Goal: Task Accomplishment & Management: Use online tool/utility

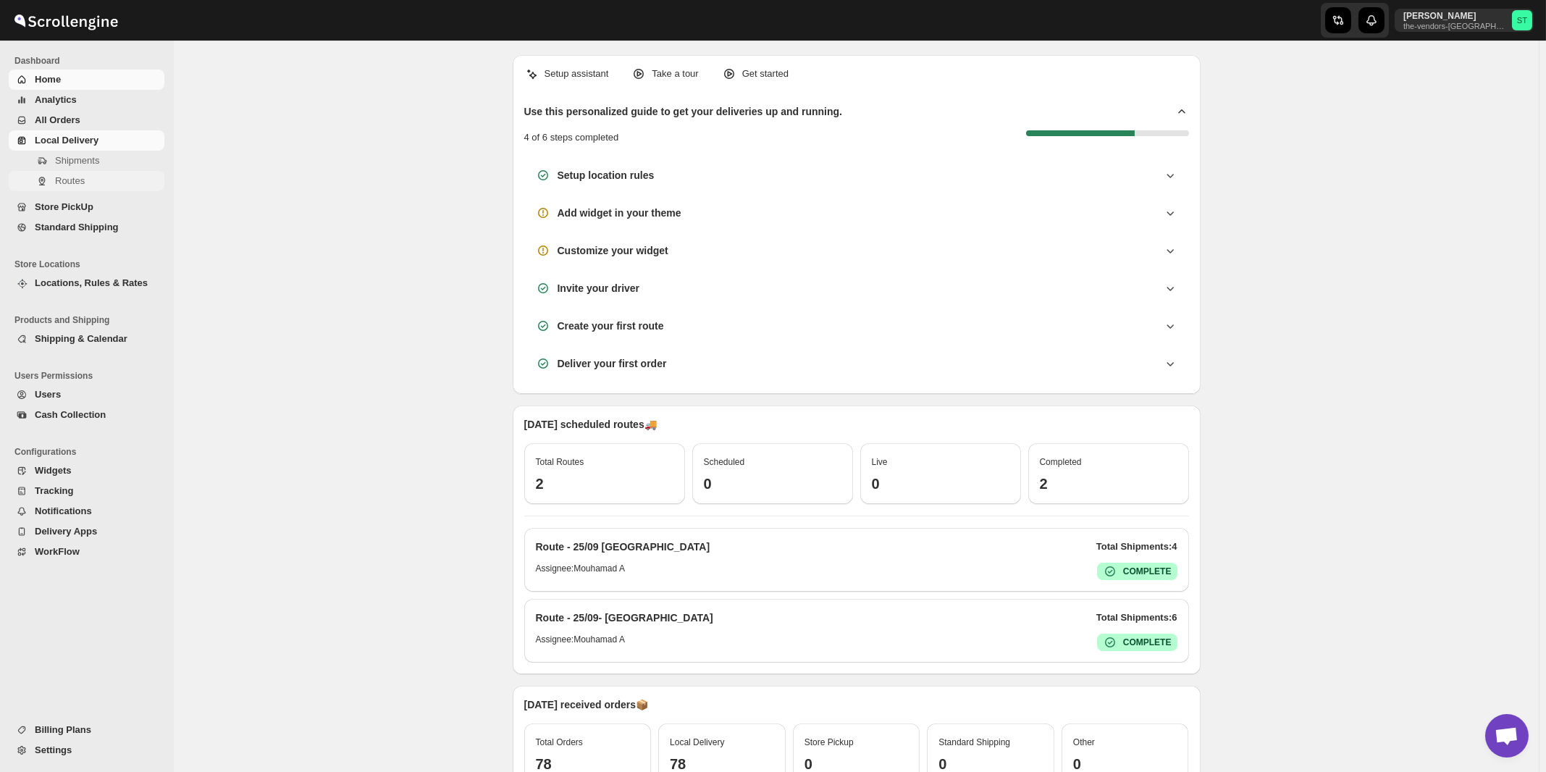
click at [74, 182] on span "Routes" at bounding box center [70, 180] width 30 height 11
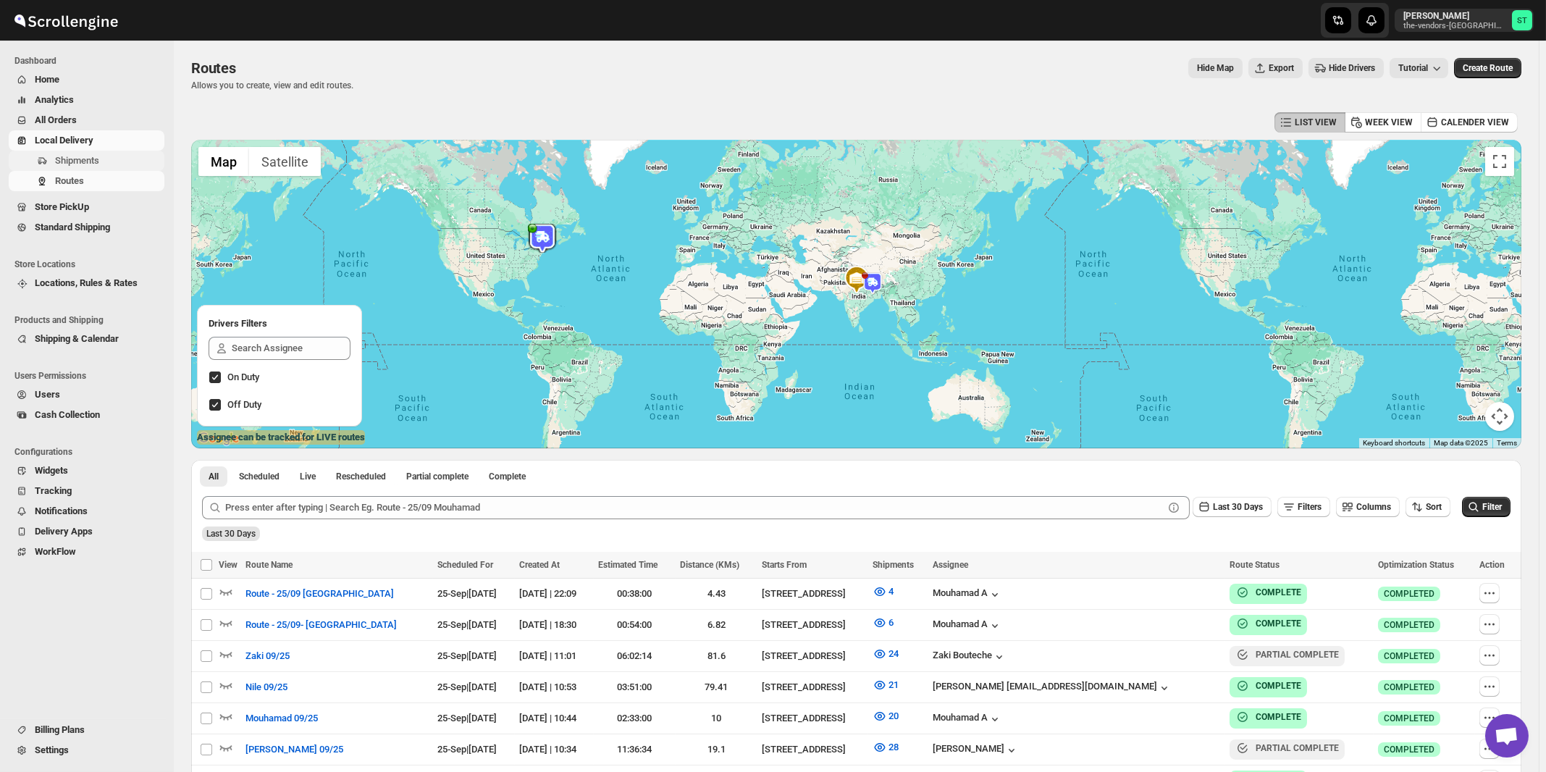
click at [82, 164] on span "Shipments" at bounding box center [77, 160] width 44 height 11
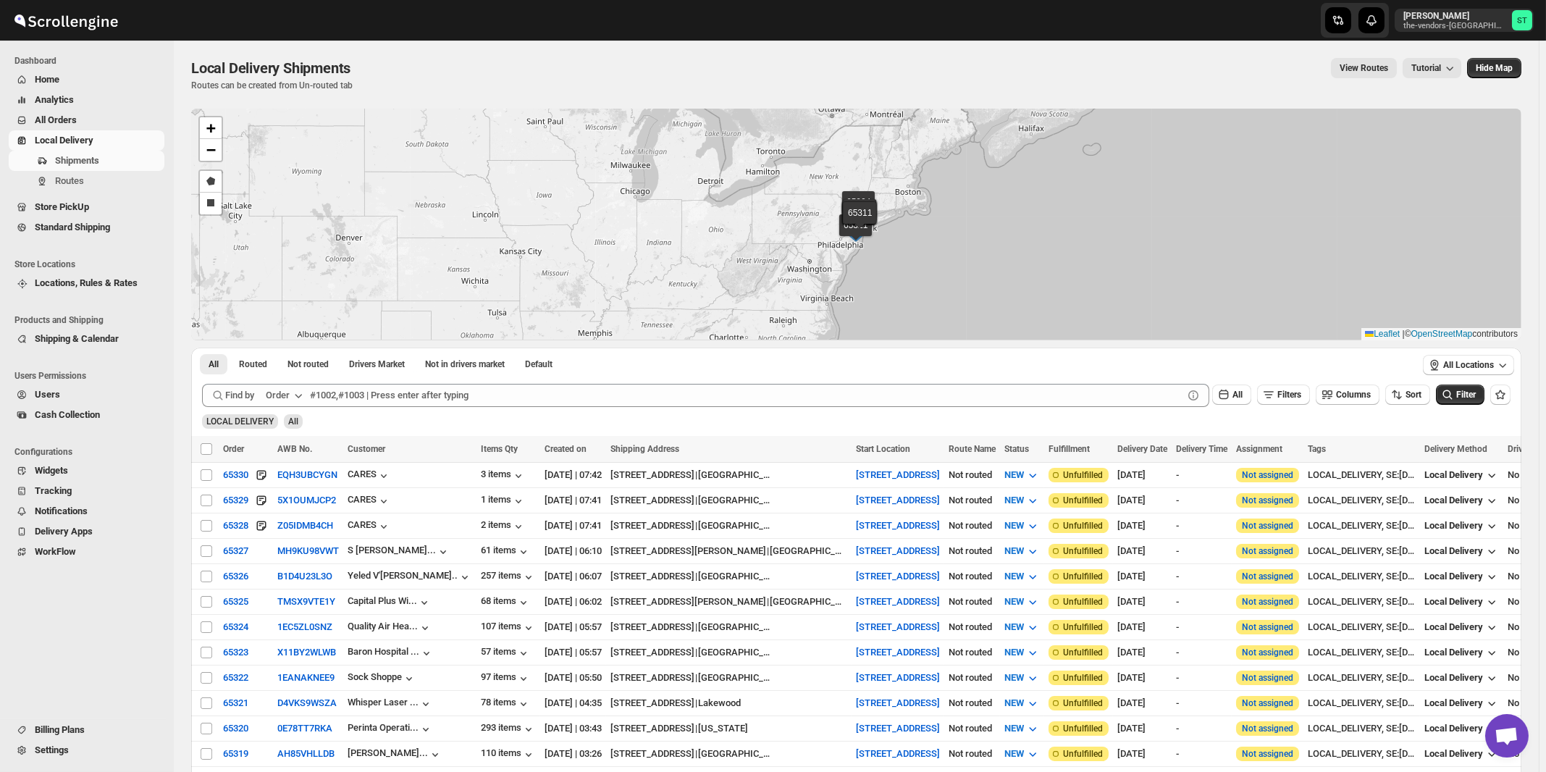
click at [299, 397] on icon "button" at bounding box center [298, 395] width 14 height 14
click at [293, 503] on div "Customer Name" at bounding box center [286, 503] width 67 height 14
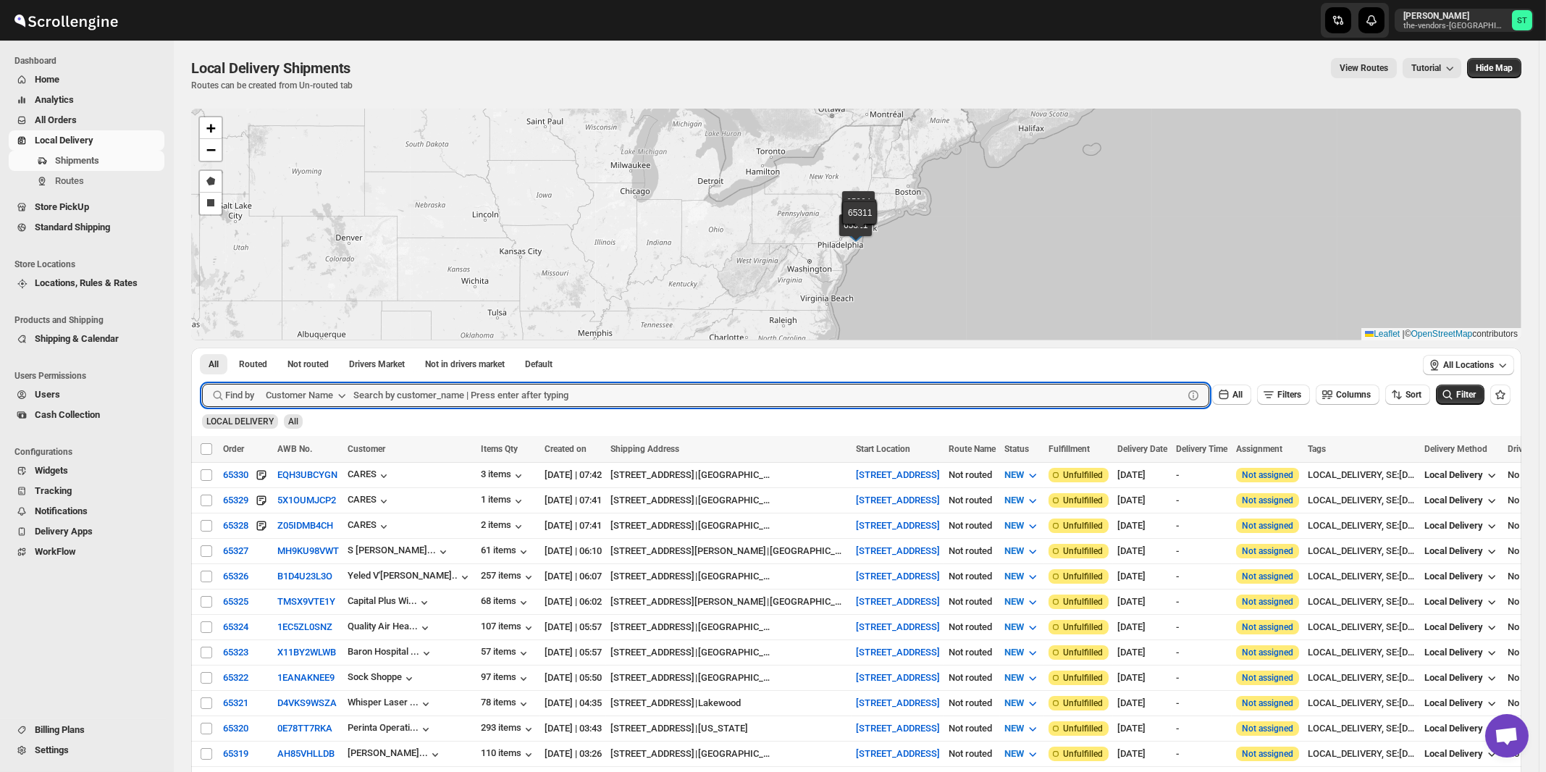
paste input "ODA Wallabout"
type input "ODA Wallabout"
click at [202, 348] on button "Submit" at bounding box center [222, 355] width 41 height 15
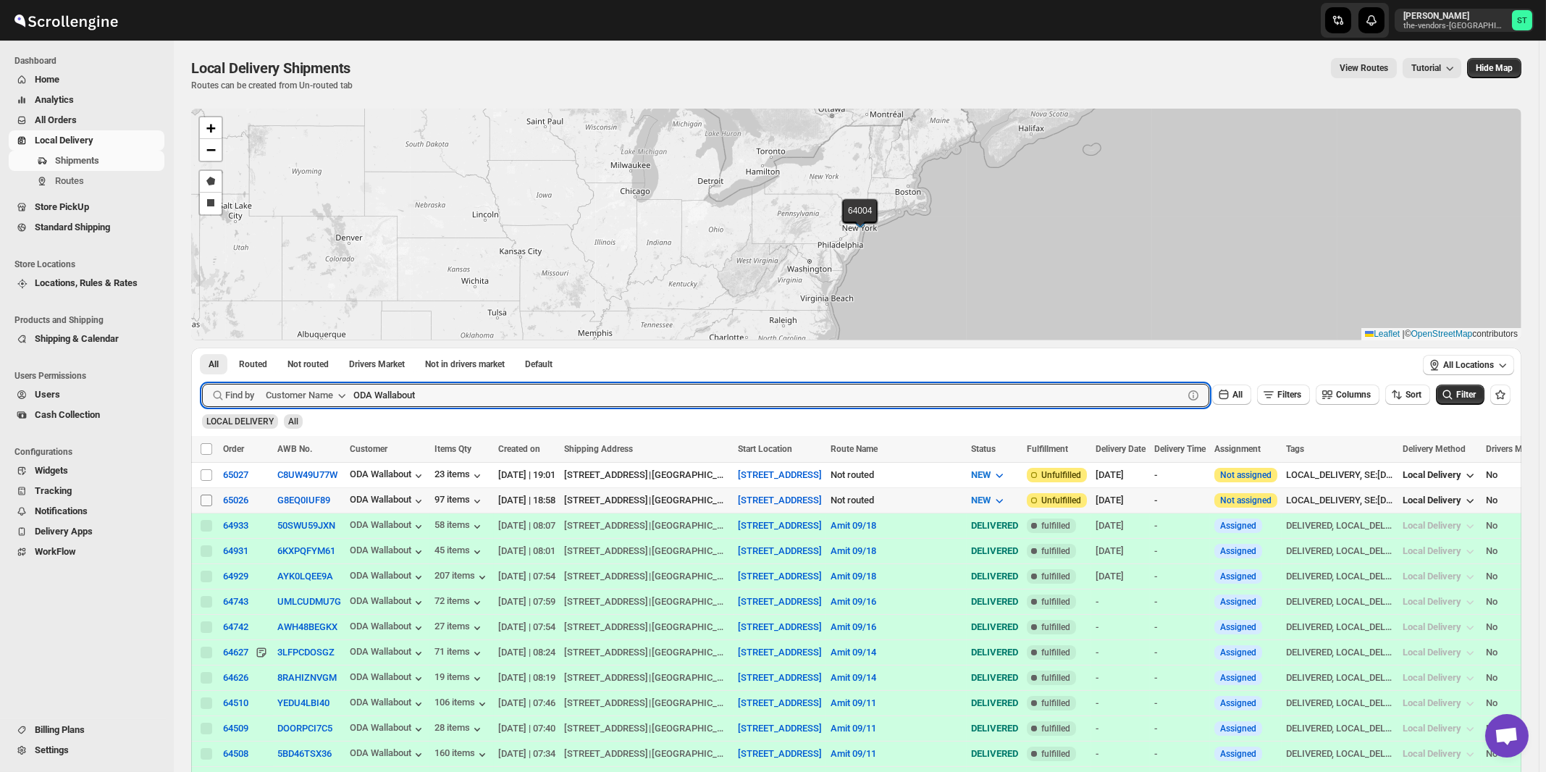
click at [201, 500] on input "Select shipment" at bounding box center [207, 501] width 12 height 12
checkbox input "true"
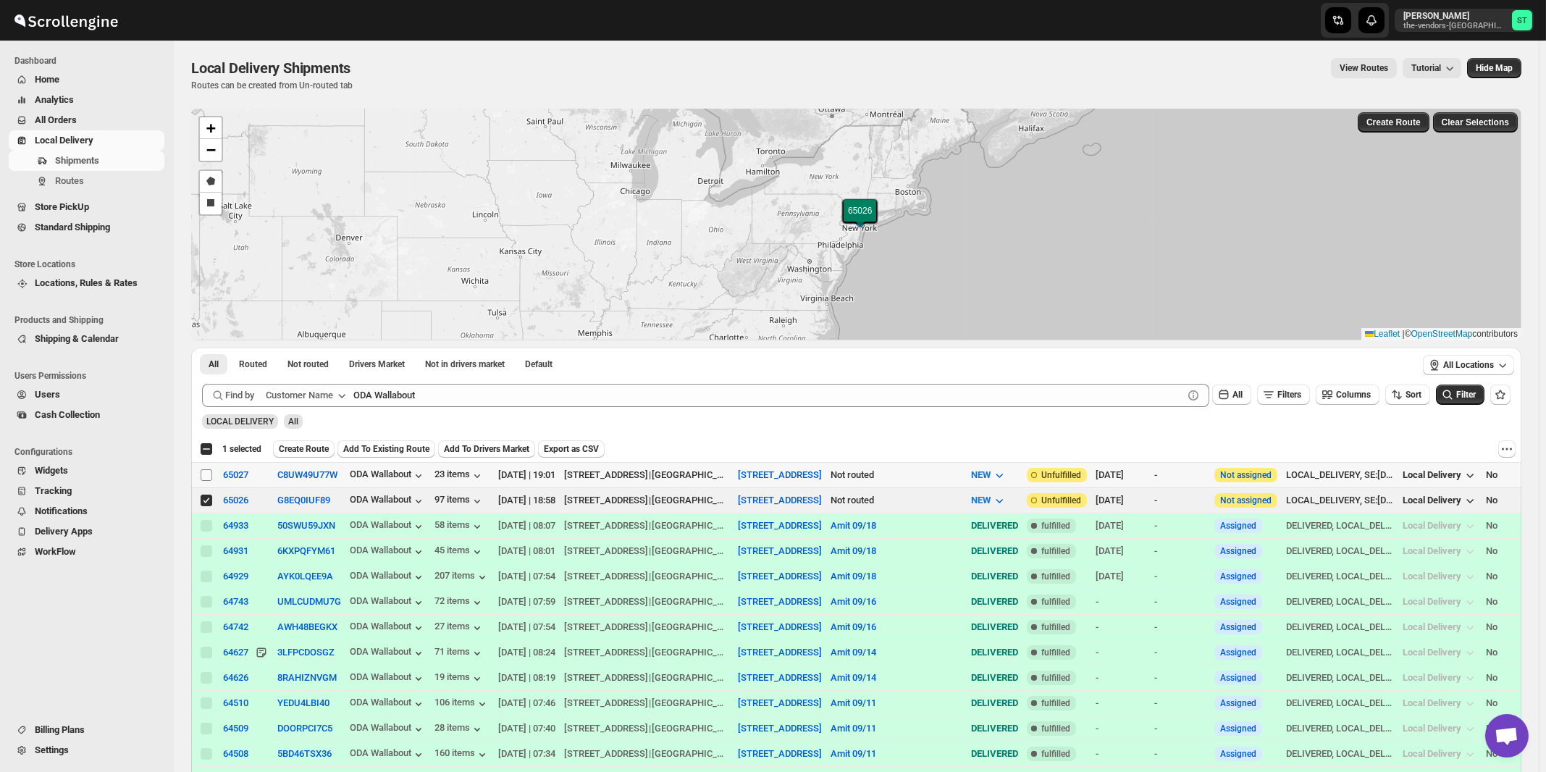
click at [201, 474] on span at bounding box center [206, 475] width 13 height 13
click at [201, 474] on input "Select shipment" at bounding box center [207, 475] width 12 height 12
checkbox input "false"
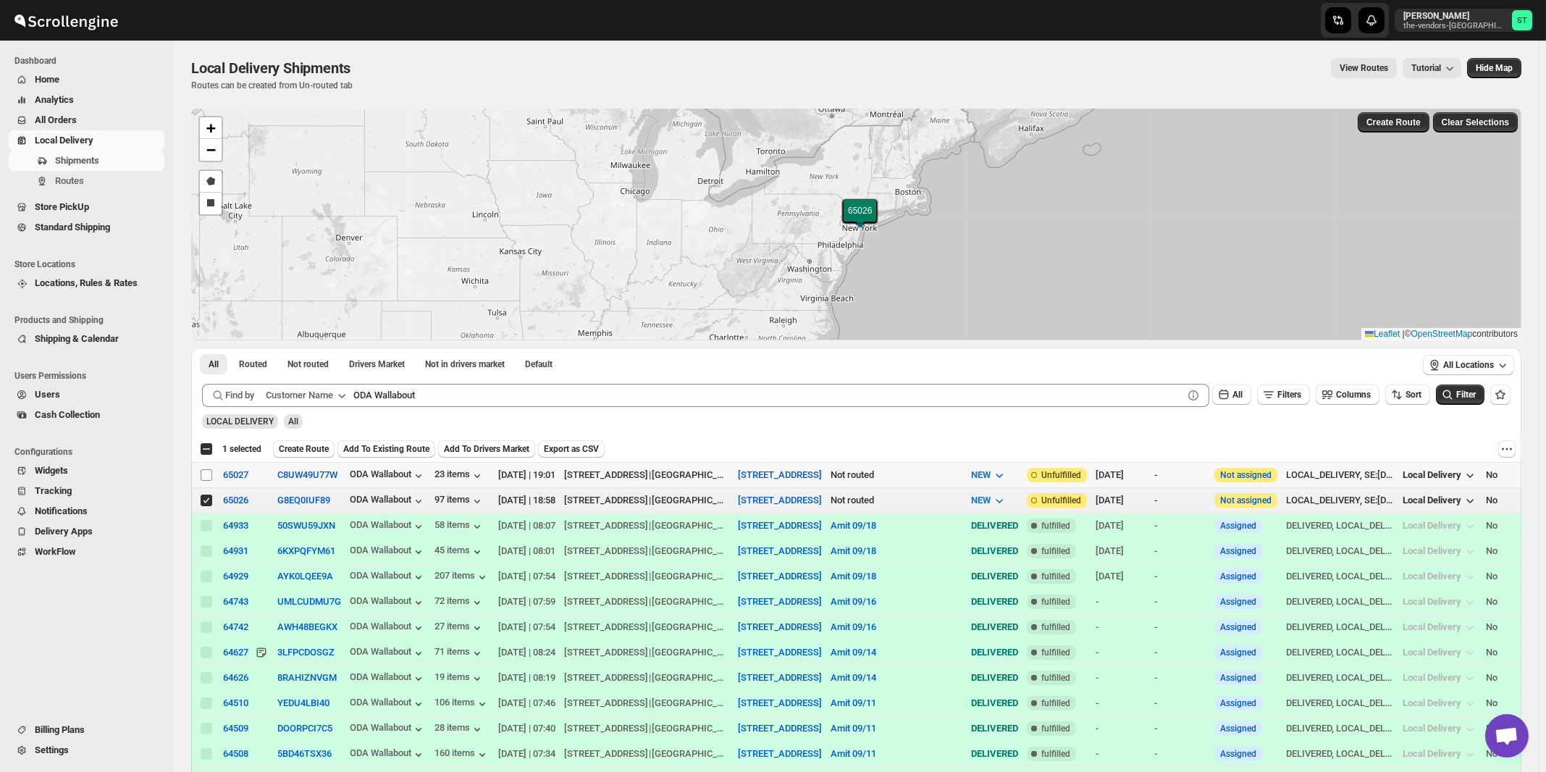
checkbox input "false"
click at [209, 476] on input "Select shipment" at bounding box center [207, 475] width 12 height 12
checkbox input "true"
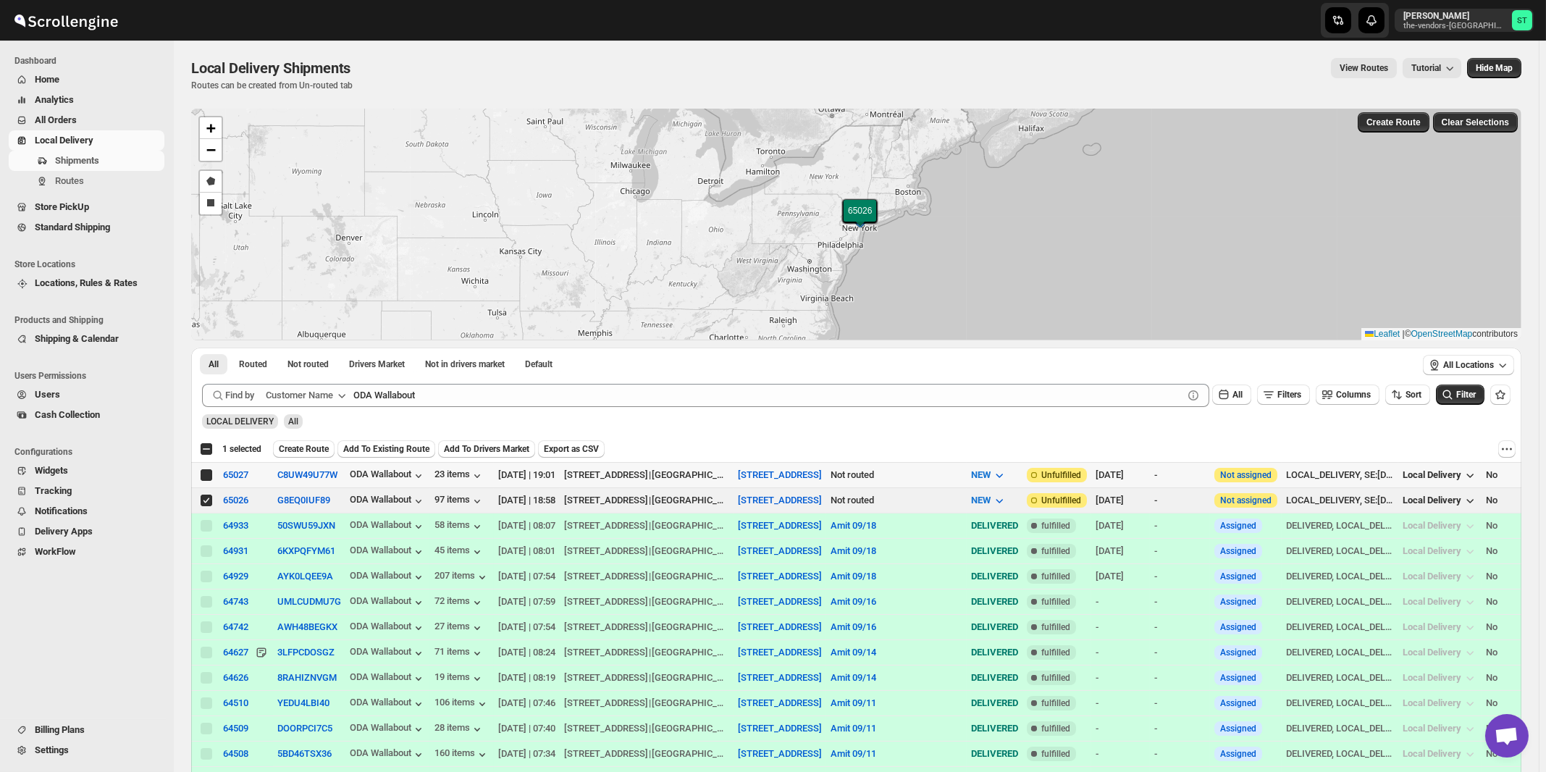
checkbox input "true"
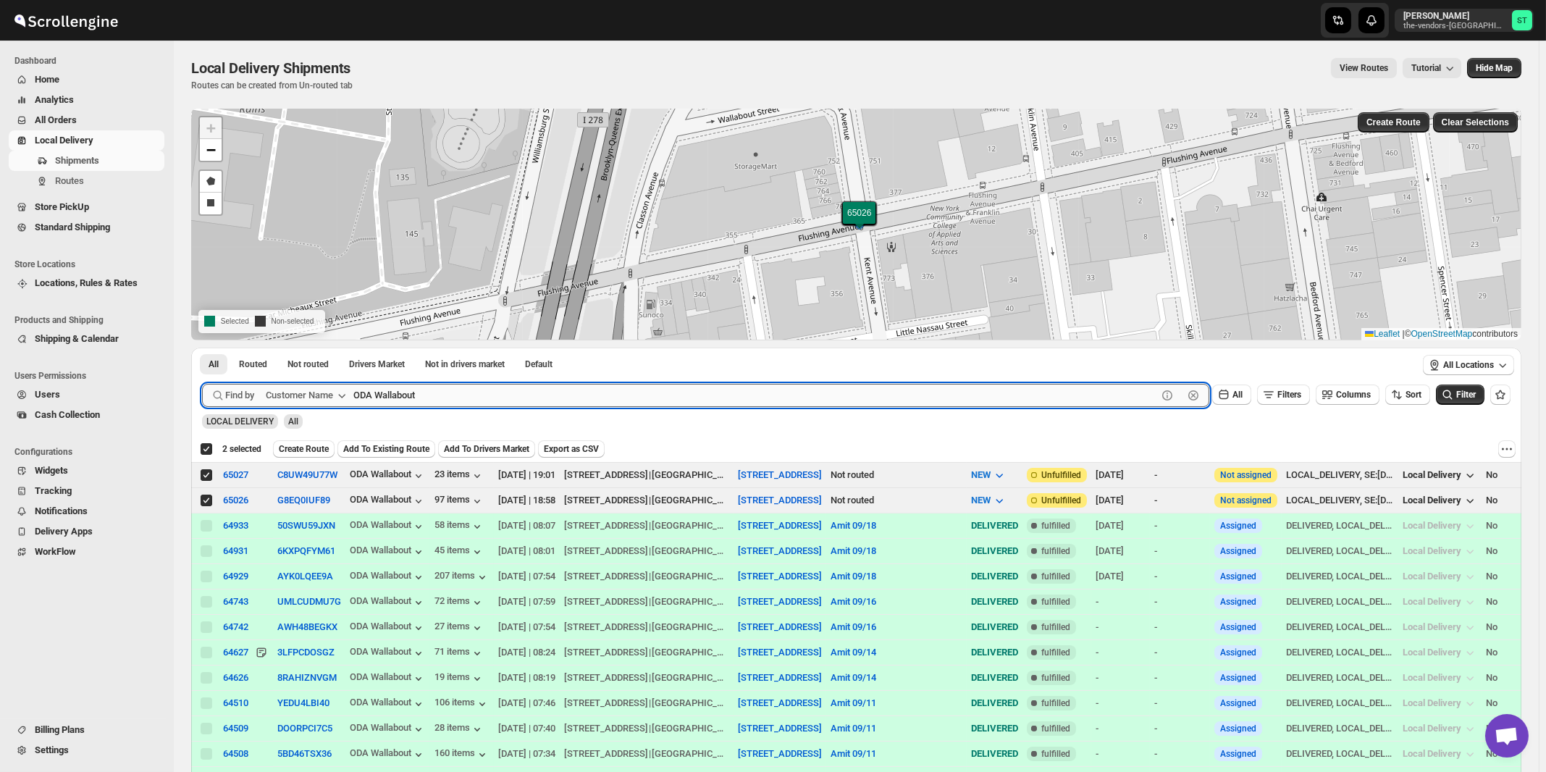
click at [508, 396] on input "ODA Wallabout" at bounding box center [755, 395] width 804 height 23
paste input "rehouse"
type input "ODA Warehouse"
click at [202, 348] on button "Submit" at bounding box center [222, 355] width 41 height 15
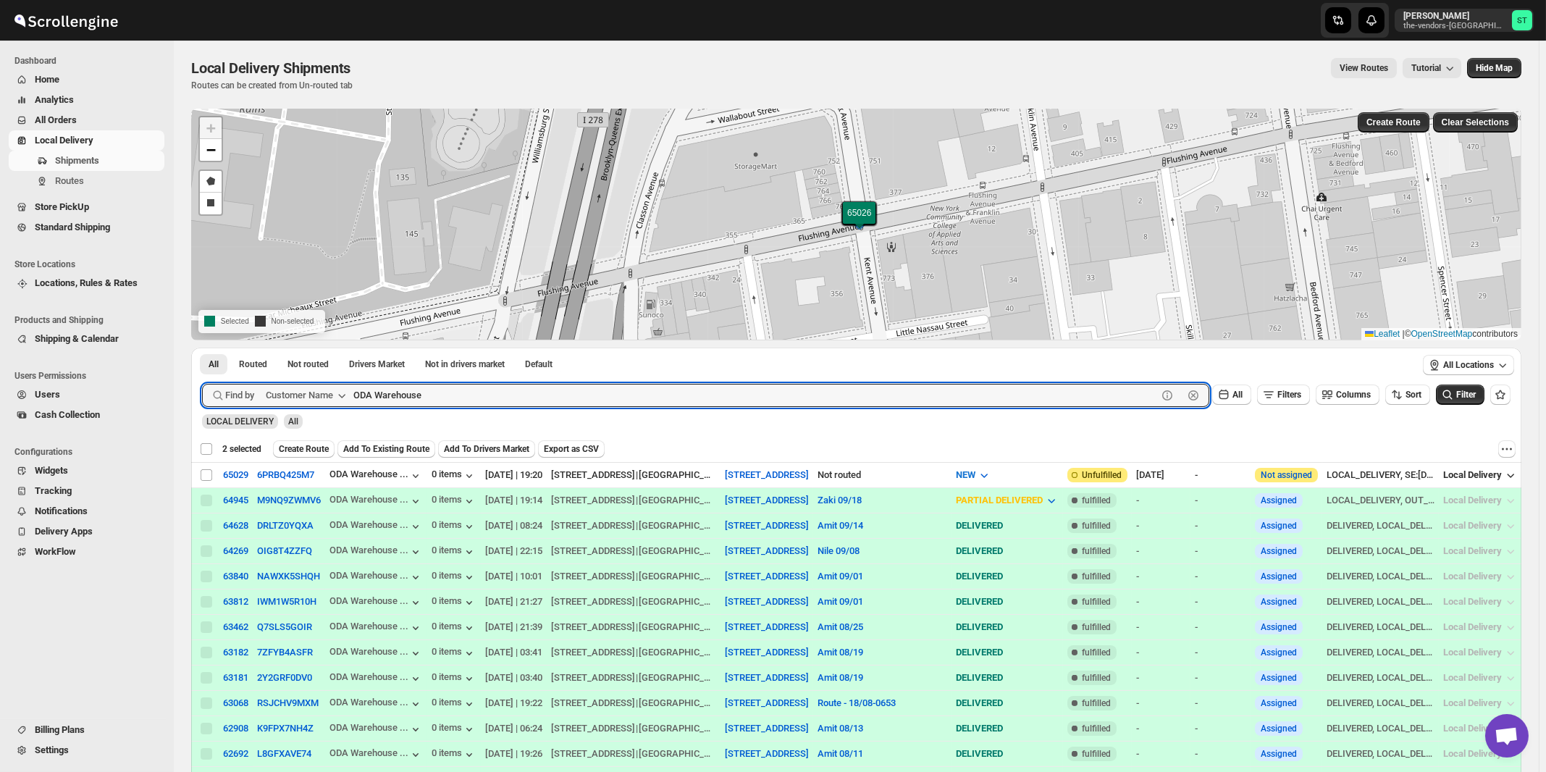
checkbox input "false"
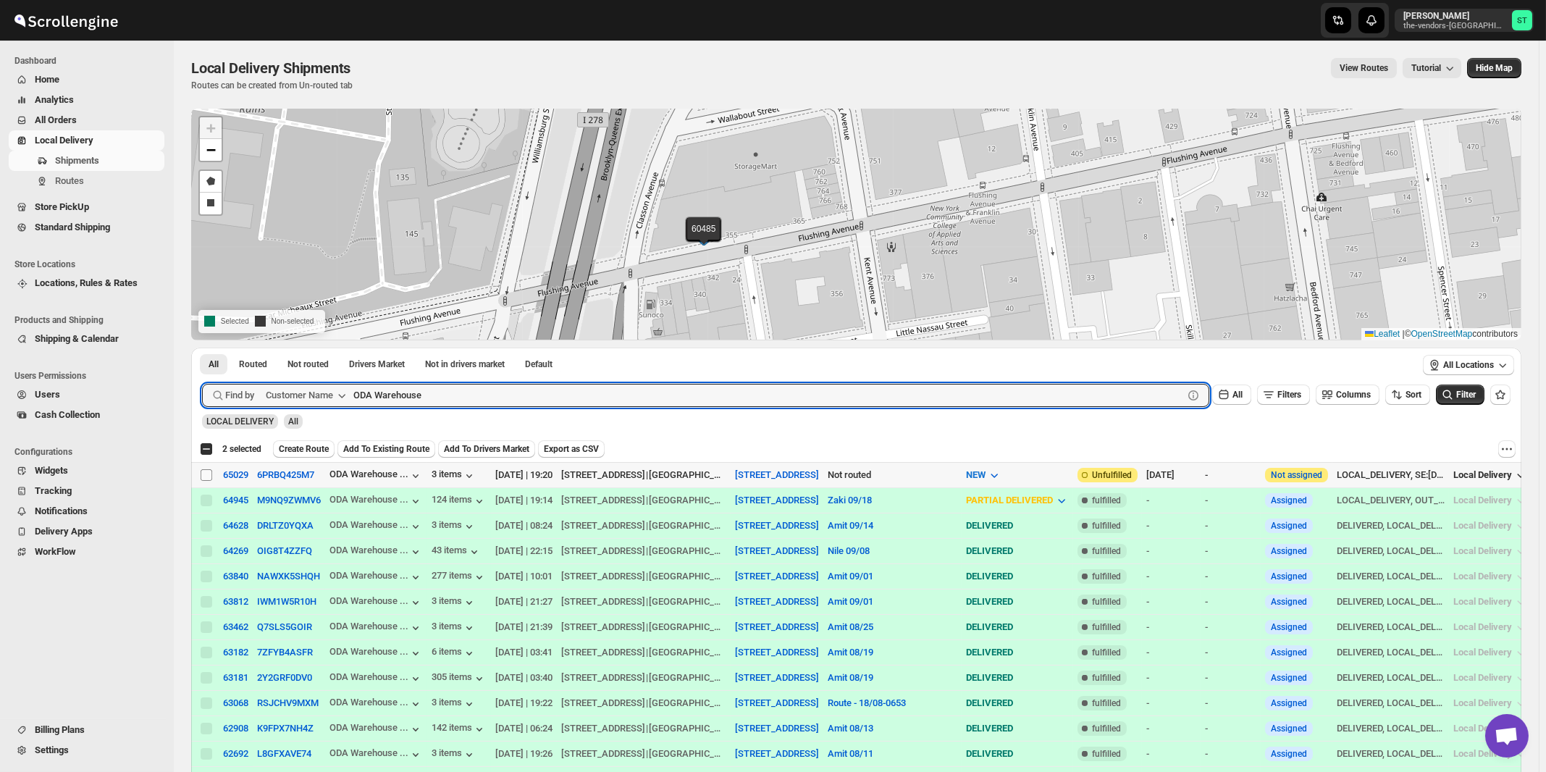
click at [203, 472] on input "Select shipment" at bounding box center [207, 475] width 12 height 12
checkbox input "true"
click at [519, 403] on input "ODA Warehouse" at bounding box center [755, 395] width 804 height 23
paste input "P&G Brokerage [GEOGRAPHIC_DATA]"
type input "P&G Brokerage [GEOGRAPHIC_DATA]"
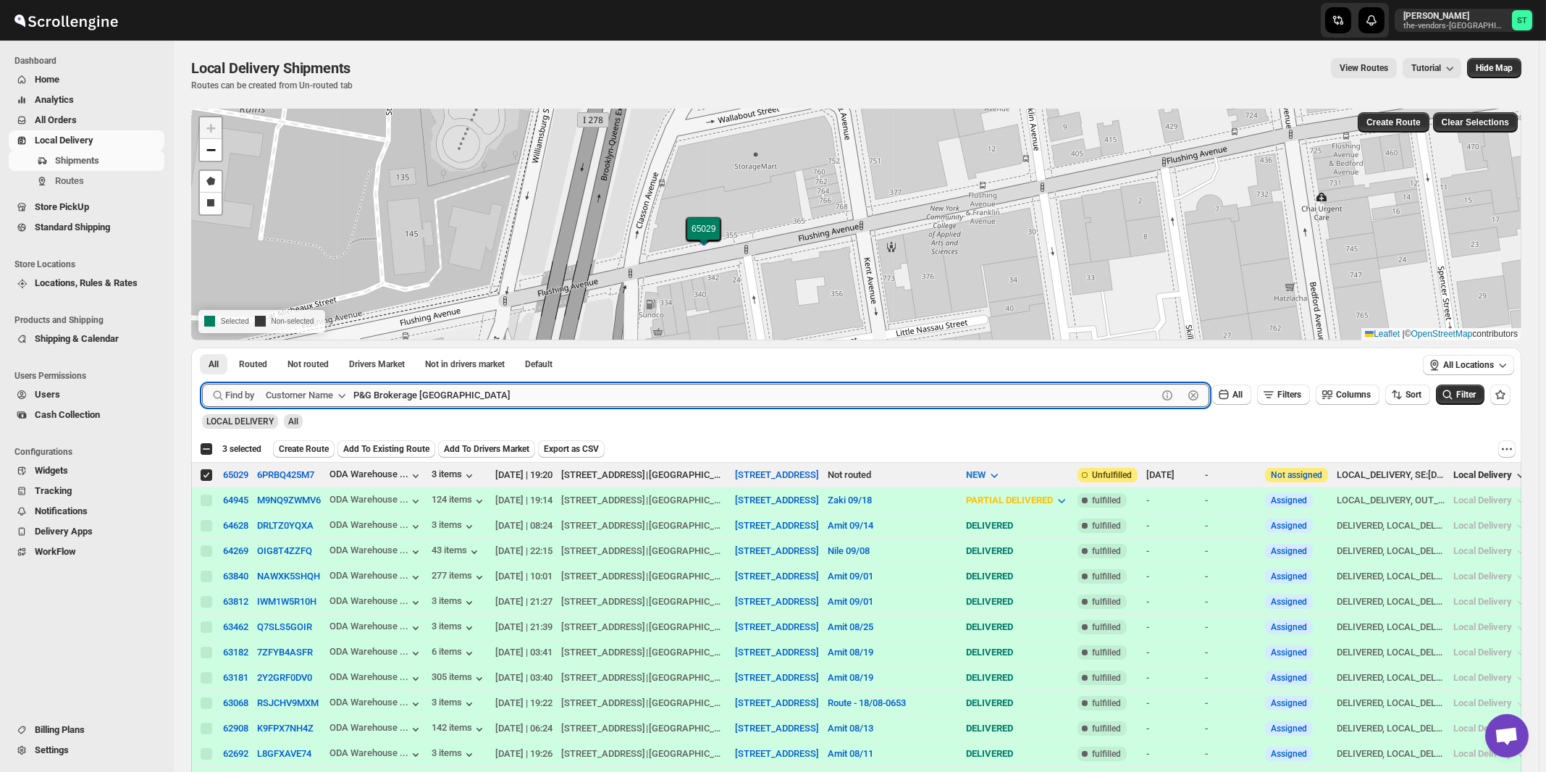
click at [202, 348] on button "Submit" at bounding box center [222, 355] width 41 height 15
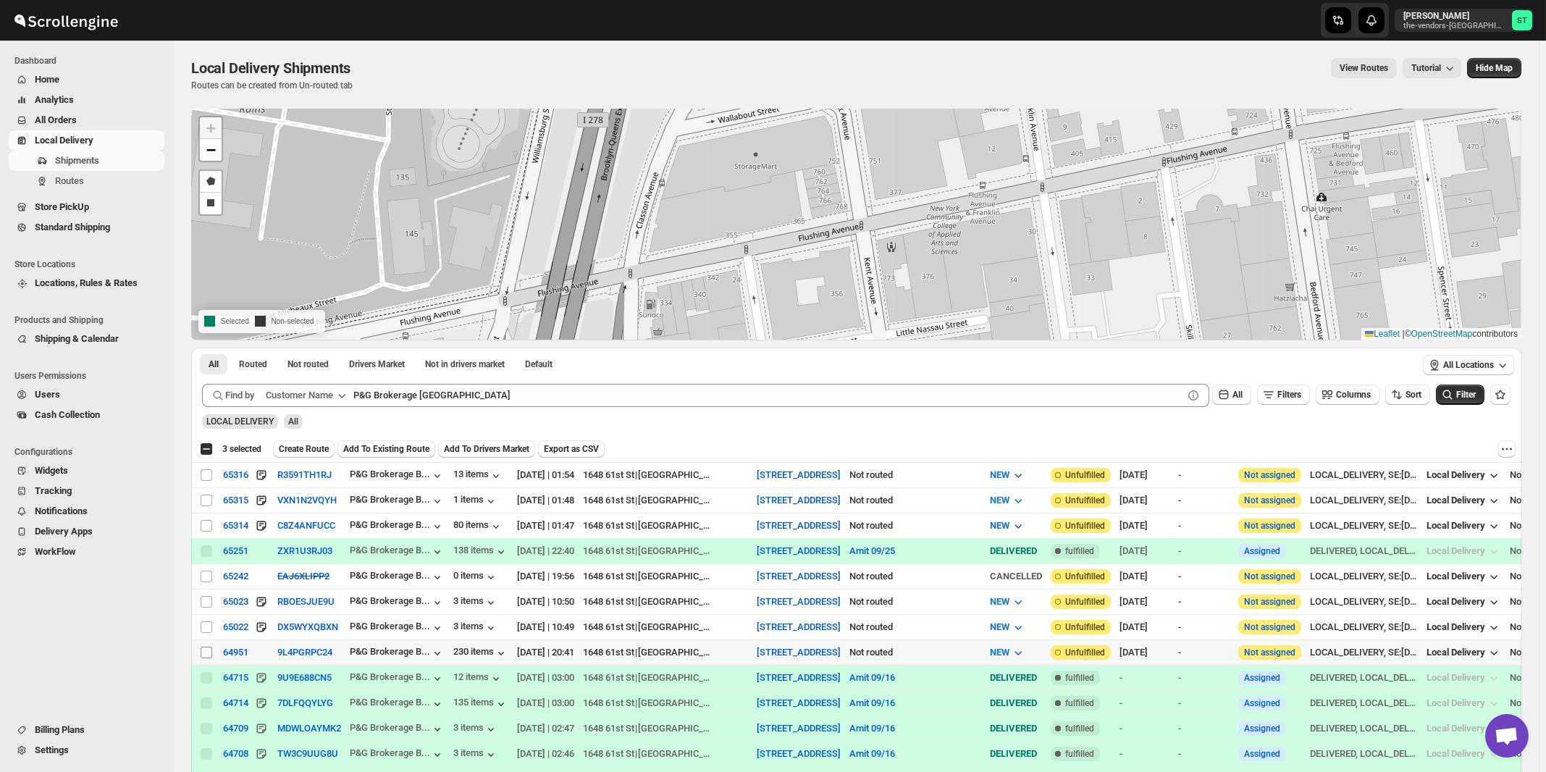
click at [206, 647] on input "Select shipment" at bounding box center [207, 653] width 12 height 12
checkbox input "true"
click at [206, 622] on input "Select shipment" at bounding box center [207, 627] width 12 height 12
checkbox input "true"
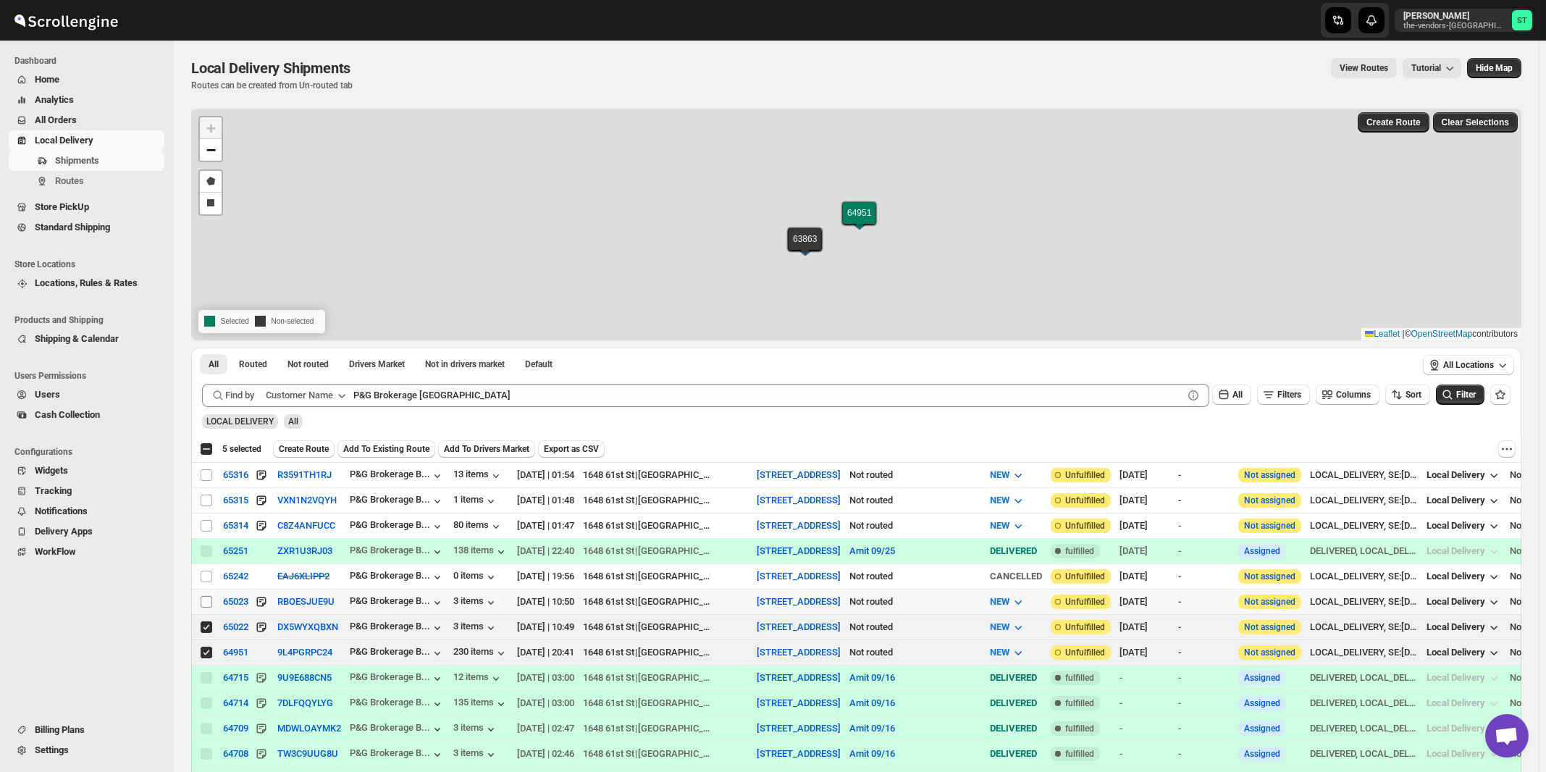
click at [205, 597] on input "Select shipment" at bounding box center [207, 602] width 12 height 12
checkbox input "true"
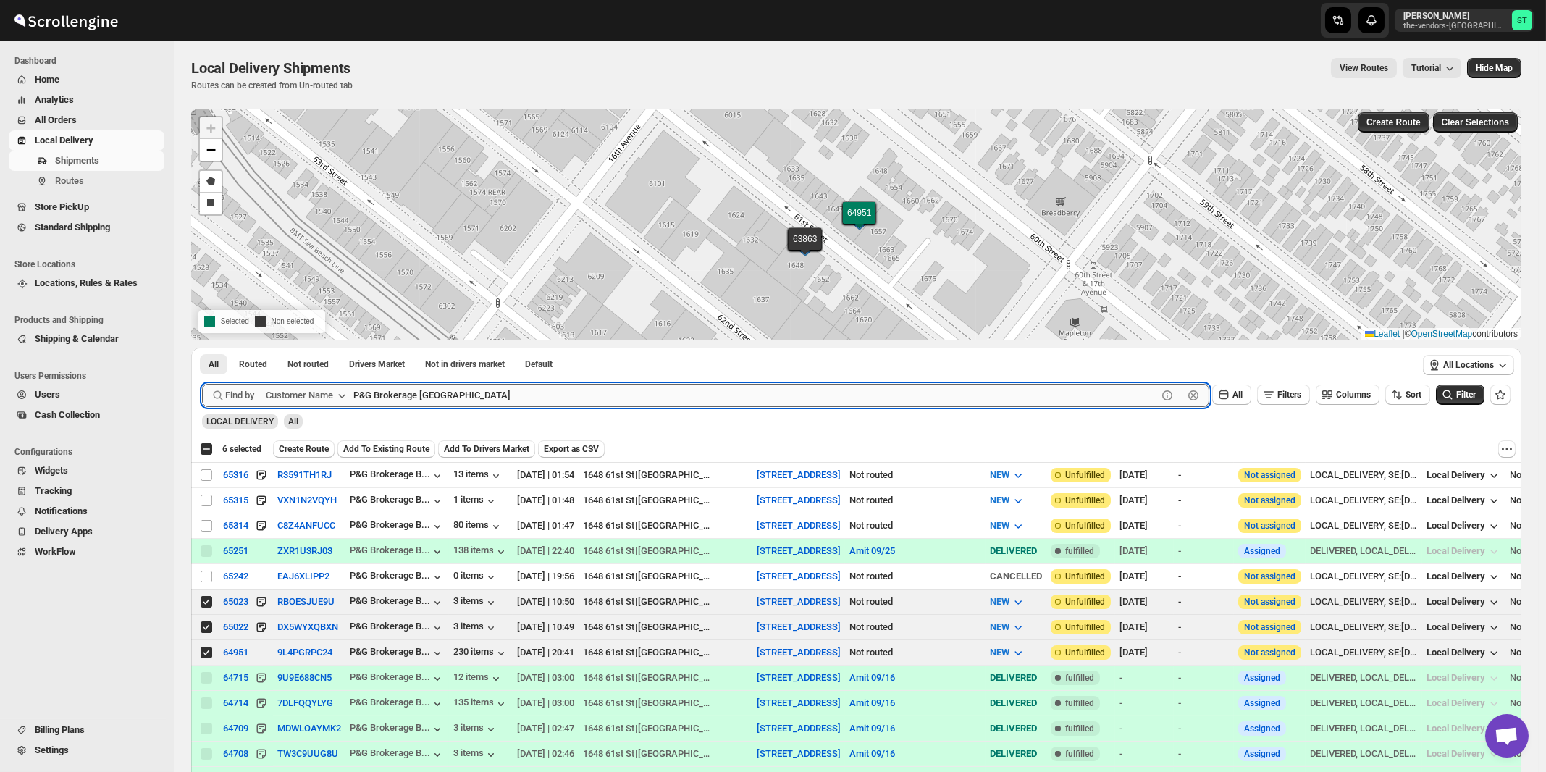
click at [524, 395] on input "P&G Brokerage [GEOGRAPHIC_DATA]" at bounding box center [755, 395] width 804 height 23
paste input "Comprehensive Behavior Supports"
type input "Comprehensive Behavior Supports"
click at [202, 348] on button "Submit" at bounding box center [222, 355] width 41 height 15
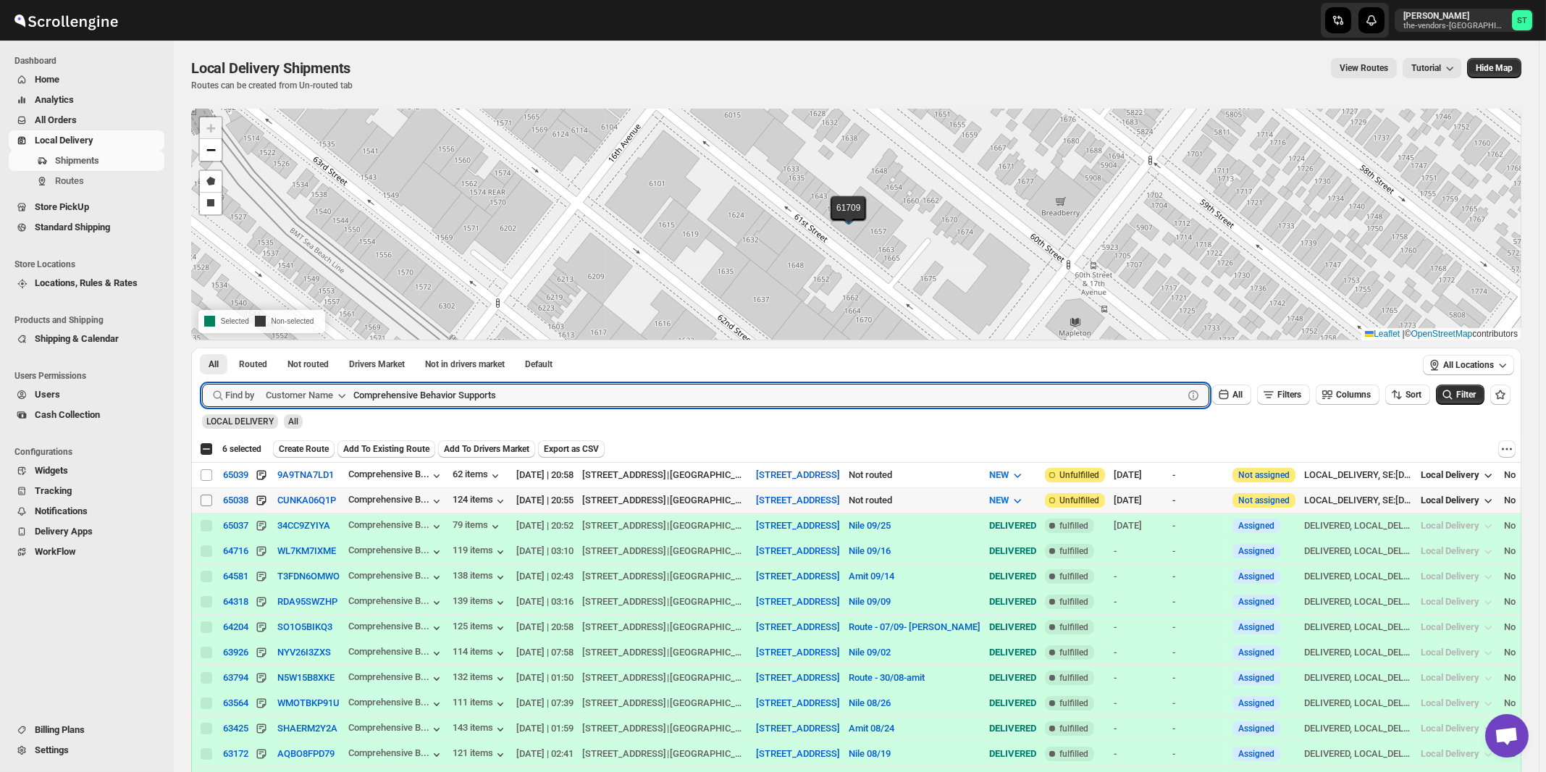
click at [203, 500] on input "Select shipment" at bounding box center [207, 501] width 12 height 12
checkbox input "true"
click at [524, 388] on input "Comprehensive Behavior Supports" at bounding box center [755, 395] width 804 height 23
paste input "Yes I Can Service"
click at [202, 348] on button "Submit" at bounding box center [222, 355] width 41 height 15
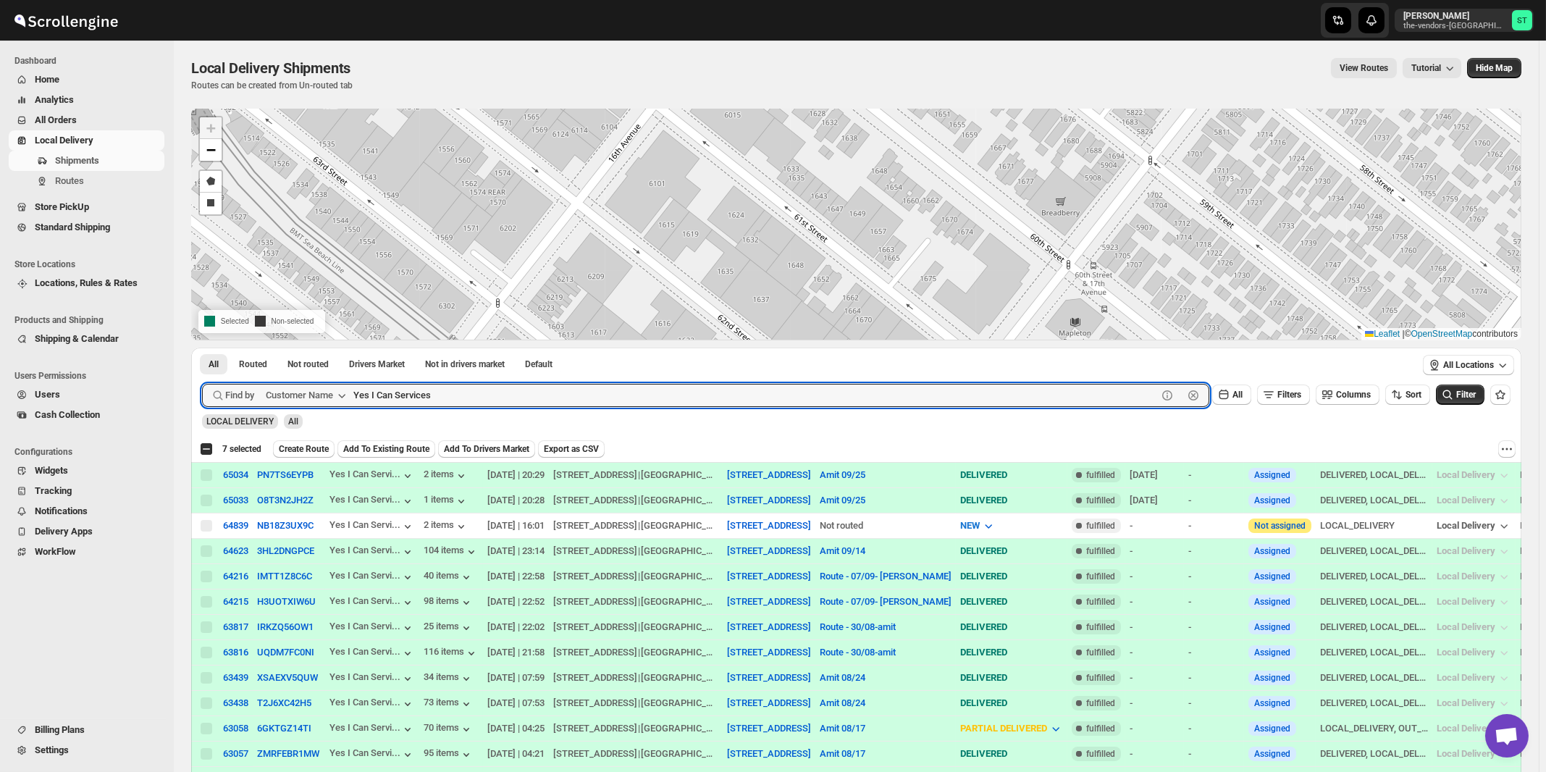
paste input "6th Floor"
click at [202, 348] on button "Submit" at bounding box center [222, 355] width 41 height 15
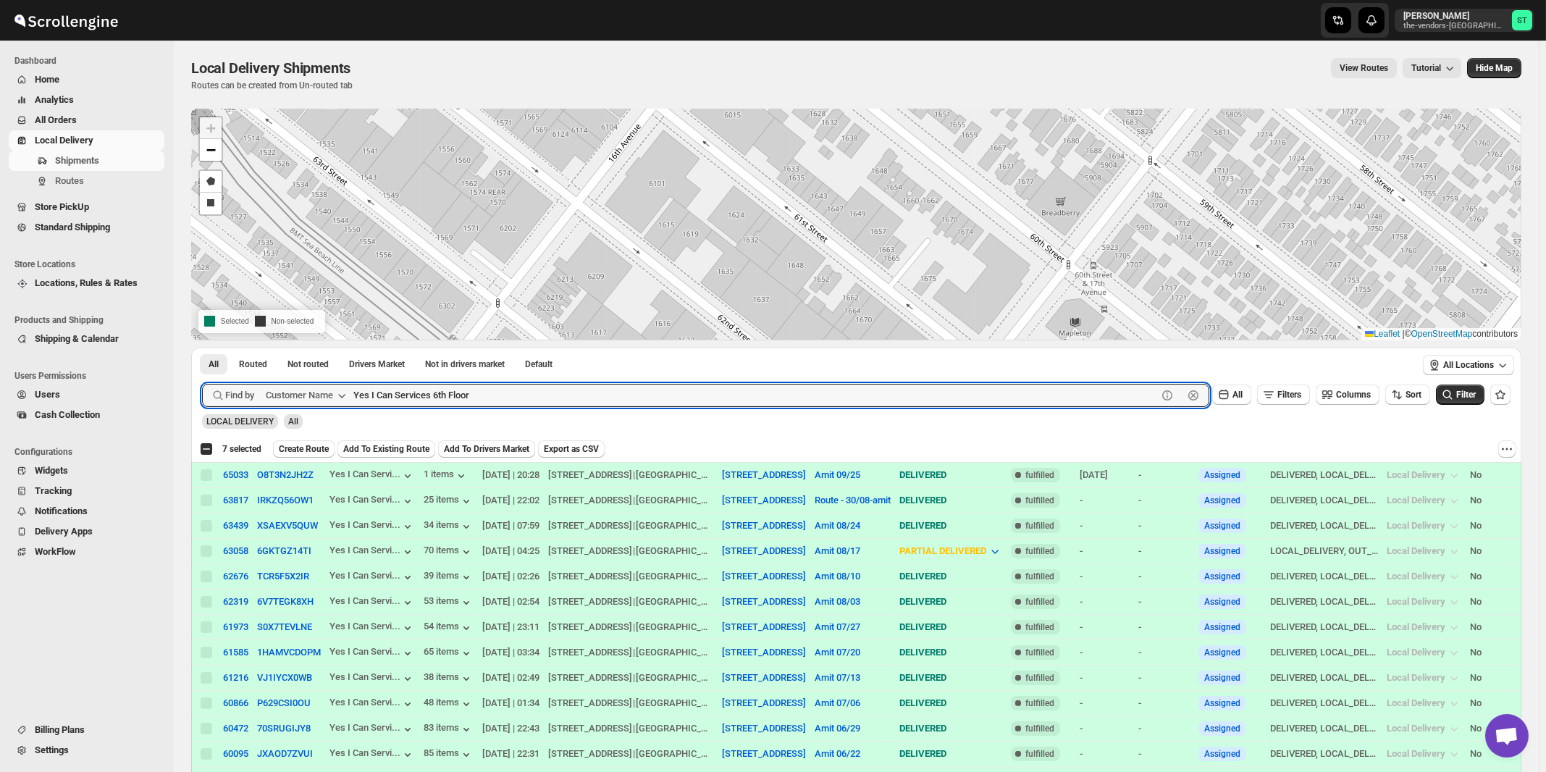
paste input "Evalcare, Inc"
type input "Evalcare, Inc"
click at [202, 348] on button "Submit" at bounding box center [222, 355] width 41 height 15
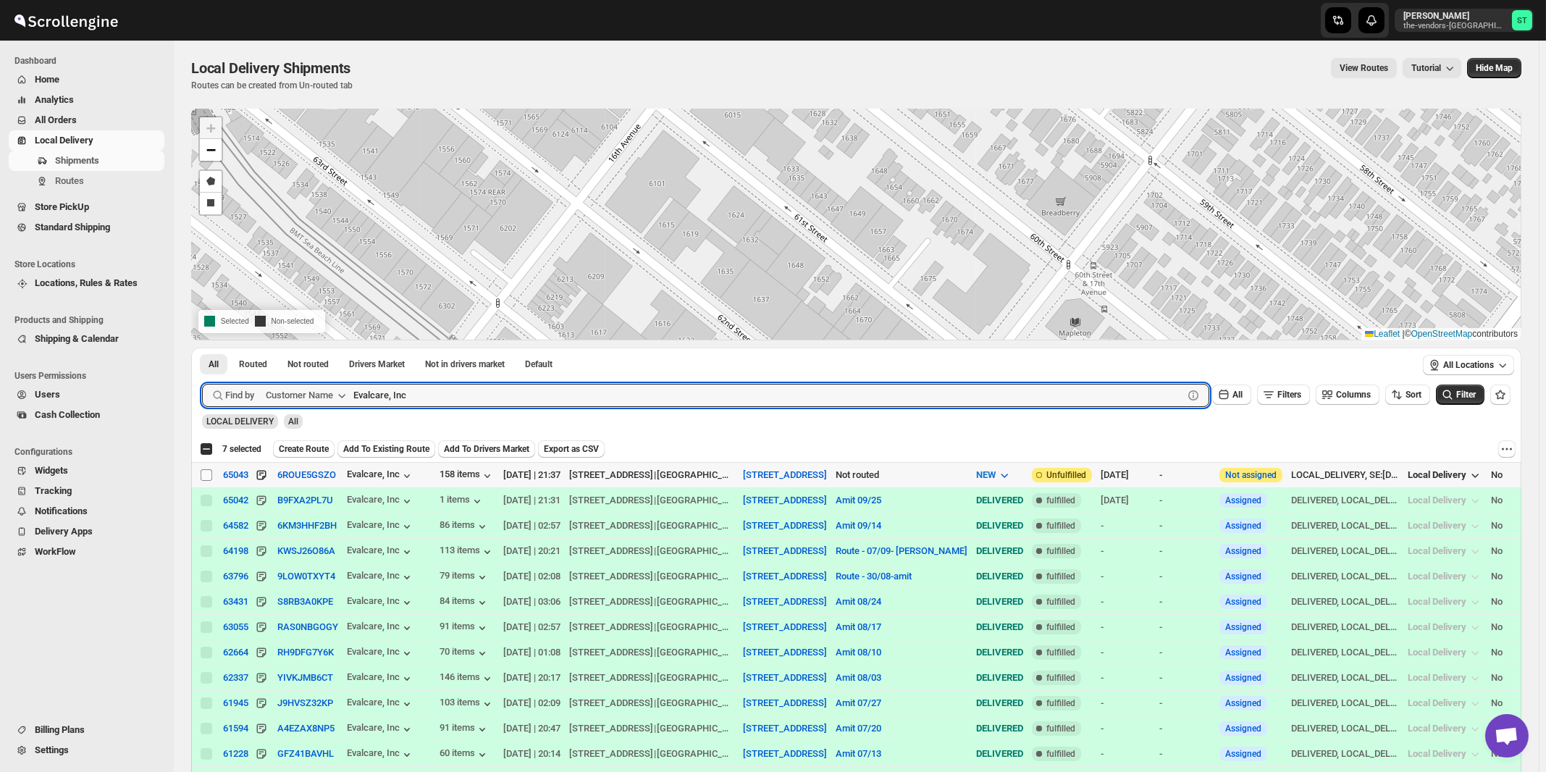
click at [205, 476] on input "Select shipment" at bounding box center [207, 475] width 12 height 12
checkbox input "true"
click at [609, 397] on input "Evalcare, Inc" at bounding box center [755, 395] width 804 height 23
paste input "Kleins Ice Cream"
click at [202, 348] on button "Submit" at bounding box center [222, 355] width 41 height 15
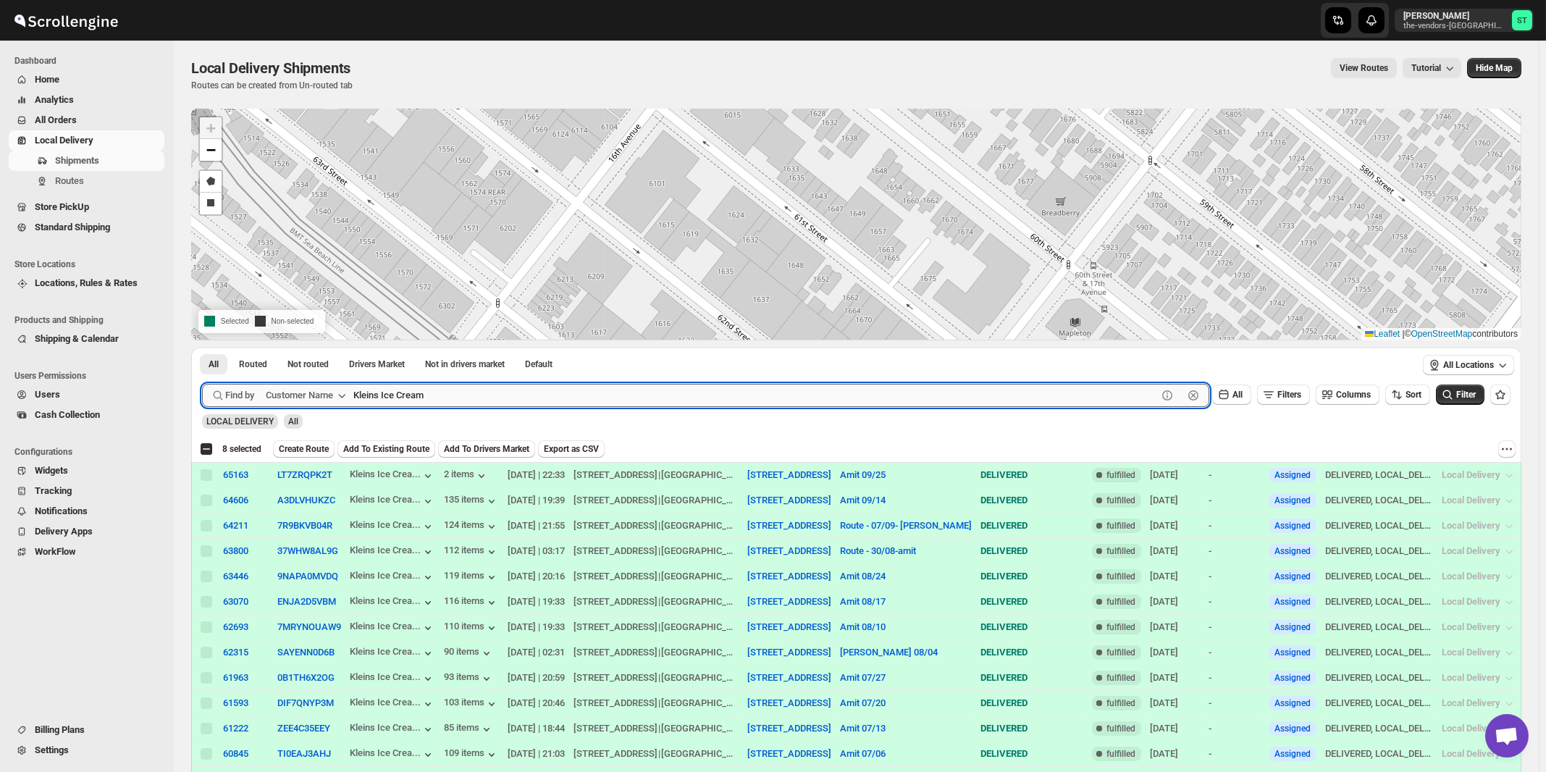
paste input "Pivot Group"
type input "Pivot Group"
click at [202, 348] on button "Submit" at bounding box center [222, 355] width 41 height 15
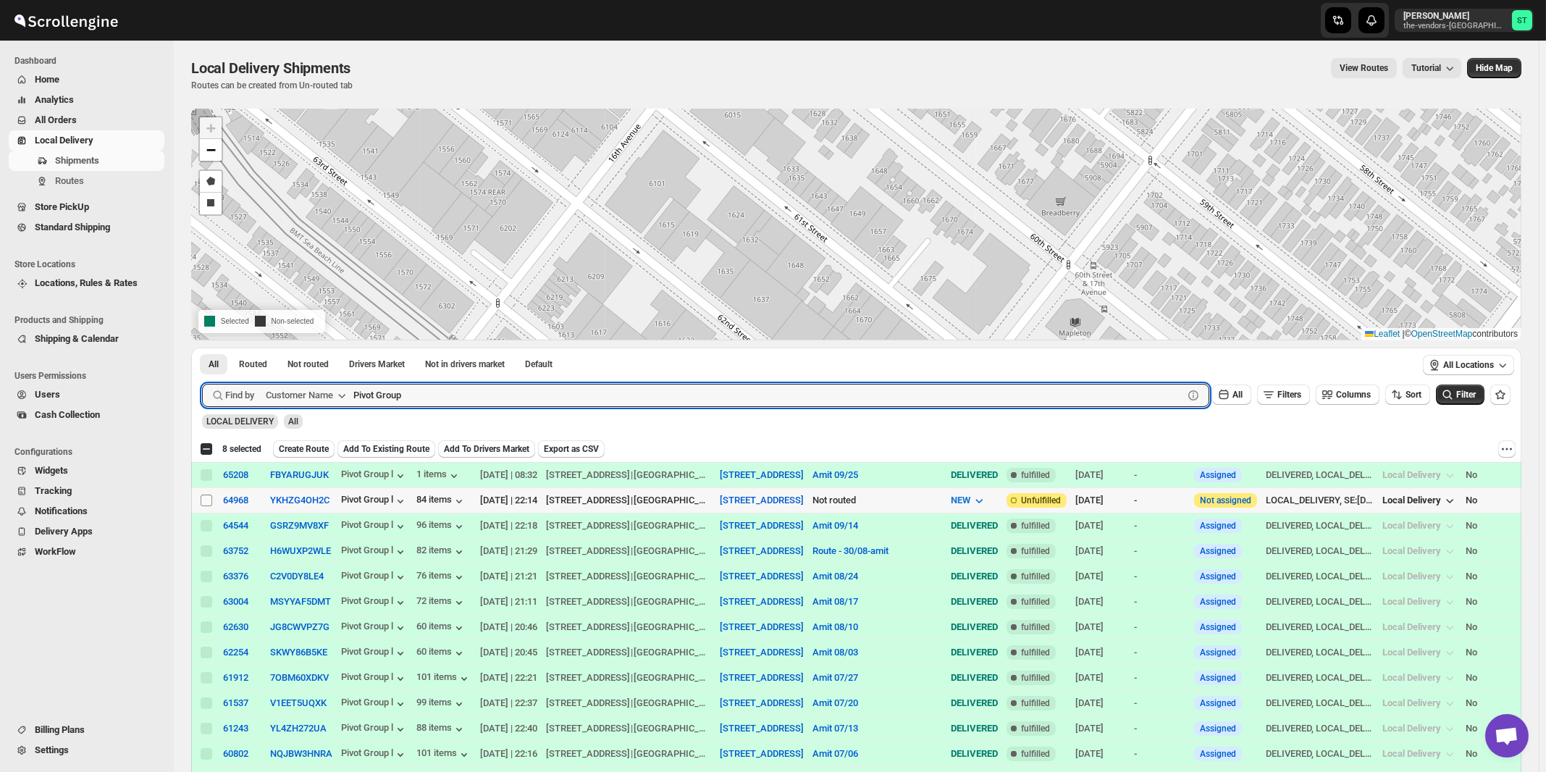
click at [208, 501] on input "Select shipment" at bounding box center [207, 501] width 12 height 12
checkbox input "true"
click at [432, 388] on input "Pivot Group" at bounding box center [755, 395] width 804 height 23
paste input "RapidX Management LLC"
type input "RapidX Management LLC"
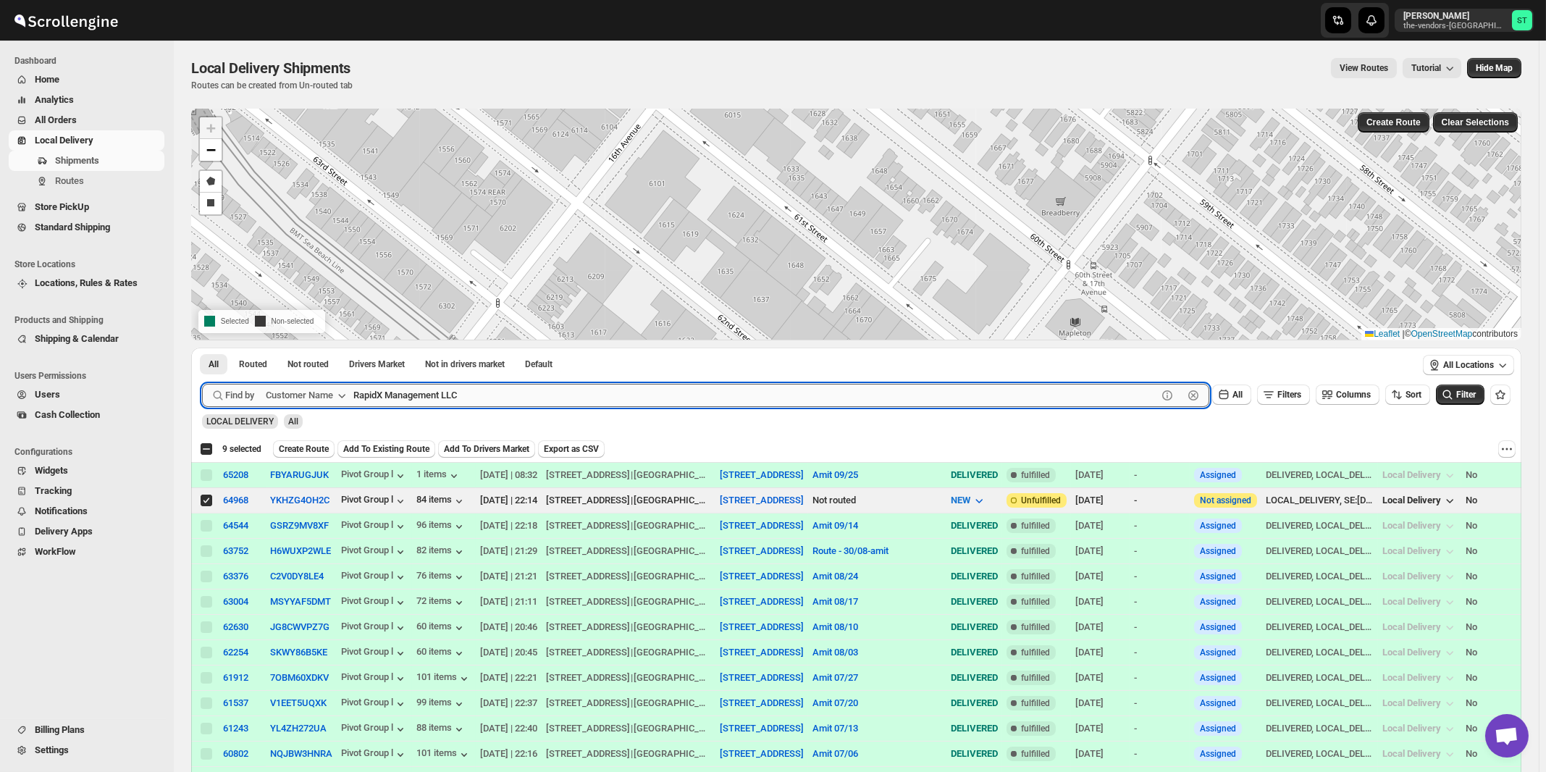
click at [202, 348] on button "Submit" at bounding box center [222, 355] width 41 height 15
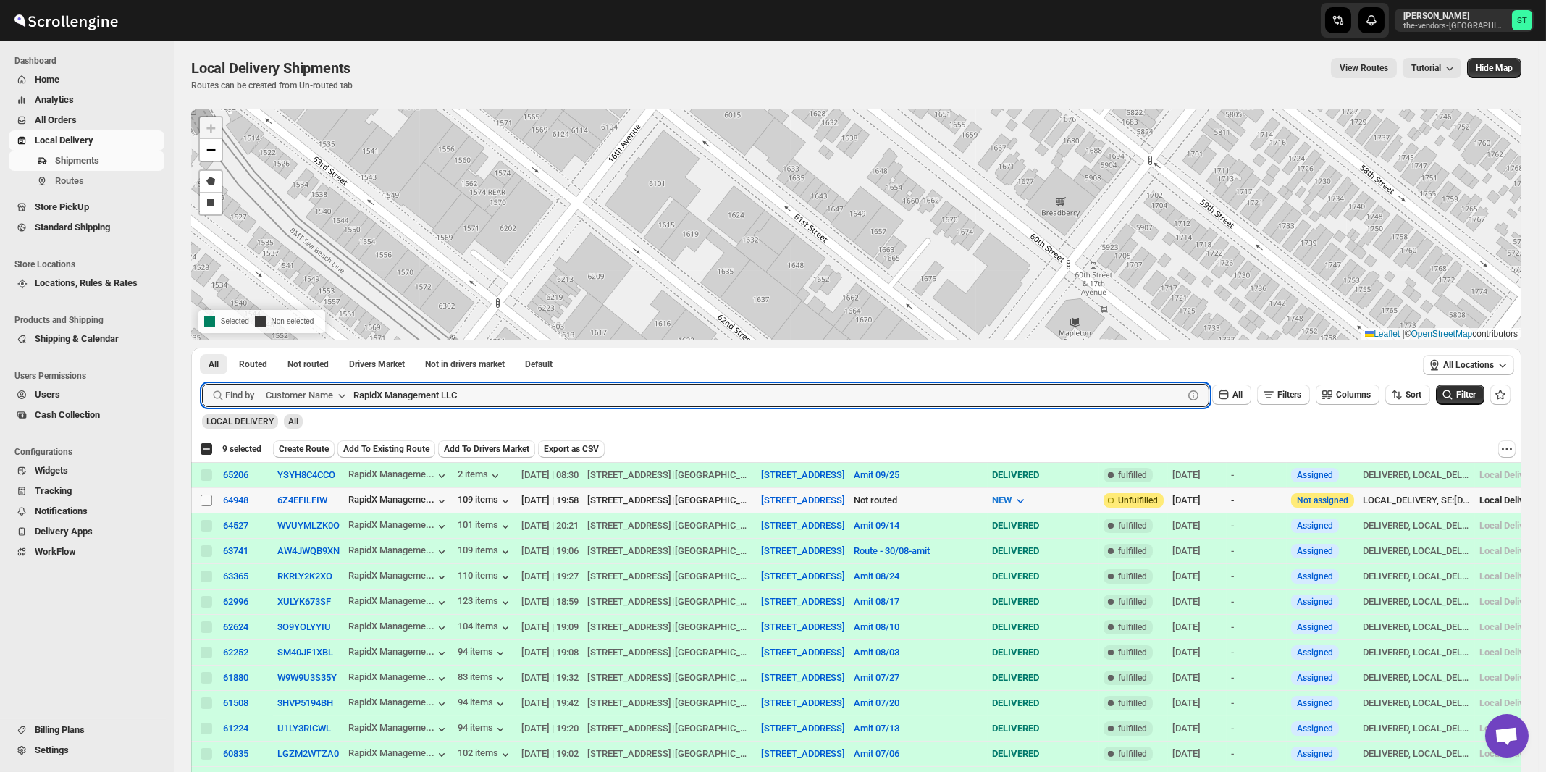
click at [205, 500] on input "Select shipment" at bounding box center [207, 501] width 12 height 12
checkbox input "true"
click at [547, 393] on input "RapidX Management LLC" at bounding box center [755, 395] width 804 height 23
paste input "Support Health"
type input "Support Health LLC"
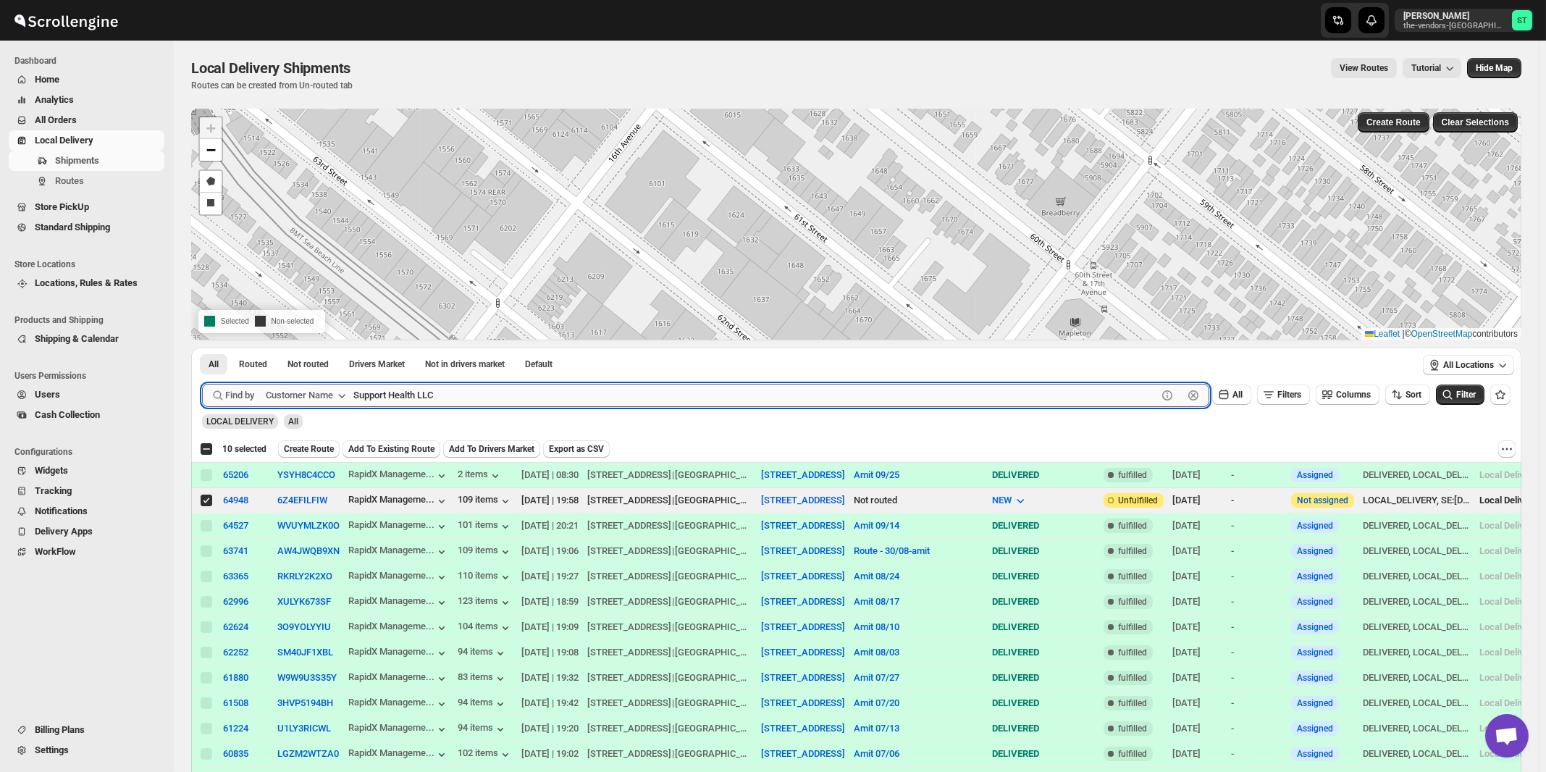
click at [202, 348] on button "Submit" at bounding box center [222, 355] width 41 height 15
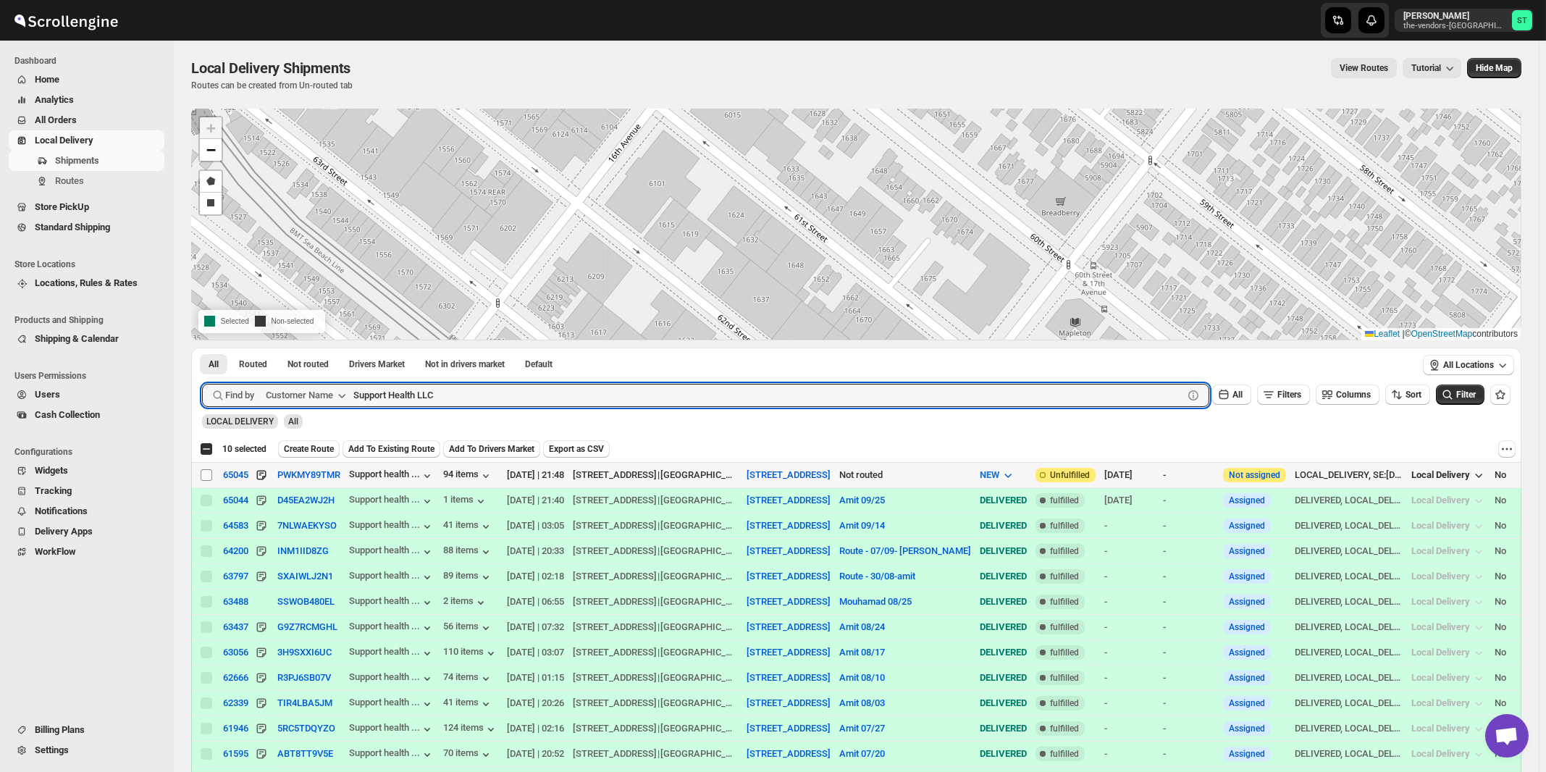
click at [203, 477] on input "Select shipment" at bounding box center [207, 475] width 12 height 12
checkbox input "true"
click at [514, 387] on input "Support Health LLC" at bounding box center [755, 395] width 804 height 23
paste input "Yeled V'[PERSON_NAME] ECC Inc"
type input "Yeled V'[PERSON_NAME] ECC Inc"
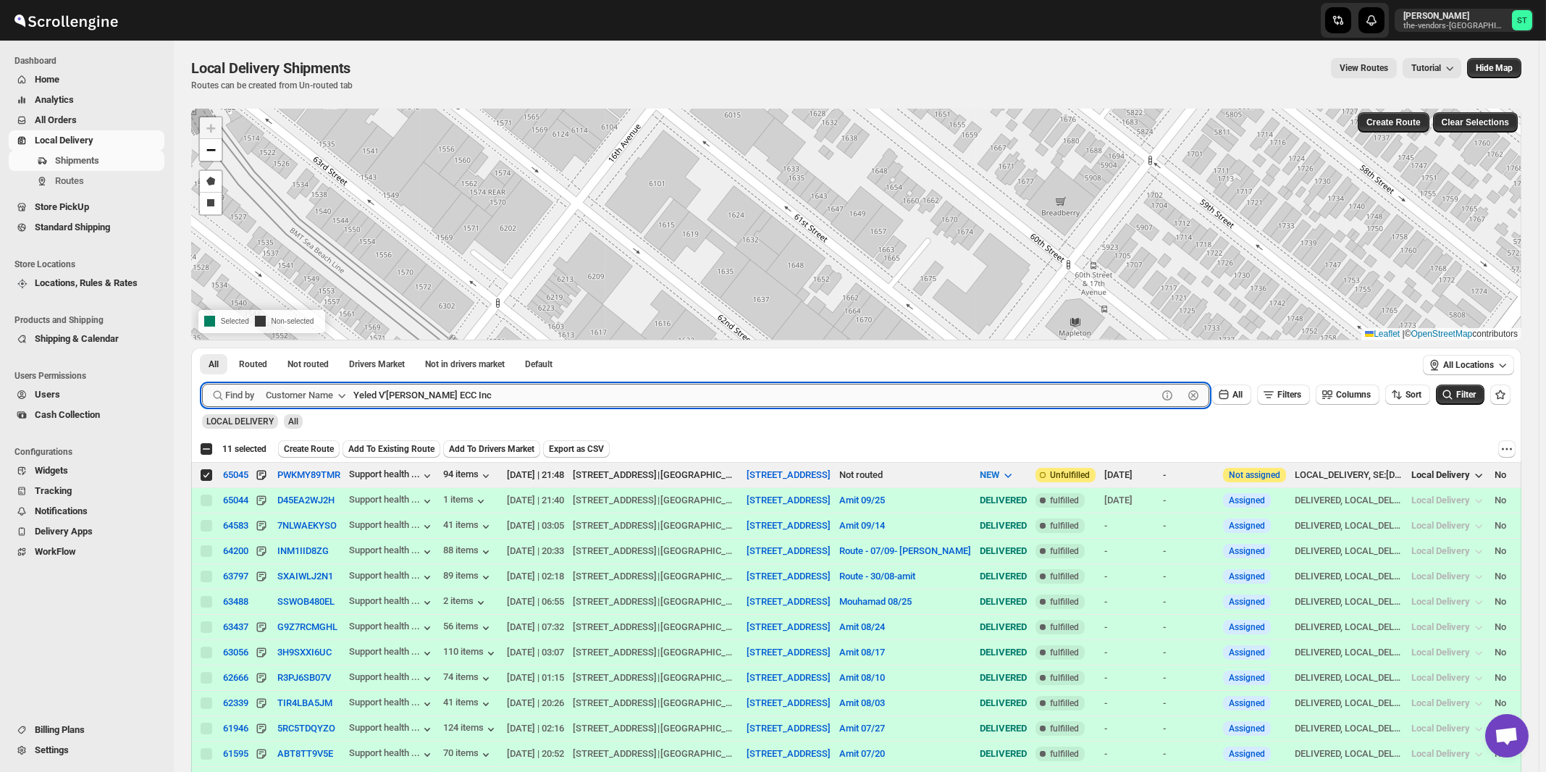
click at [202, 348] on button "Submit" at bounding box center [222, 355] width 41 height 15
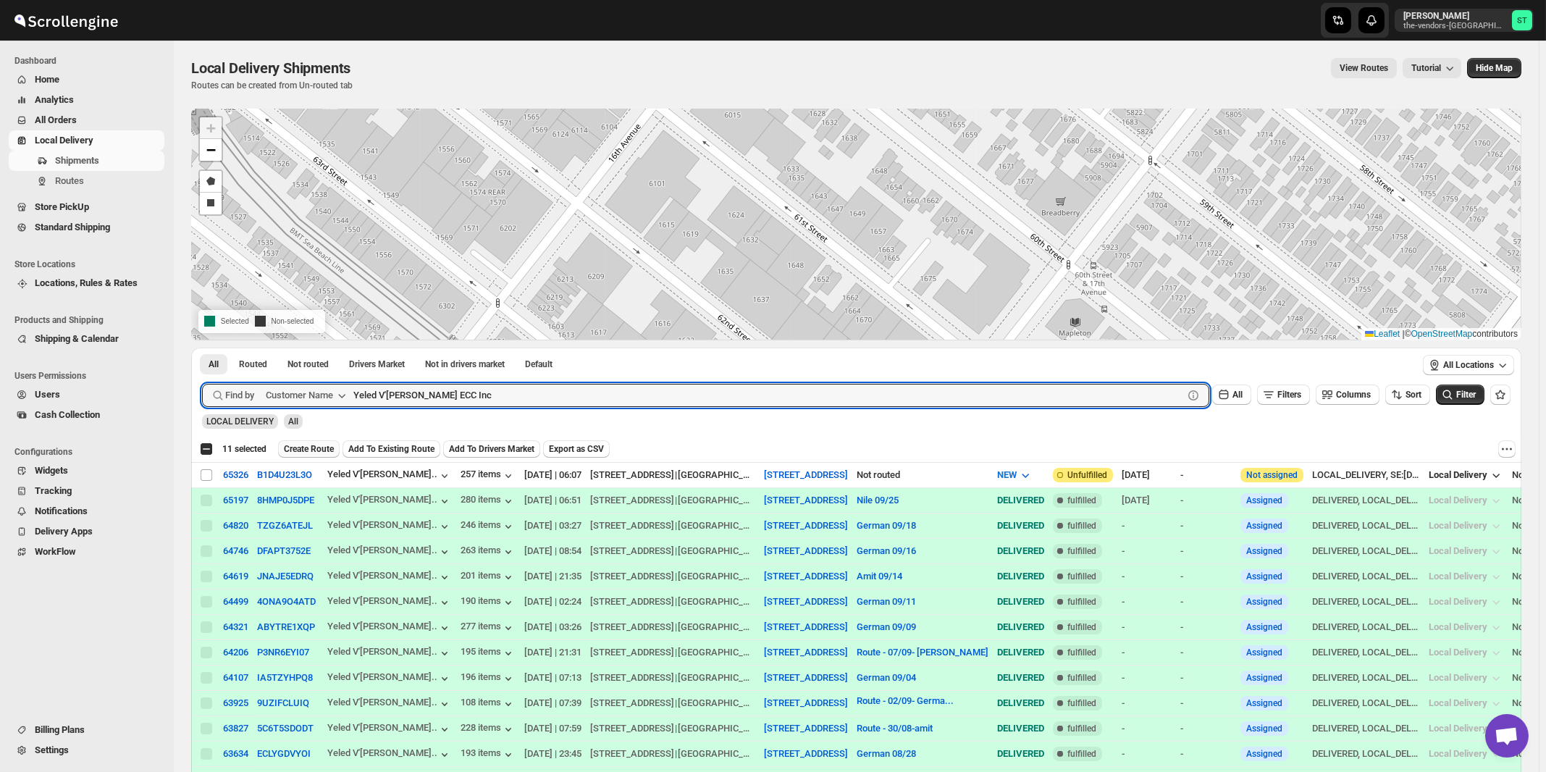
click at [306, 450] on span "Create Route" at bounding box center [309, 449] width 50 height 12
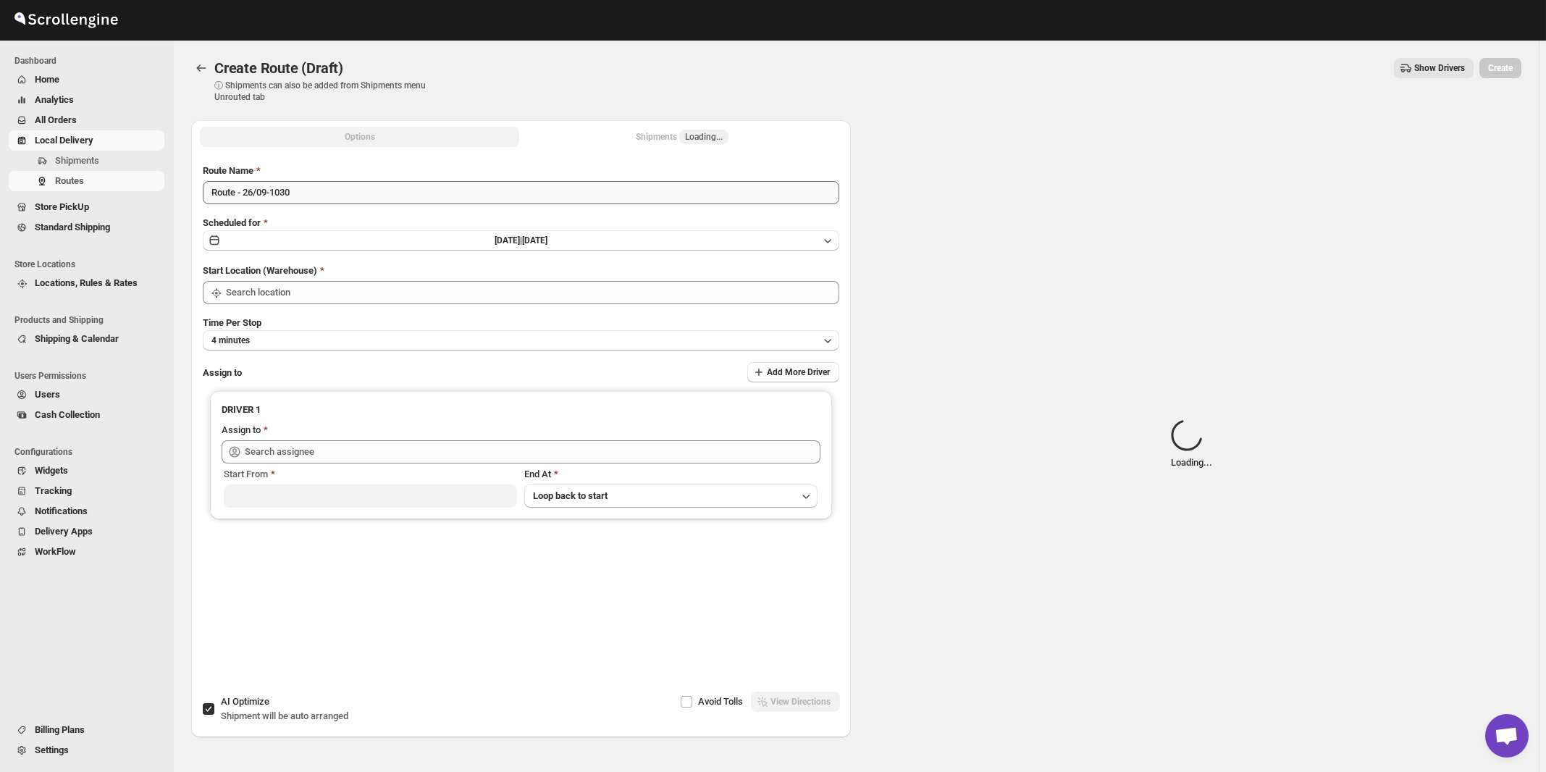
type input "[STREET_ADDRESS]"
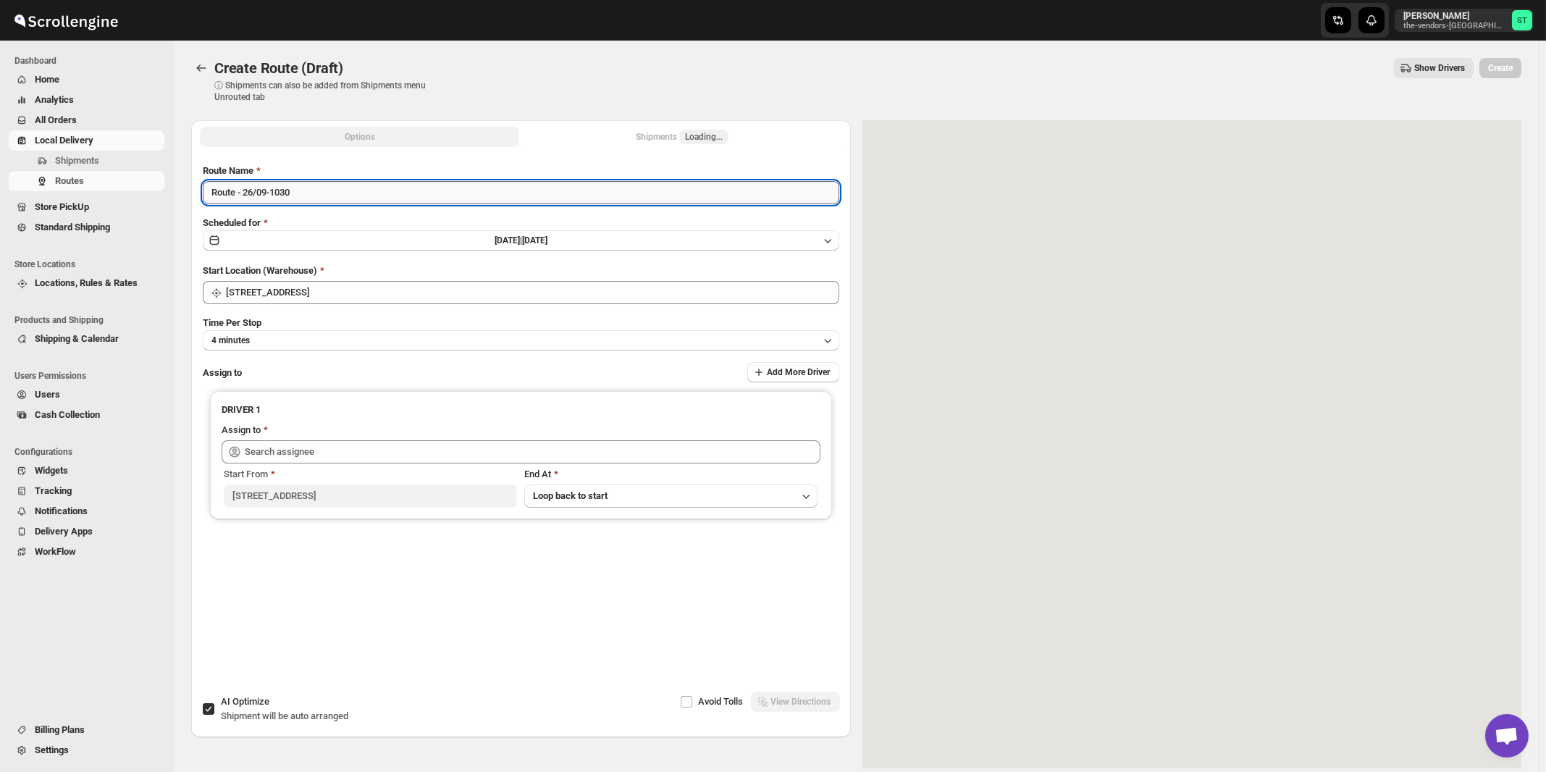
click at [430, 189] on input "Route - 26/09-1030" at bounding box center [521, 192] width 637 height 23
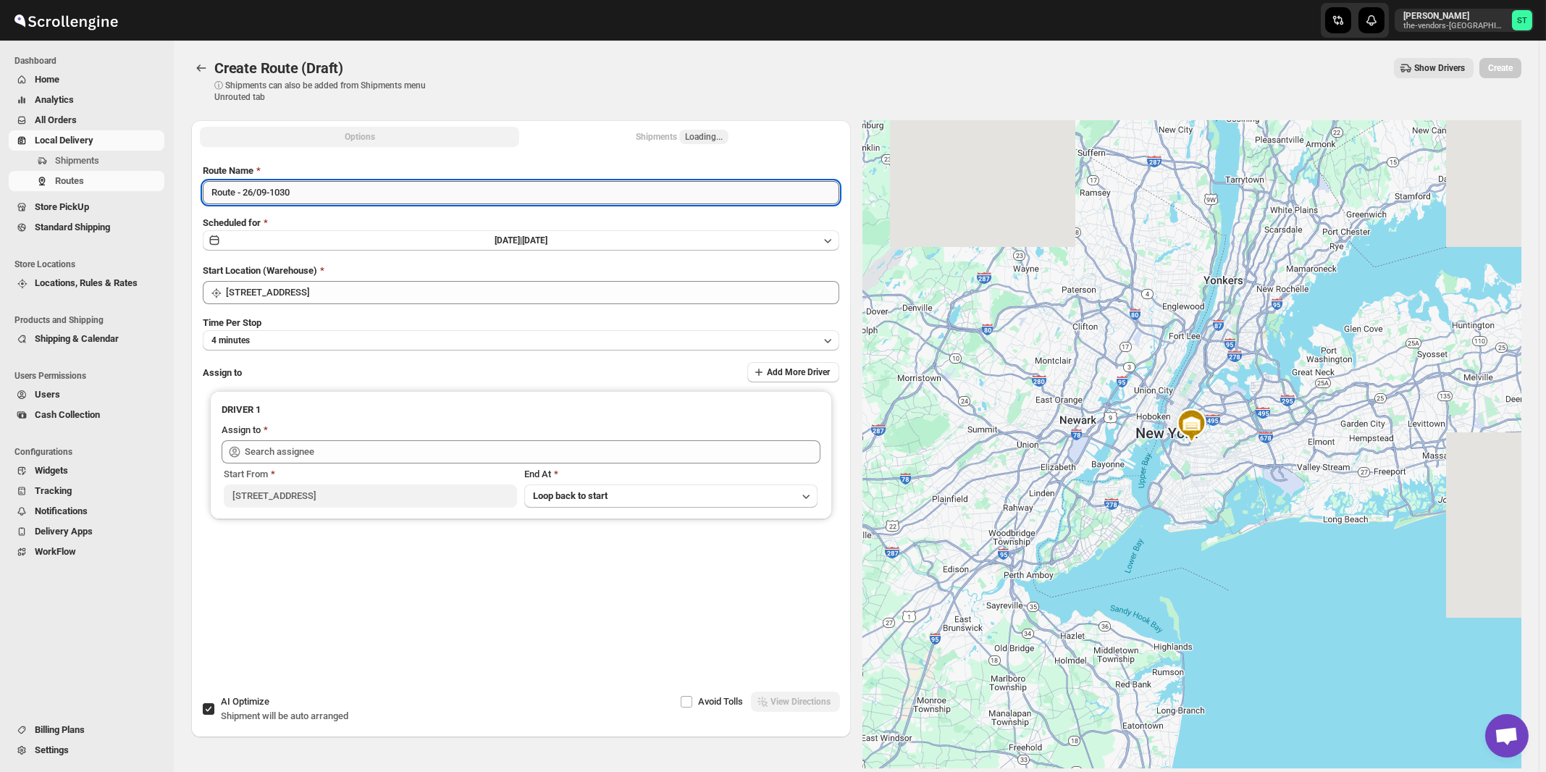
paste input "Amit"
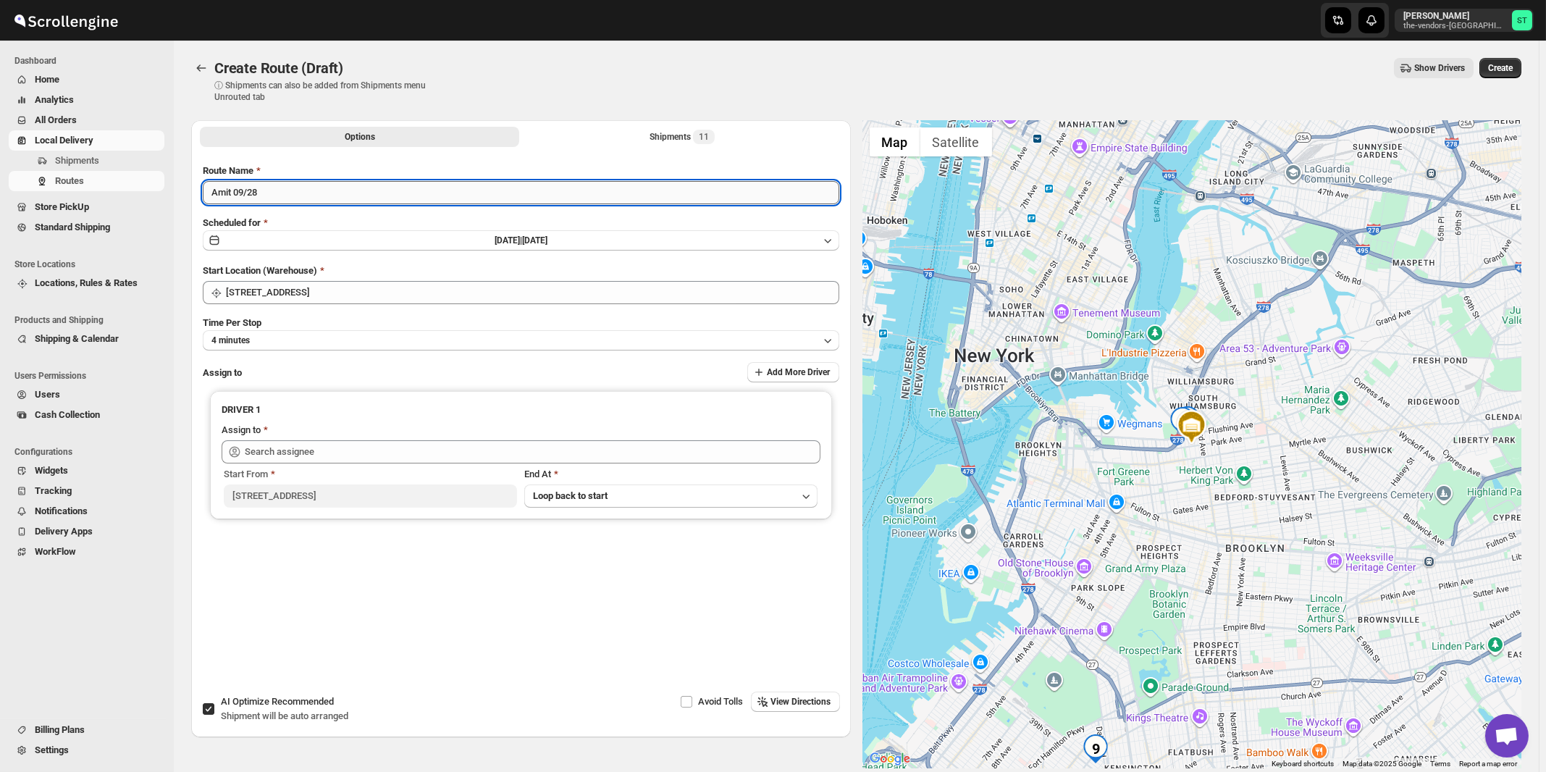
type input "Amit 09/28"
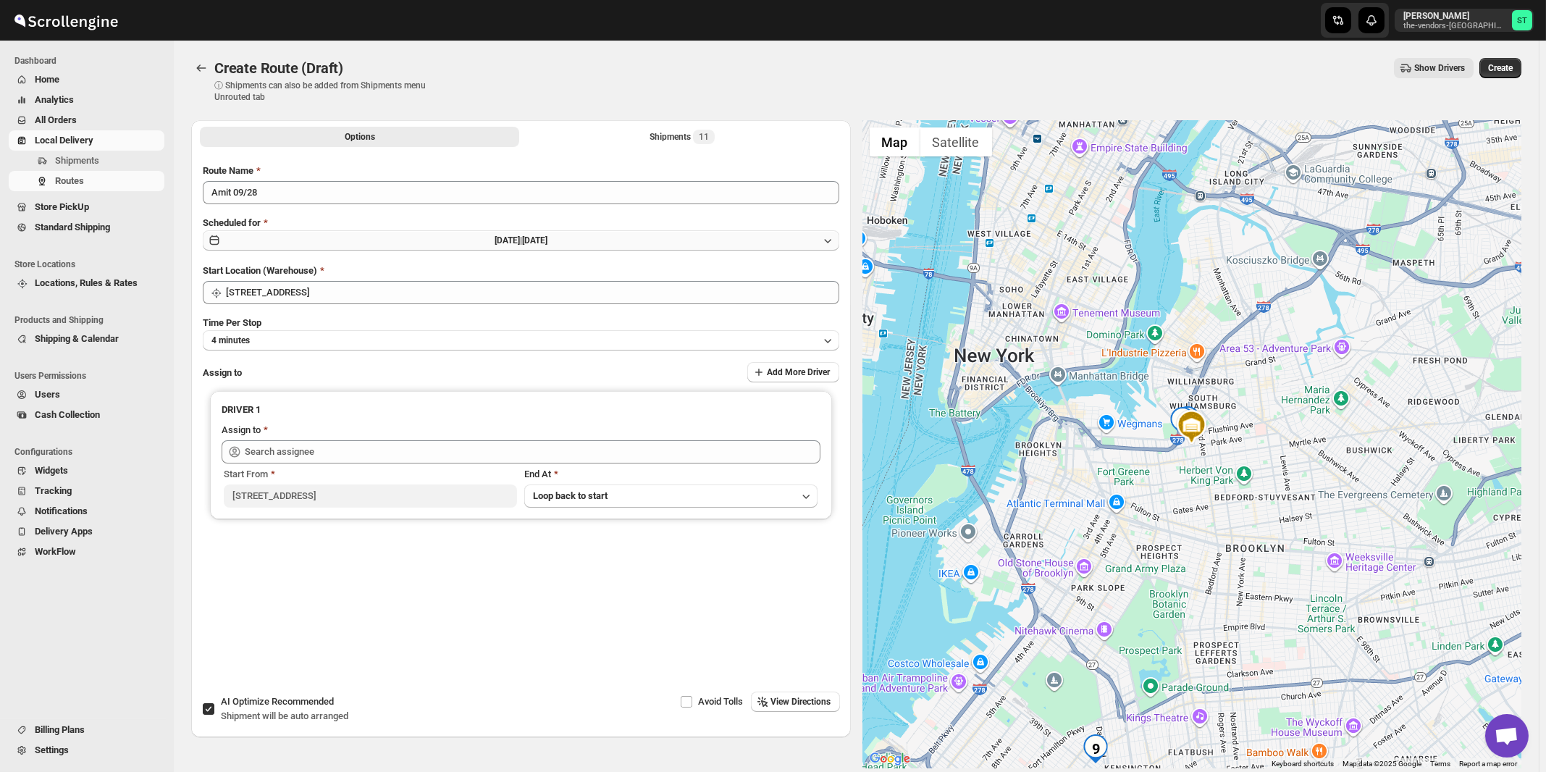
click at [498, 237] on span "[DATE] |" at bounding box center [509, 240] width 28 height 10
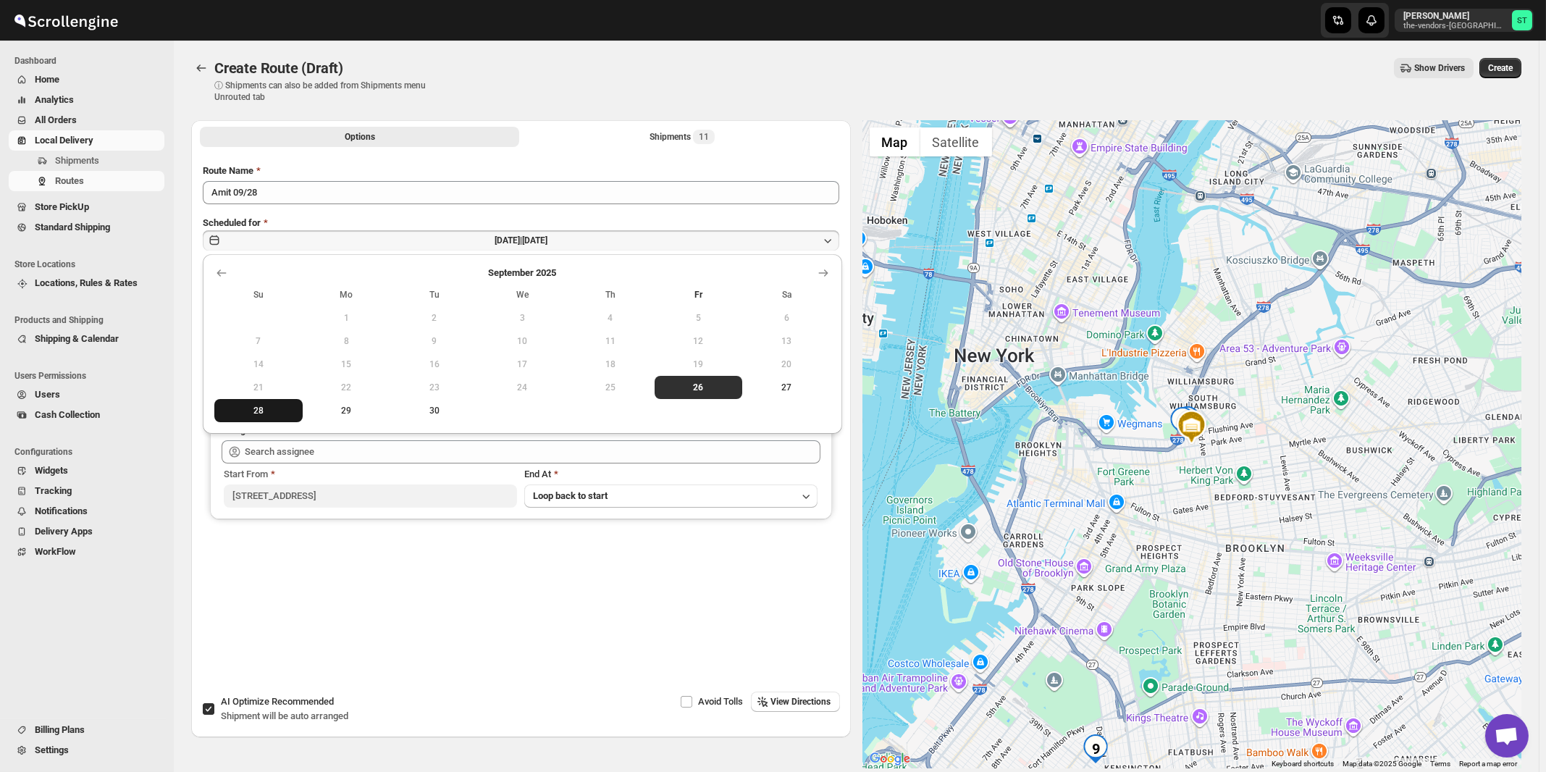
click at [264, 414] on span "28" at bounding box center [258, 411] width 77 height 12
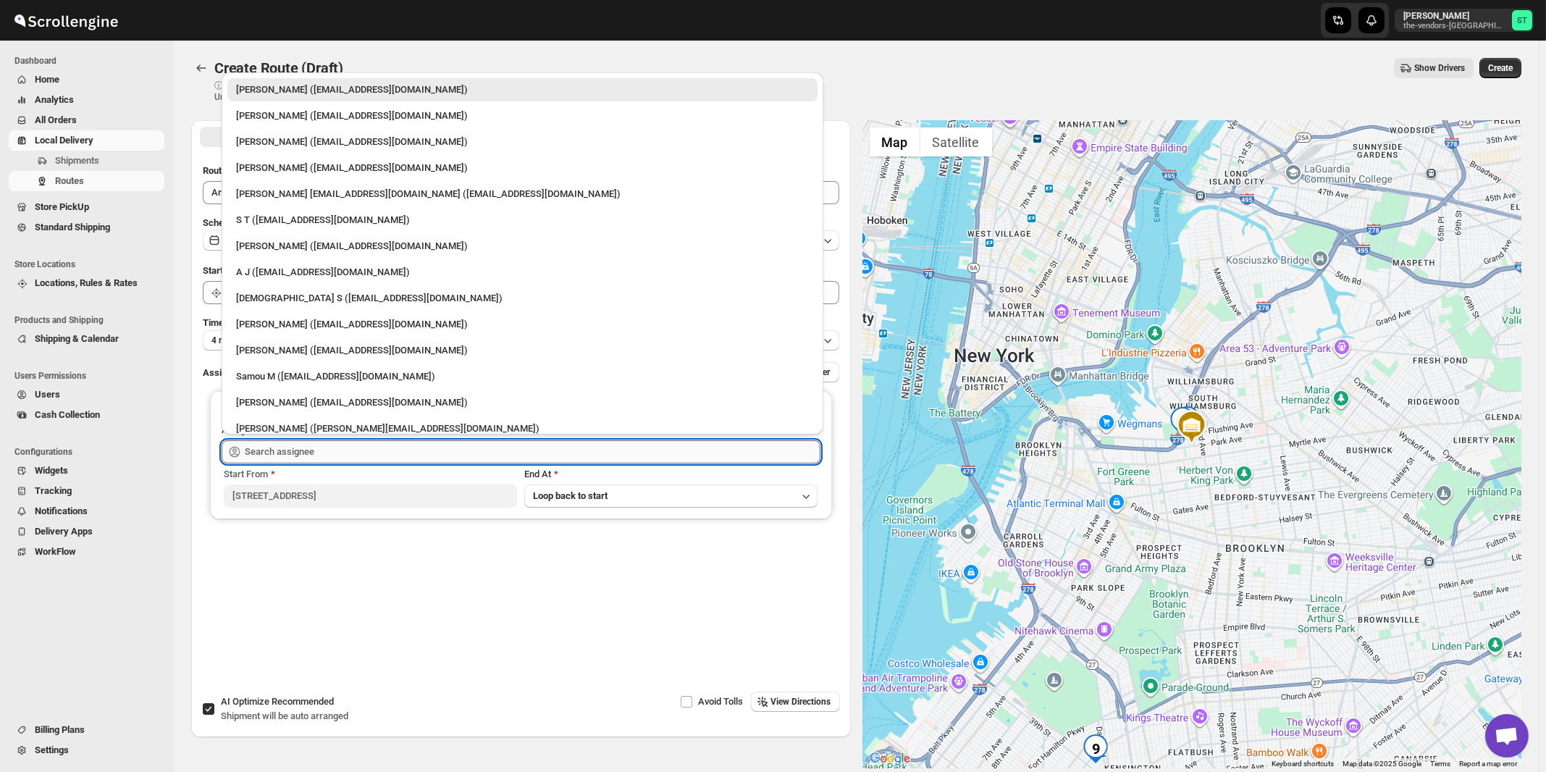
click at [348, 449] on input "text" at bounding box center [533, 451] width 576 height 23
click at [282, 168] on div "[PERSON_NAME] ([EMAIL_ADDRESS][DOMAIN_NAME])" at bounding box center [522, 168] width 573 height 14
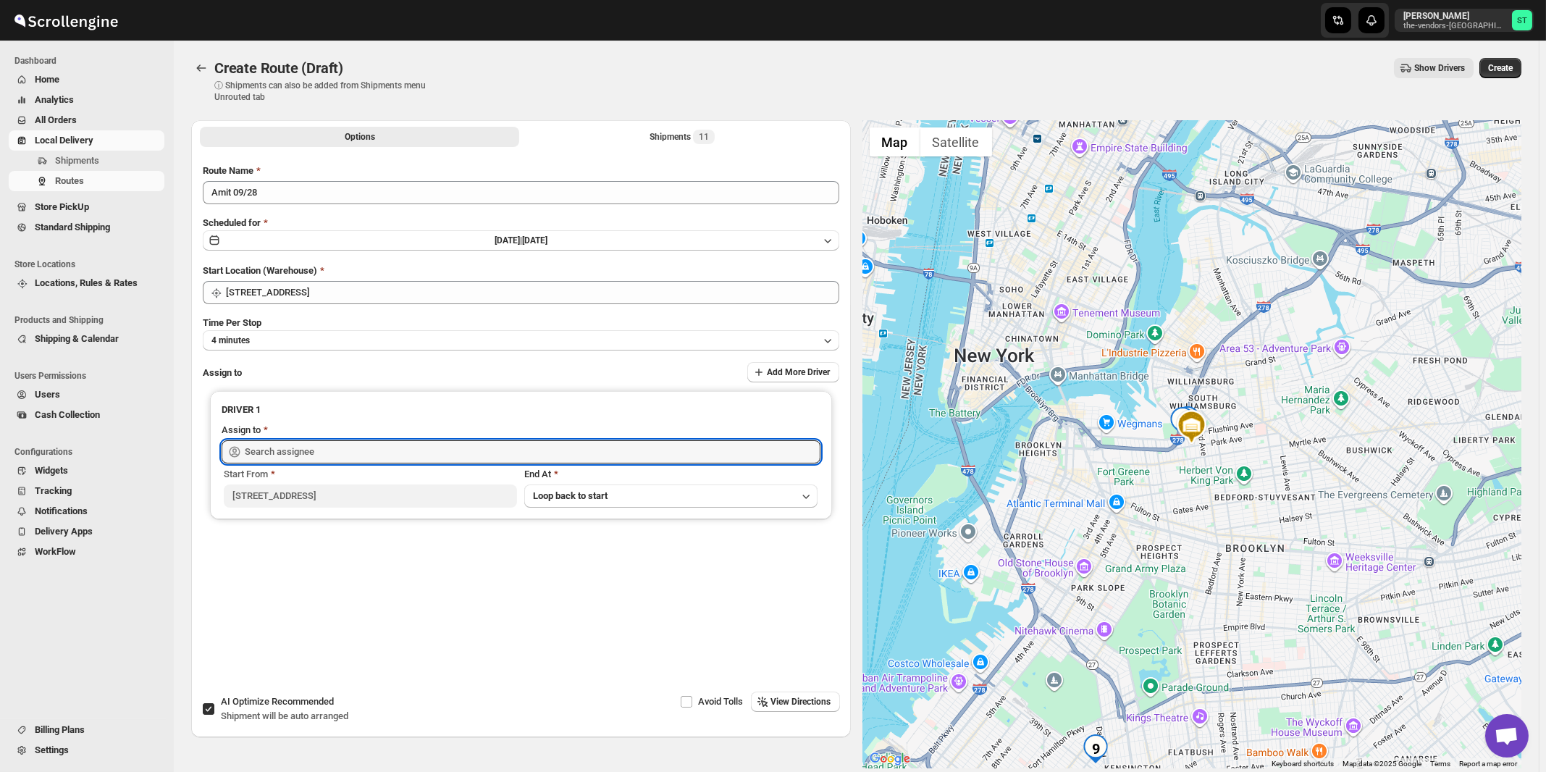
type input "[PERSON_NAME] ([EMAIL_ADDRESS][DOMAIN_NAME])"
click at [803, 709] on button "View Directions" at bounding box center [795, 702] width 89 height 20
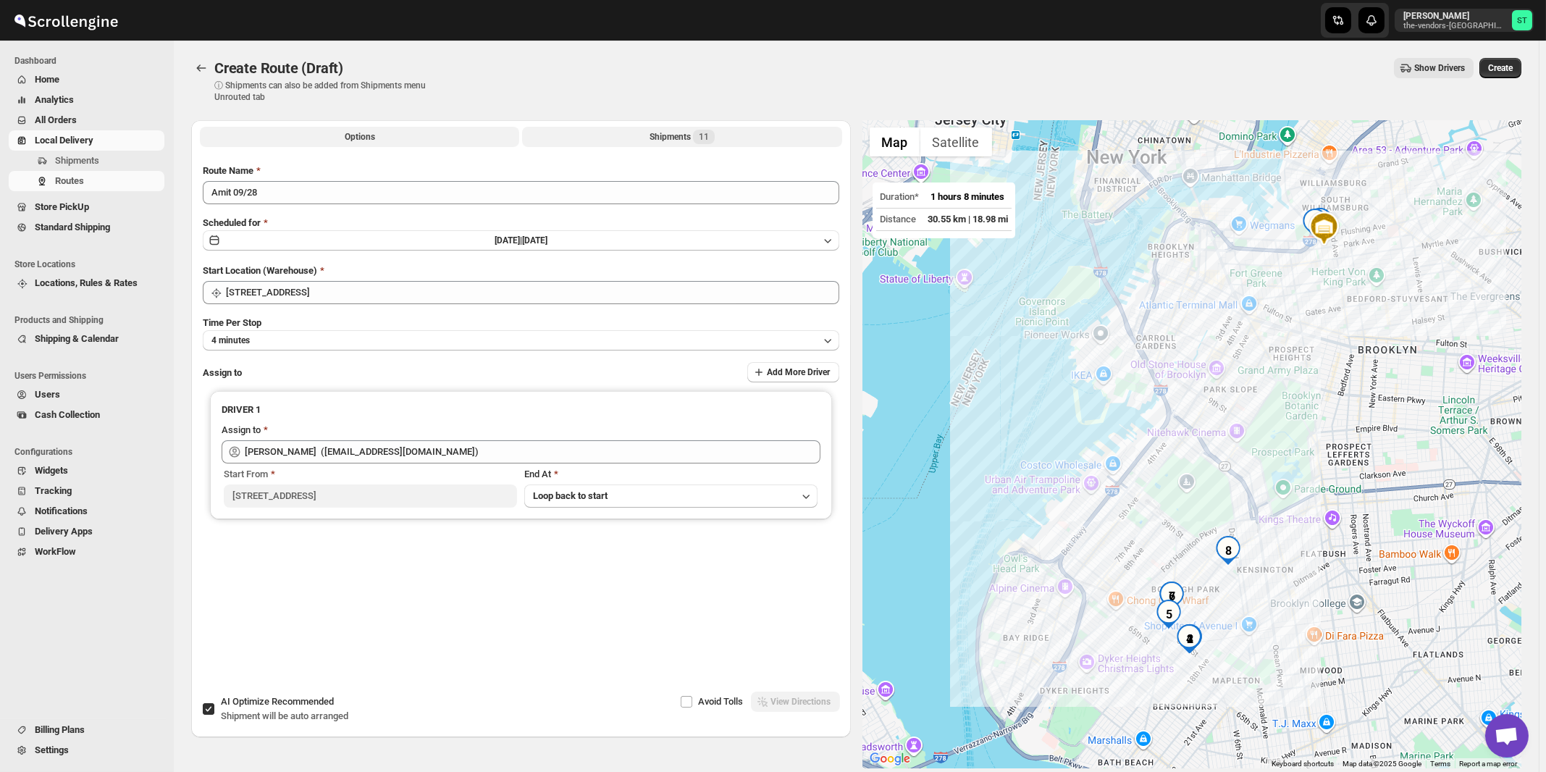
click at [684, 138] on div "Shipments 11" at bounding box center [682, 137] width 65 height 14
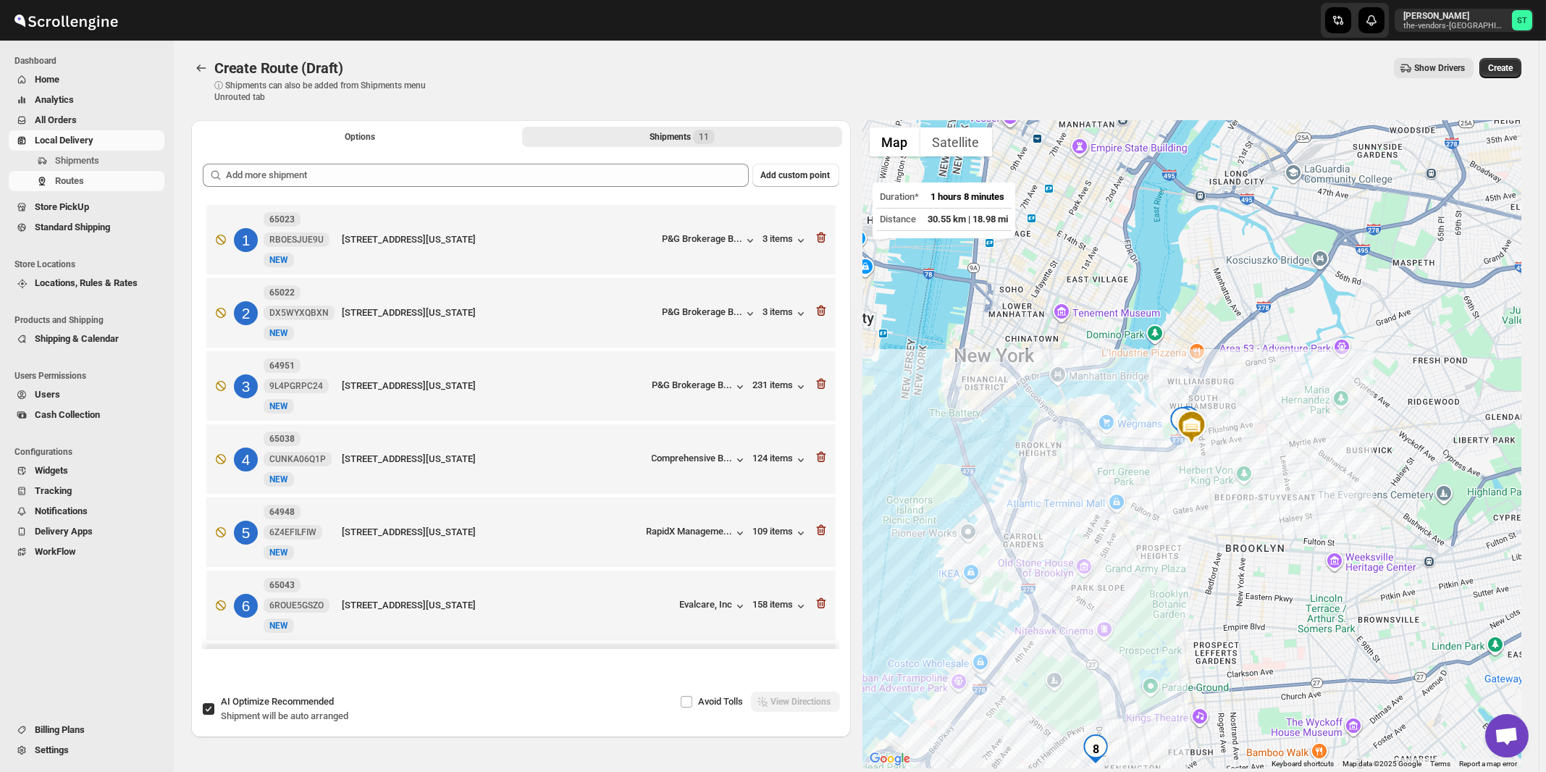
click at [279, 701] on span "Recommended" at bounding box center [303, 701] width 62 height 11
click at [214, 703] on input "AI Optimize Recommended Shipment will be auto arranged" at bounding box center [209, 709] width 12 height 12
checkbox input "false"
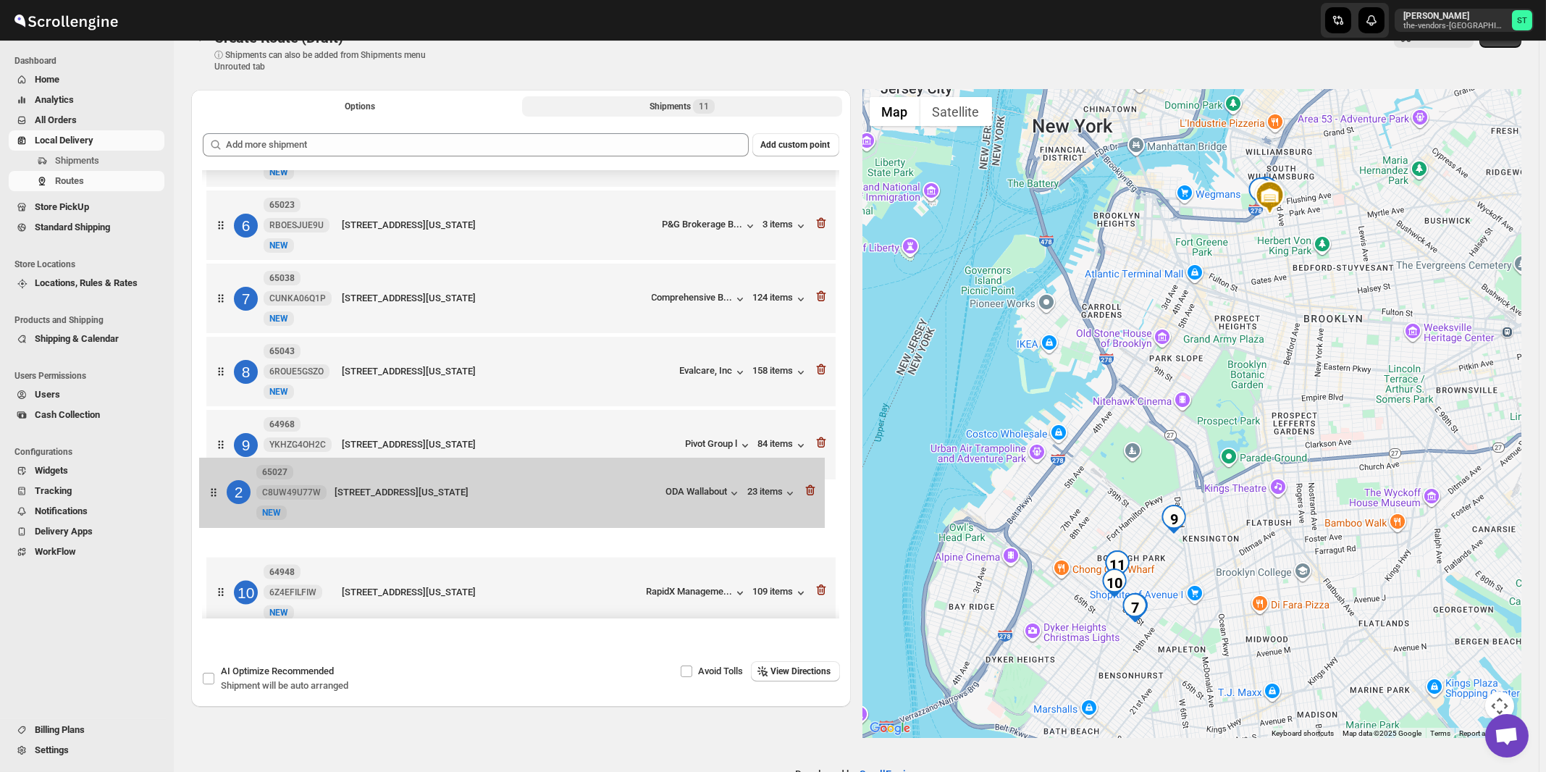
scroll to position [277, 0]
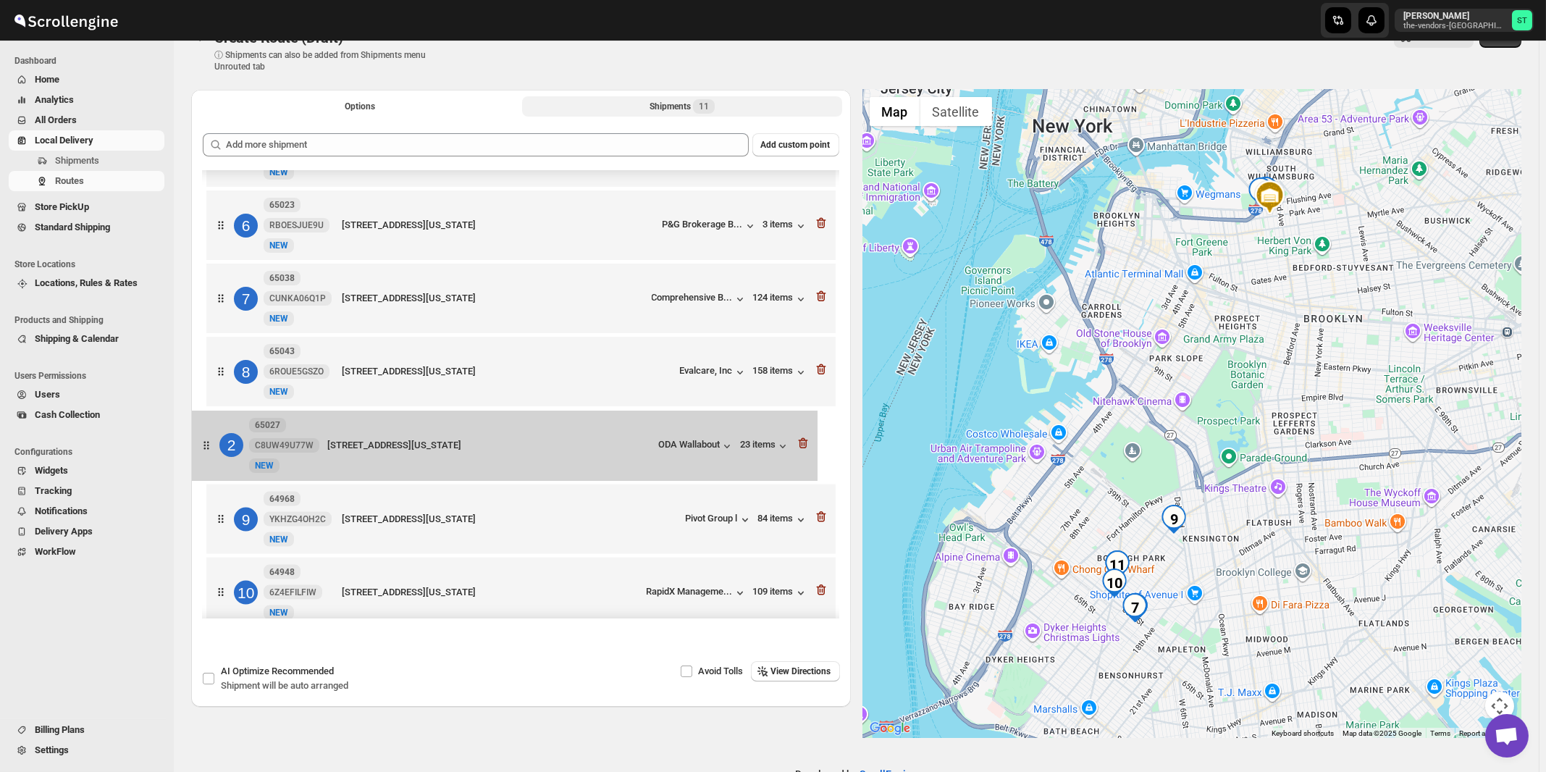
drag, startPoint x: 644, startPoint y: 316, endPoint x: 629, endPoint y: 455, distance: 139.8
click at [629, 455] on div "1 65026 G8EQ0IUF89 New [GEOGRAPHIC_DATA][STREET_ADDRESS][US_STATE] 97 items 2 6…" at bounding box center [521, 300] width 637 height 813
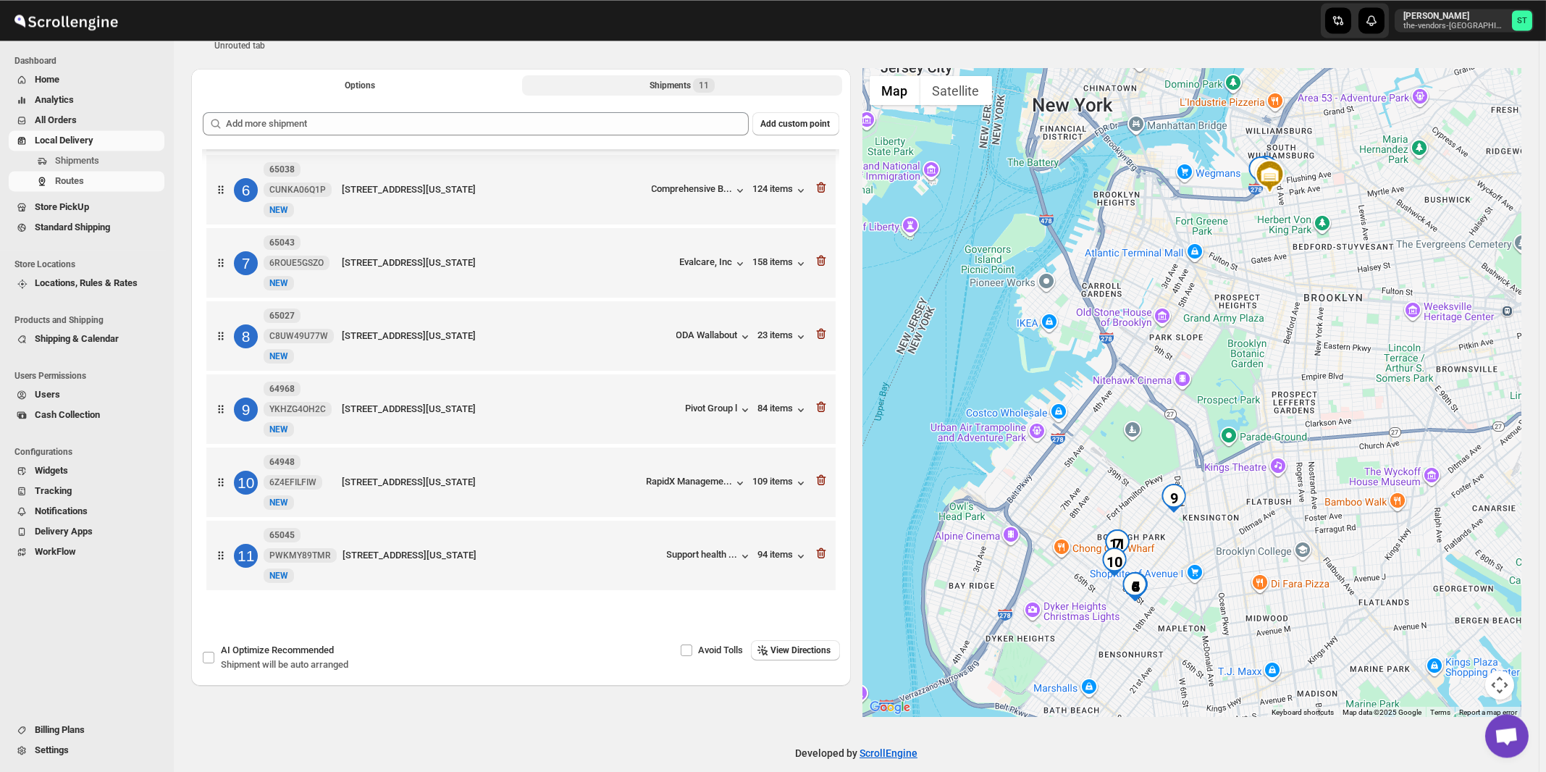
scroll to position [68, 0]
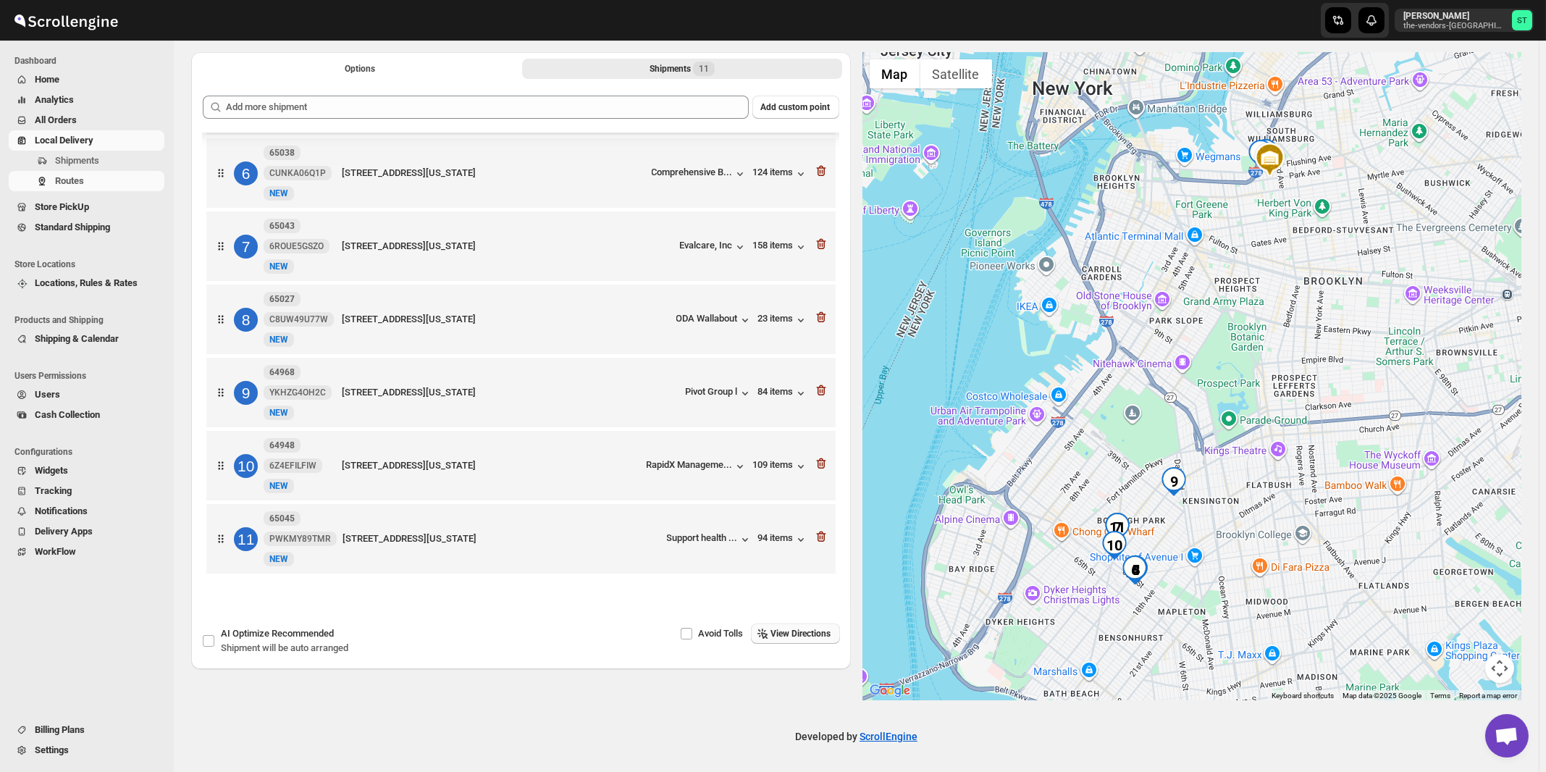
click at [813, 635] on span "View Directions" at bounding box center [801, 634] width 60 height 12
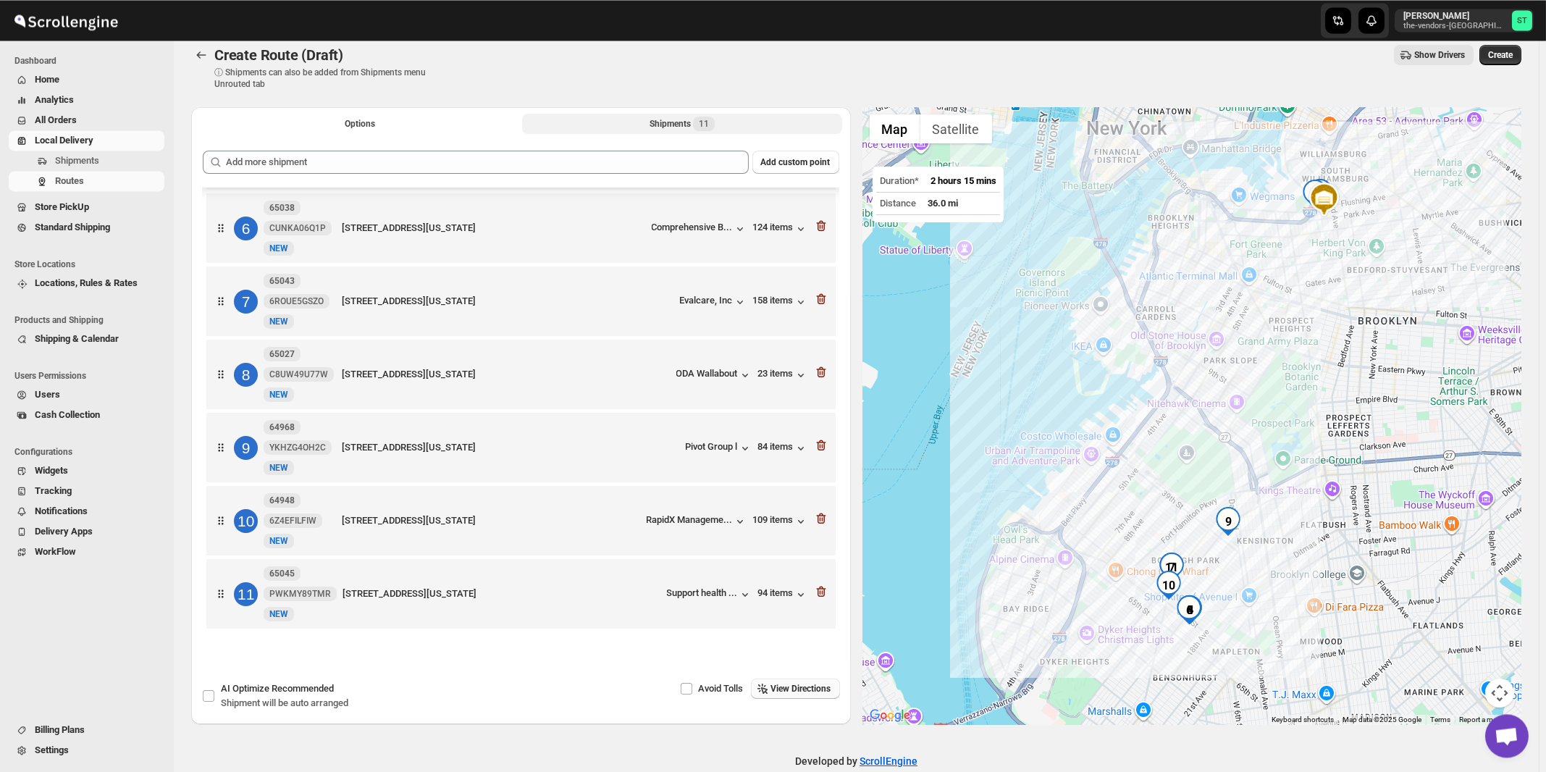
scroll to position [0, 0]
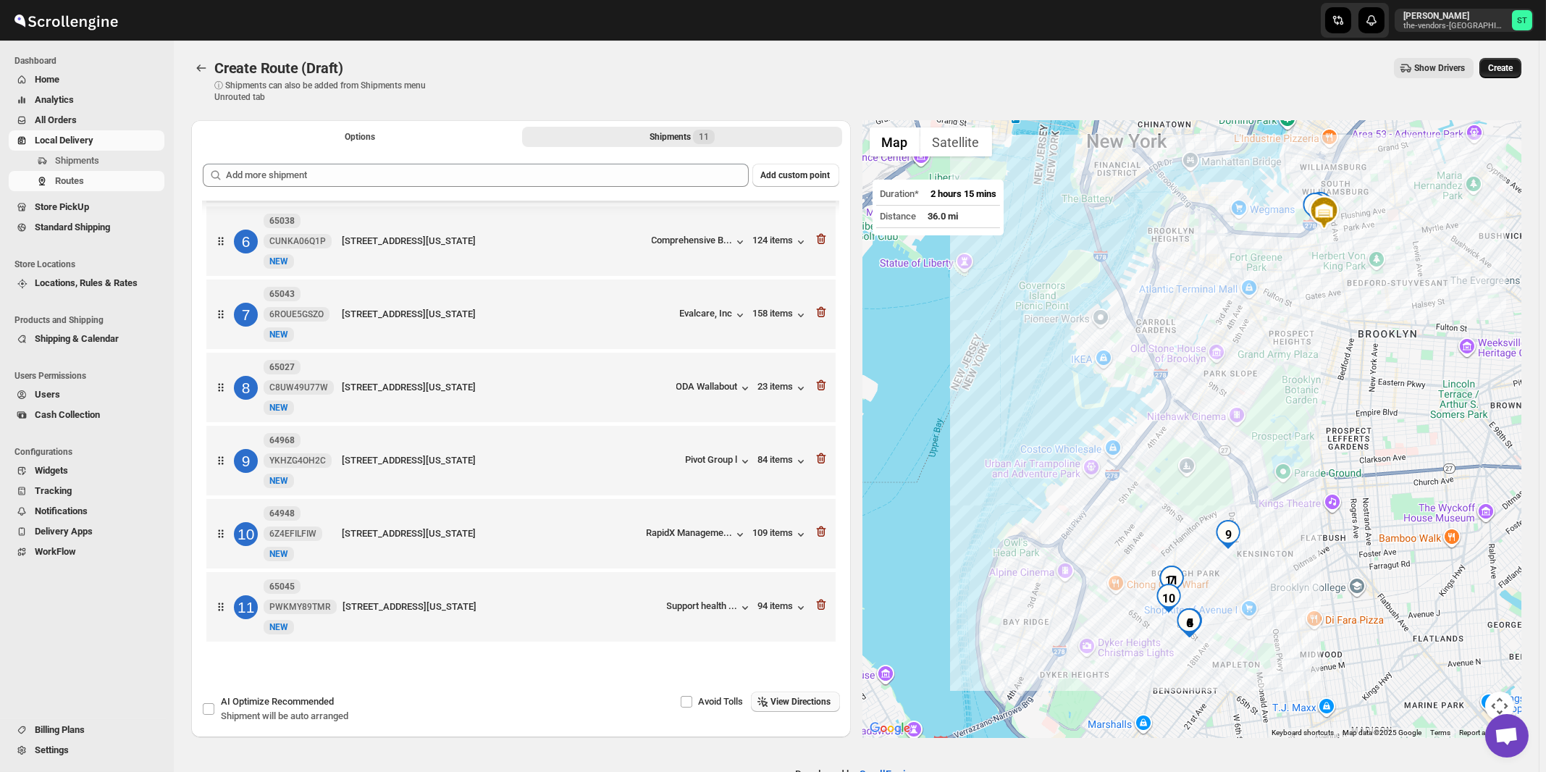
click at [1512, 68] on span "Create" at bounding box center [1500, 68] width 25 height 12
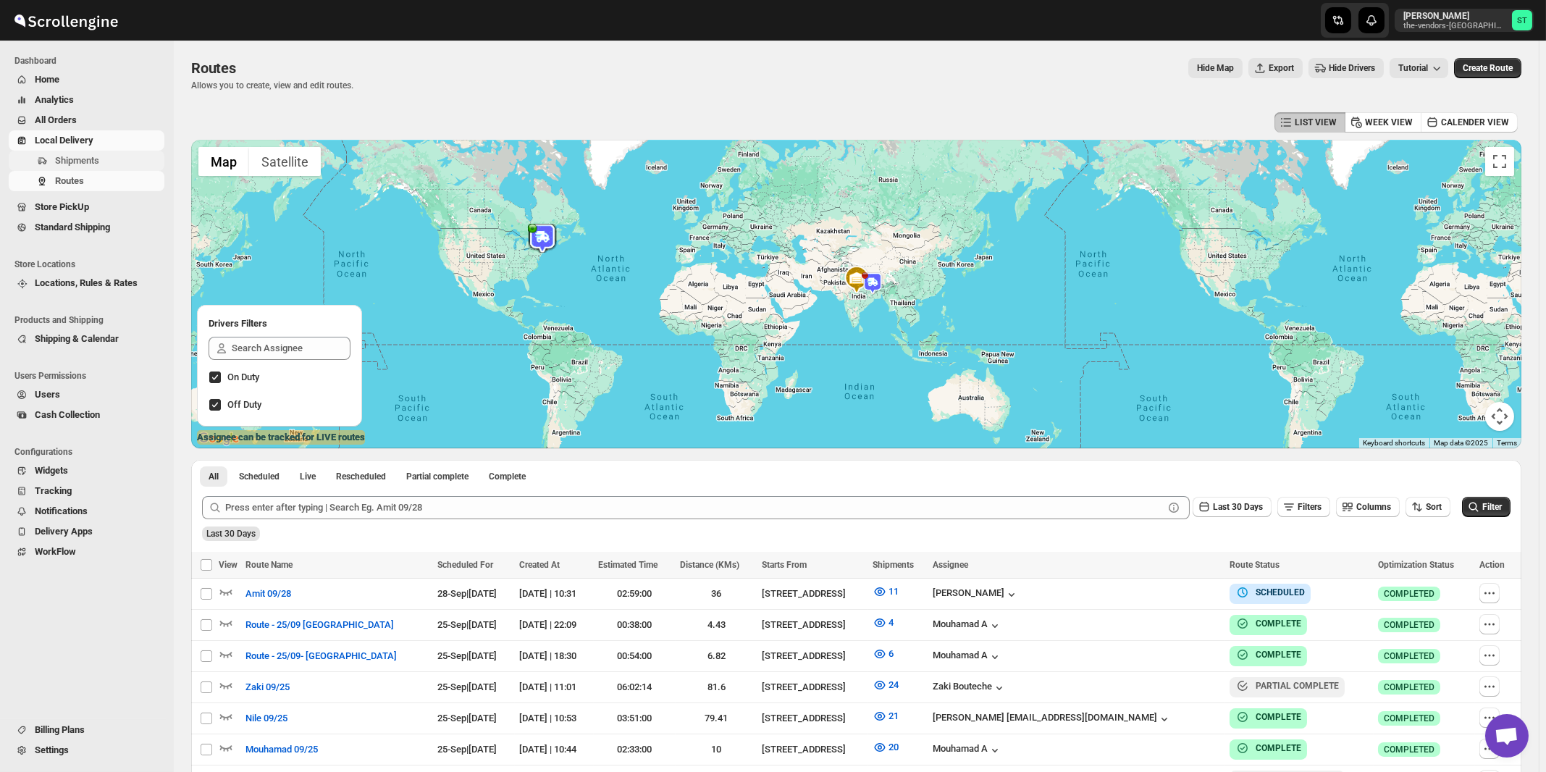
click at [88, 162] on span "Shipments" at bounding box center [77, 160] width 44 height 11
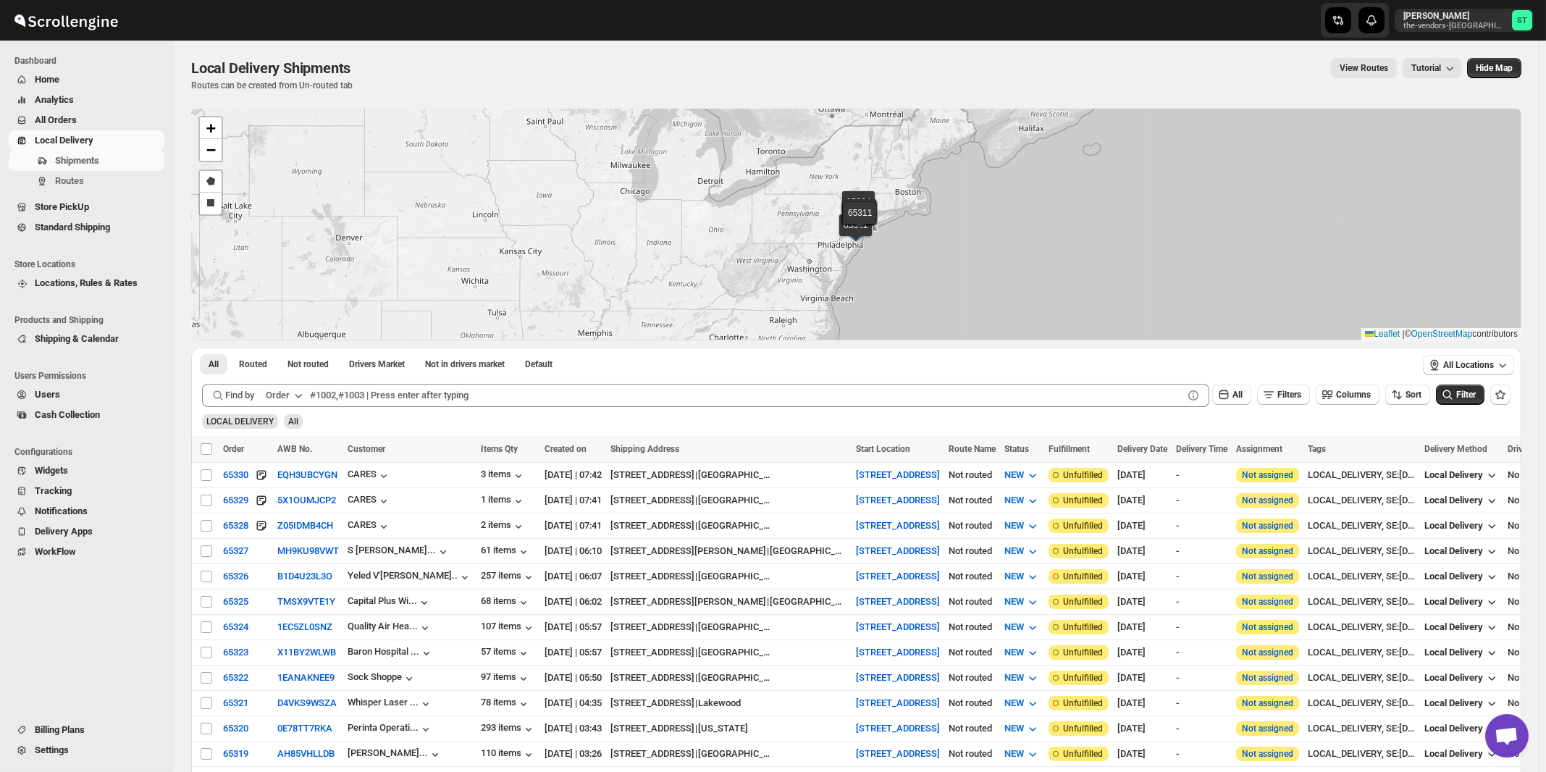
click at [296, 393] on icon "button" at bounding box center [298, 395] width 14 height 14
click at [288, 504] on div "Customer Name" at bounding box center [286, 503] width 67 height 14
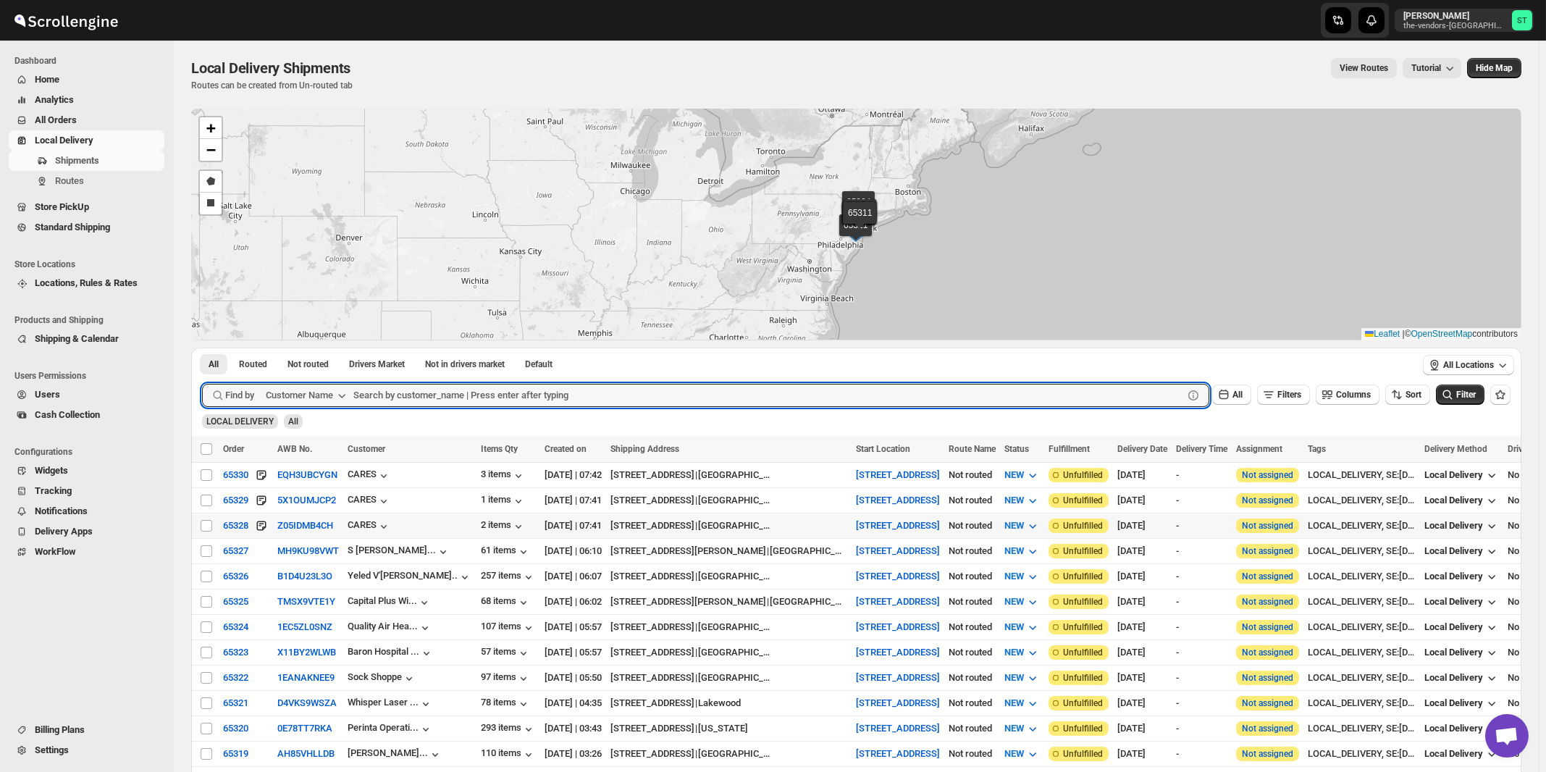
paste input "Apex Group"
type input "Apex Group"
click at [202, 348] on button "Submit" at bounding box center [222, 355] width 41 height 15
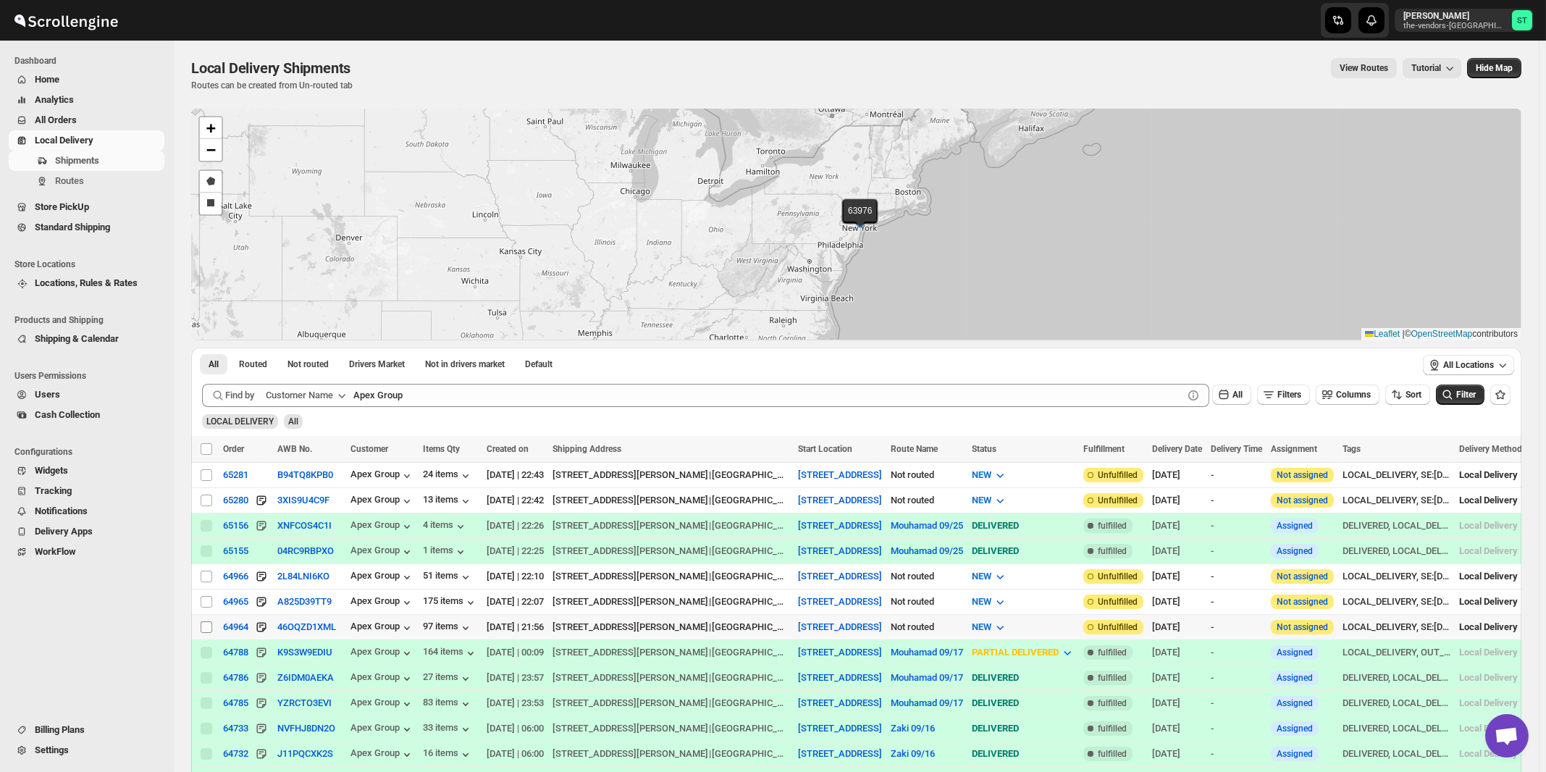
click at [207, 622] on input "Select shipment" at bounding box center [207, 627] width 12 height 12
checkbox input "true"
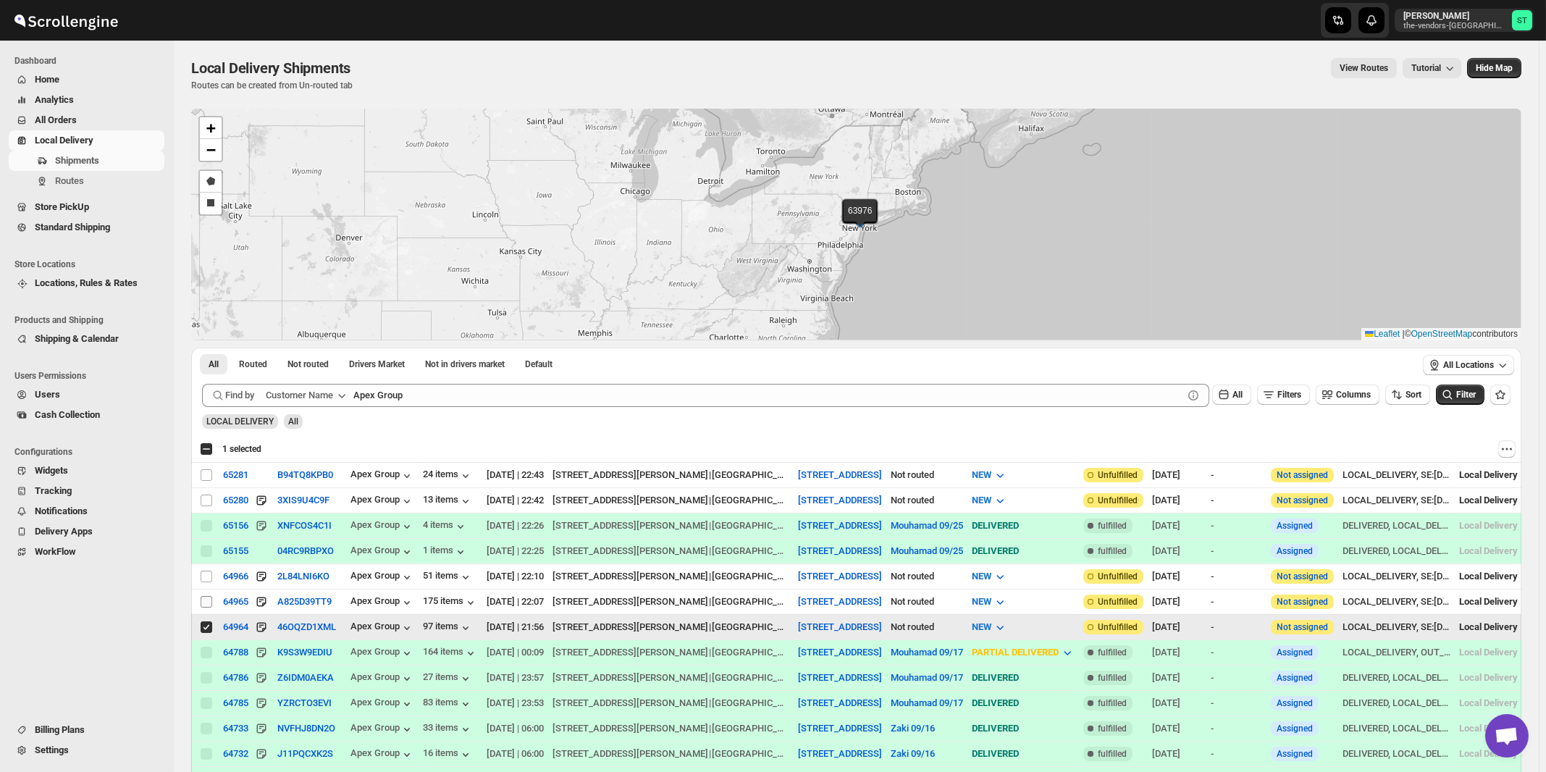
click at [205, 599] on input "Select shipment" at bounding box center [207, 602] width 12 height 12
checkbox input "true"
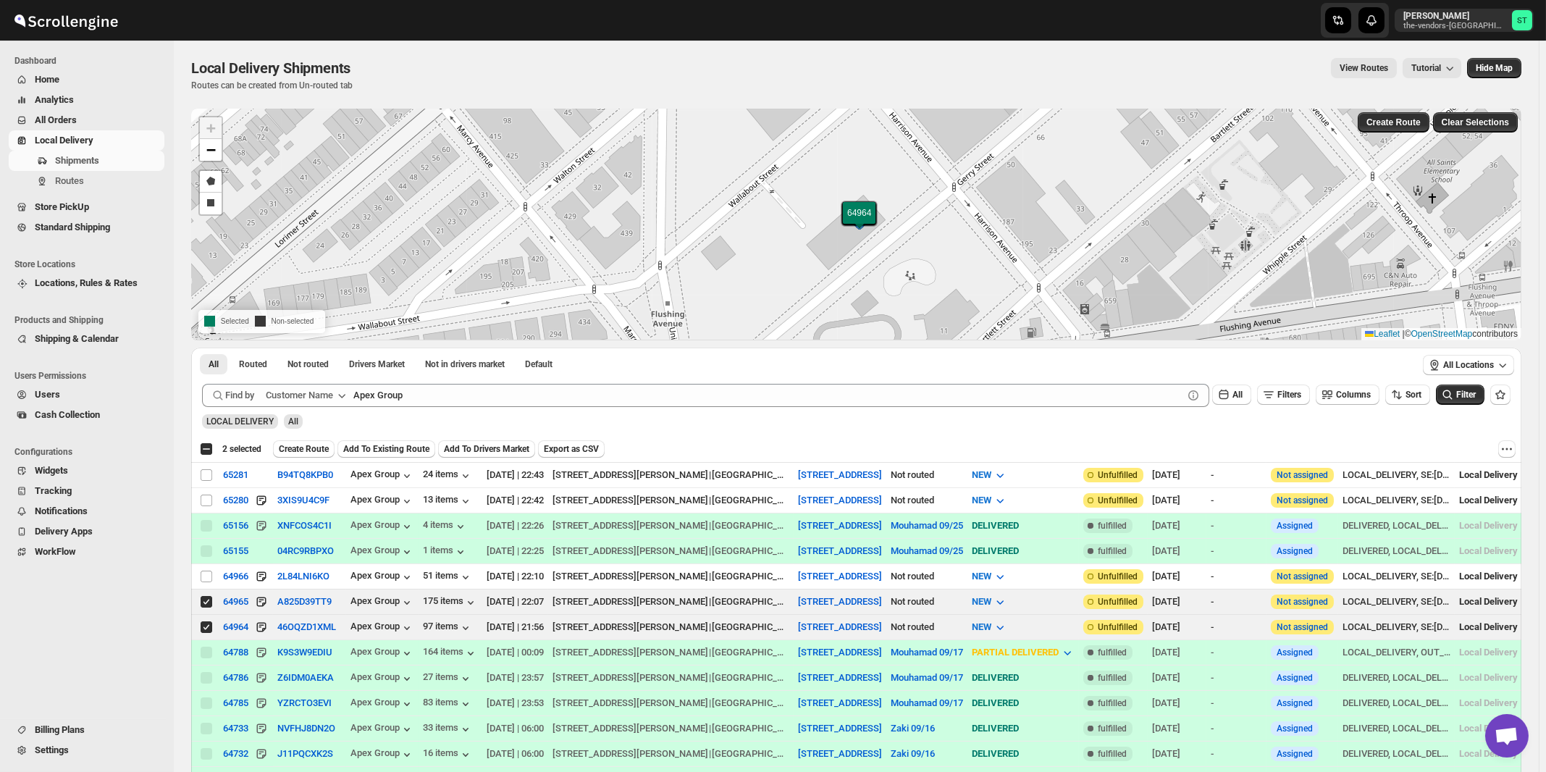
click at [181, 618] on div "Local Delivery Shipments. This page is ready Local Delivery Shipments Routes ca…" at bounding box center [856, 524] width 1365 height 966
click at [206, 574] on input "Select shipment" at bounding box center [207, 577] width 12 height 12
checkbox input "true"
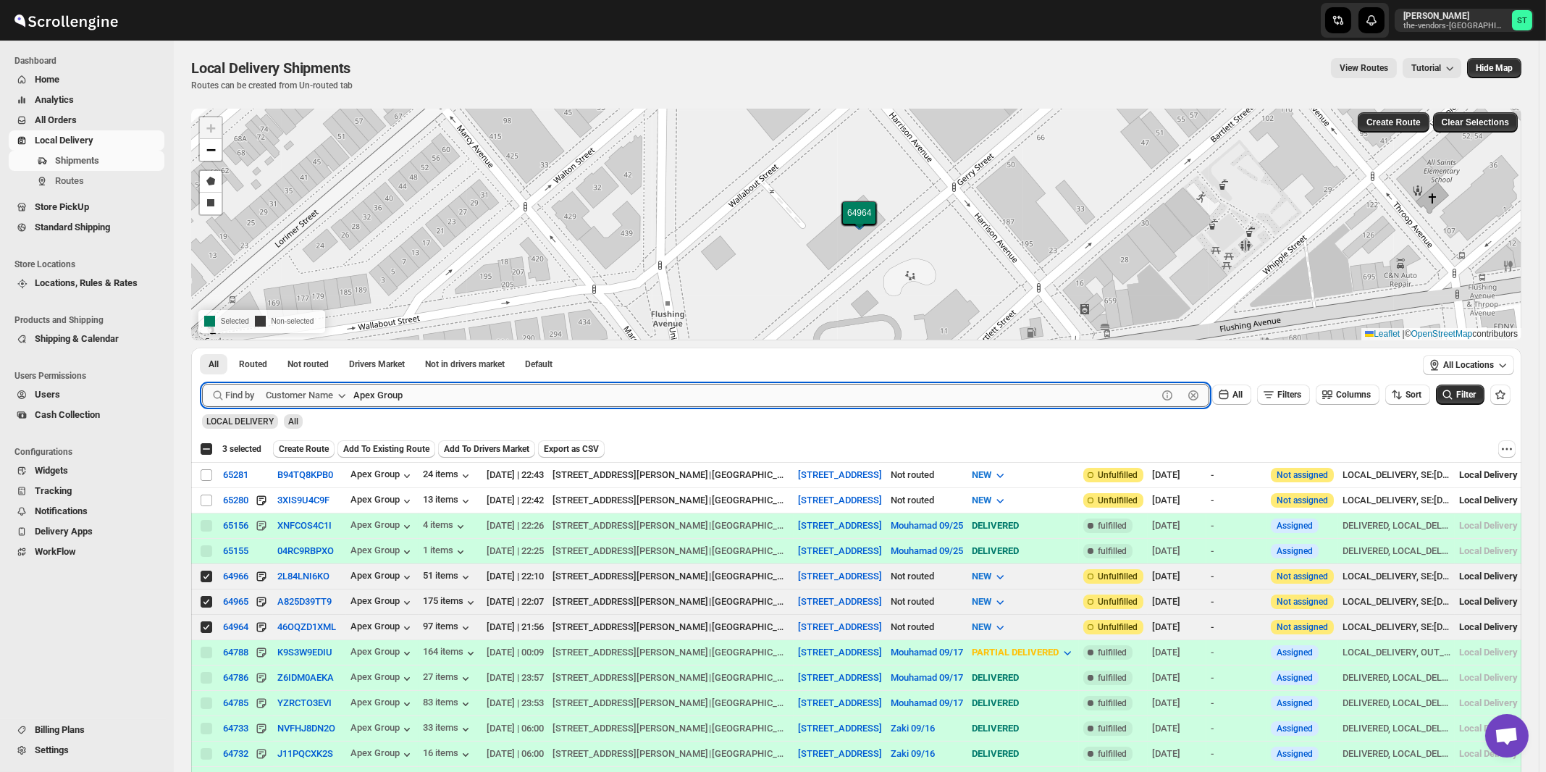
click at [424, 390] on input "Apex Group" at bounding box center [755, 395] width 804 height 23
paste input "Elite Miles Travel"
click at [202, 348] on button "Submit" at bounding box center [222, 355] width 41 height 15
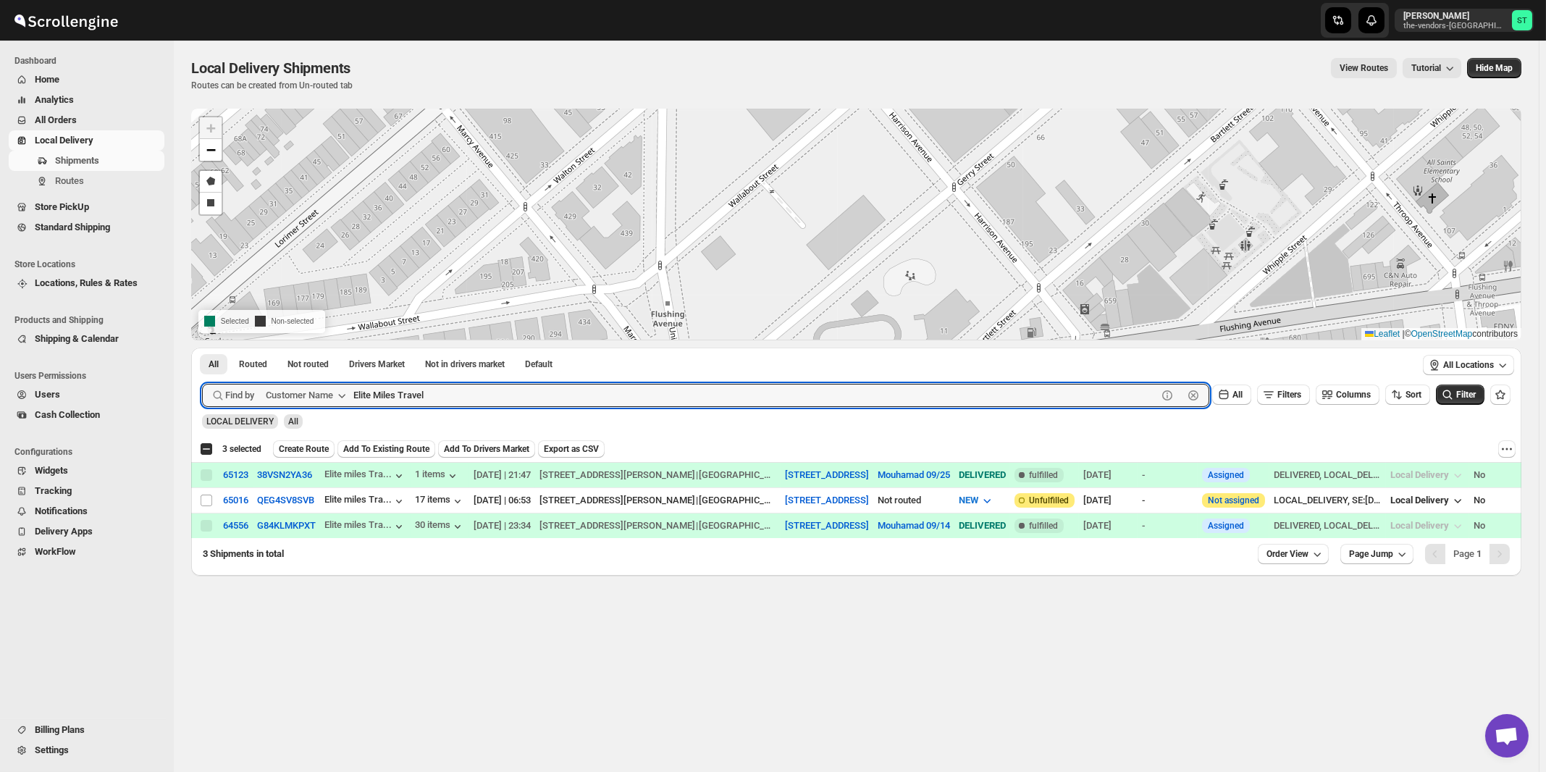
paste input "JCS Realty"
type input "JCS Realty"
click at [202, 348] on button "Submit" at bounding box center [222, 355] width 41 height 15
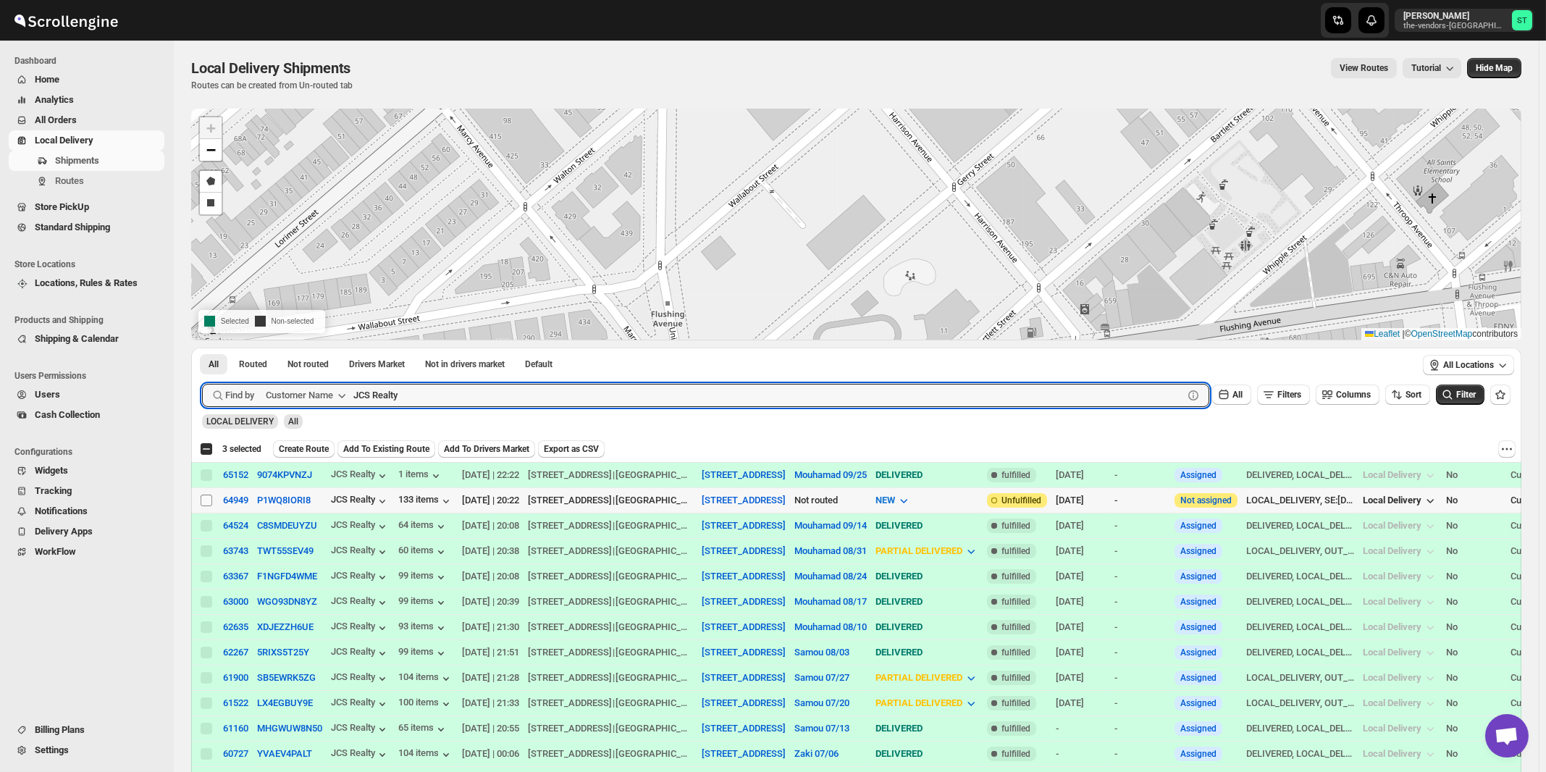
click at [203, 499] on input "Select shipment" at bounding box center [207, 501] width 12 height 12
checkbox input "true"
click at [532, 395] on input "JCS Realty" at bounding box center [755, 395] width 804 height 23
paste input "MJH Construction Corp."
click at [202, 348] on button "Submit" at bounding box center [222, 355] width 41 height 15
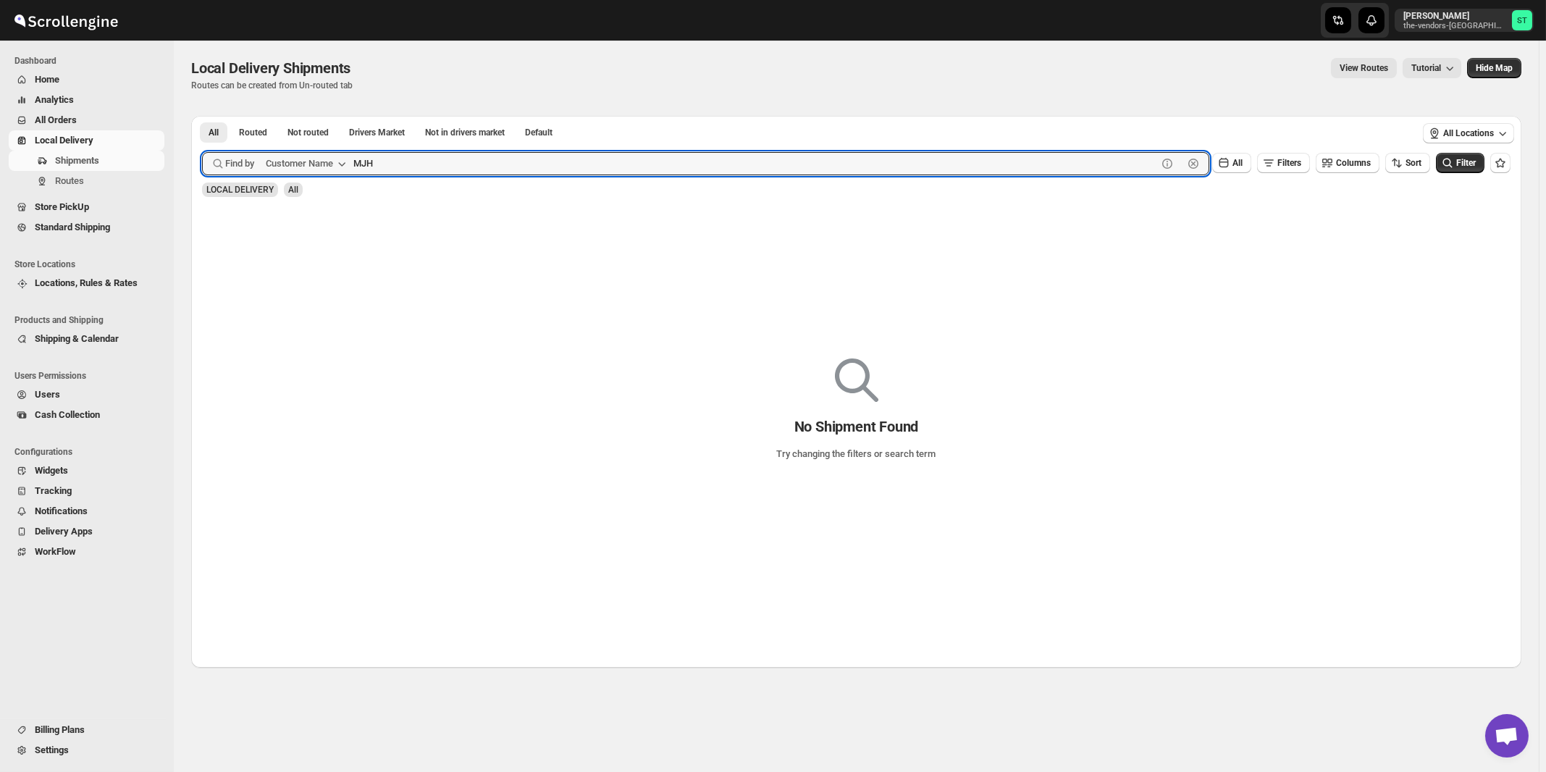
type input "MJH"
click at [202, 116] on button "Submit" at bounding box center [222, 123] width 41 height 15
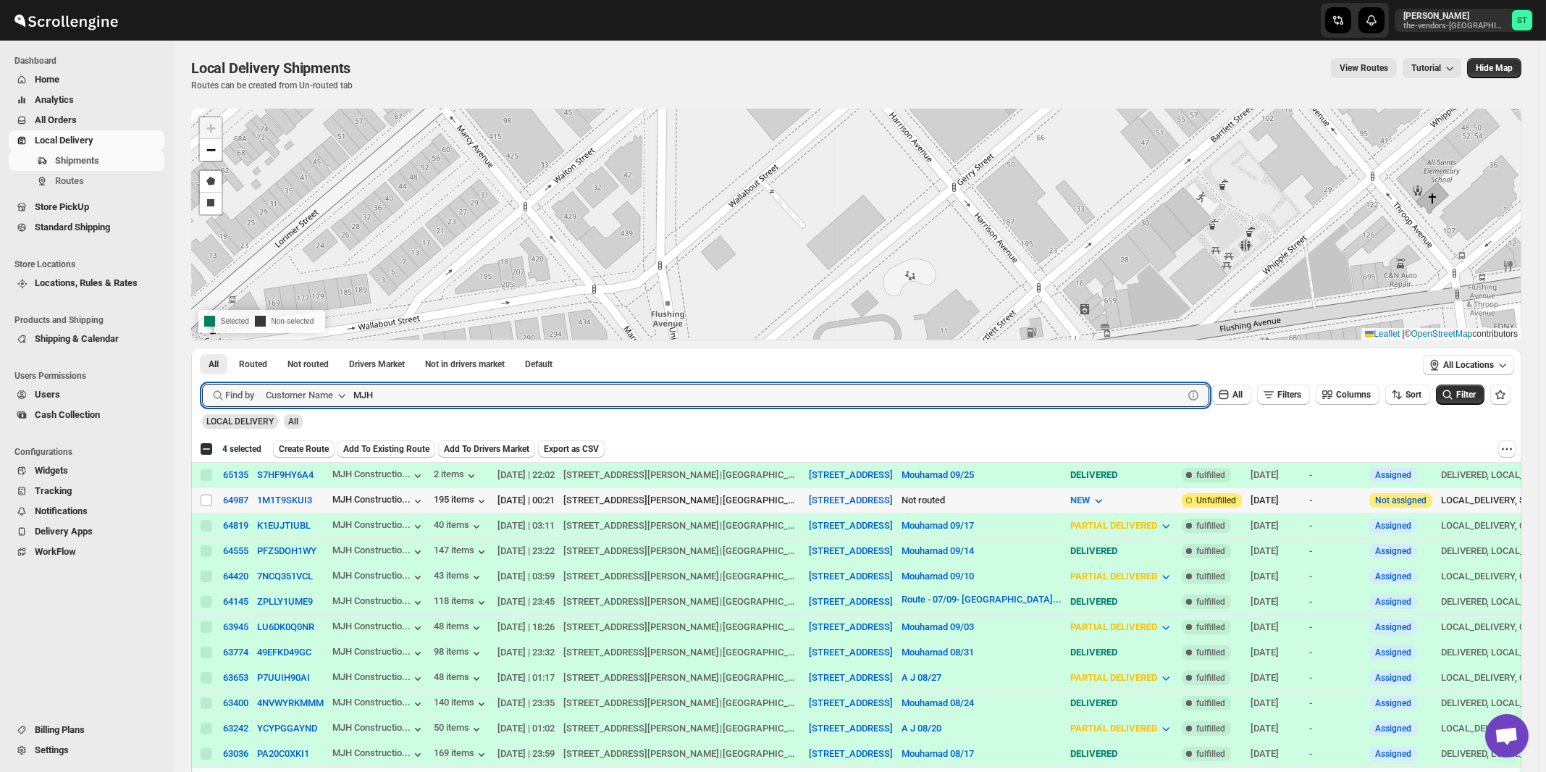
click at [208, 500] on input "Select shipment" at bounding box center [207, 501] width 12 height 12
checkbox input "true"
click at [592, 395] on input "MJH" at bounding box center [755, 395] width 804 height 23
paste input "Smart Cafe Anchor Health Homecare Services Inc"
click at [202, 348] on button "Submit" at bounding box center [222, 355] width 41 height 15
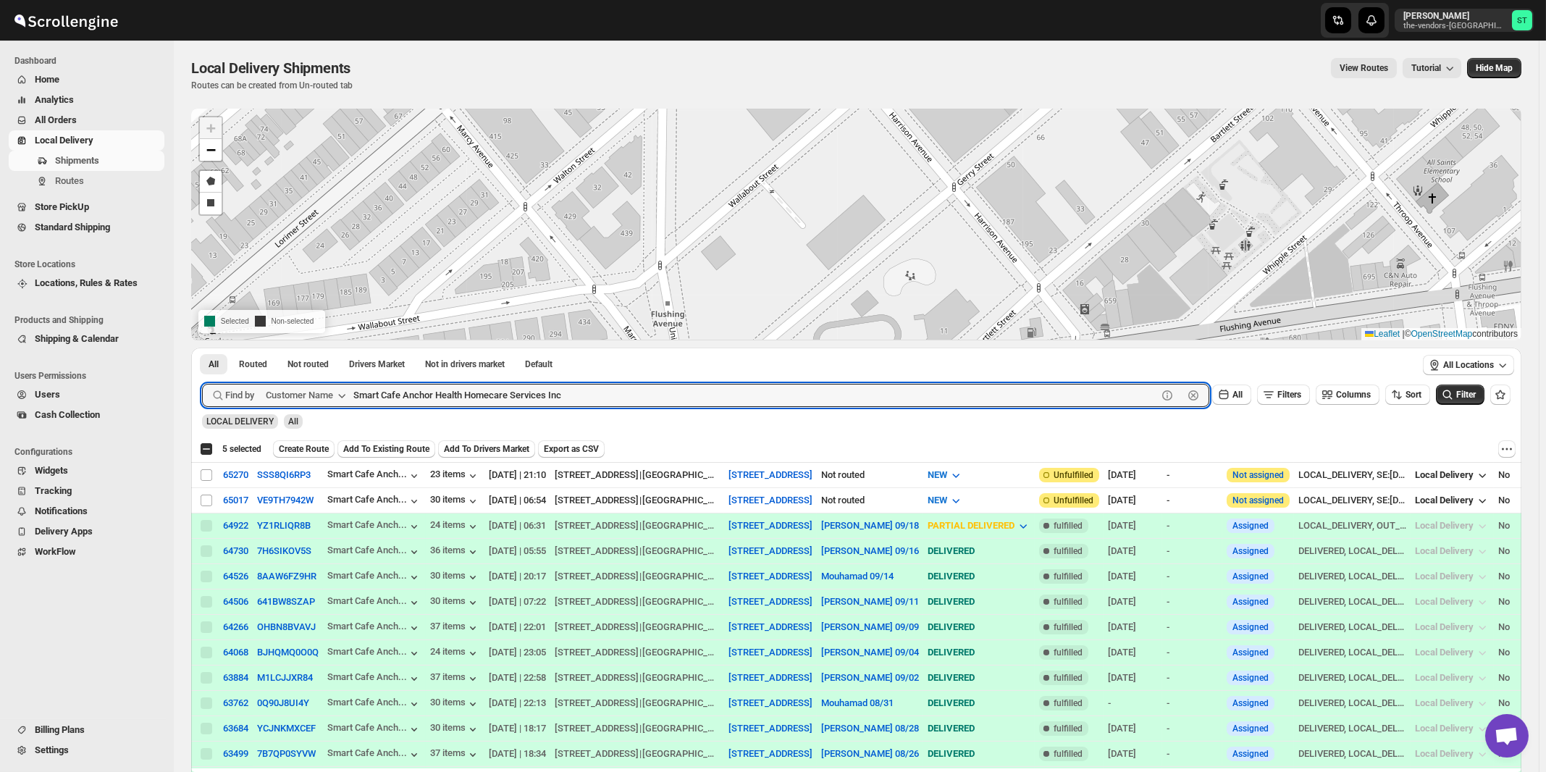
paste input "[PERSON_NAME] - Pesach Tikvah 3rd floor"
type input "[PERSON_NAME] - Pesach Tikvah 3rd floor"
click at [202, 348] on button "Submit" at bounding box center [222, 355] width 41 height 15
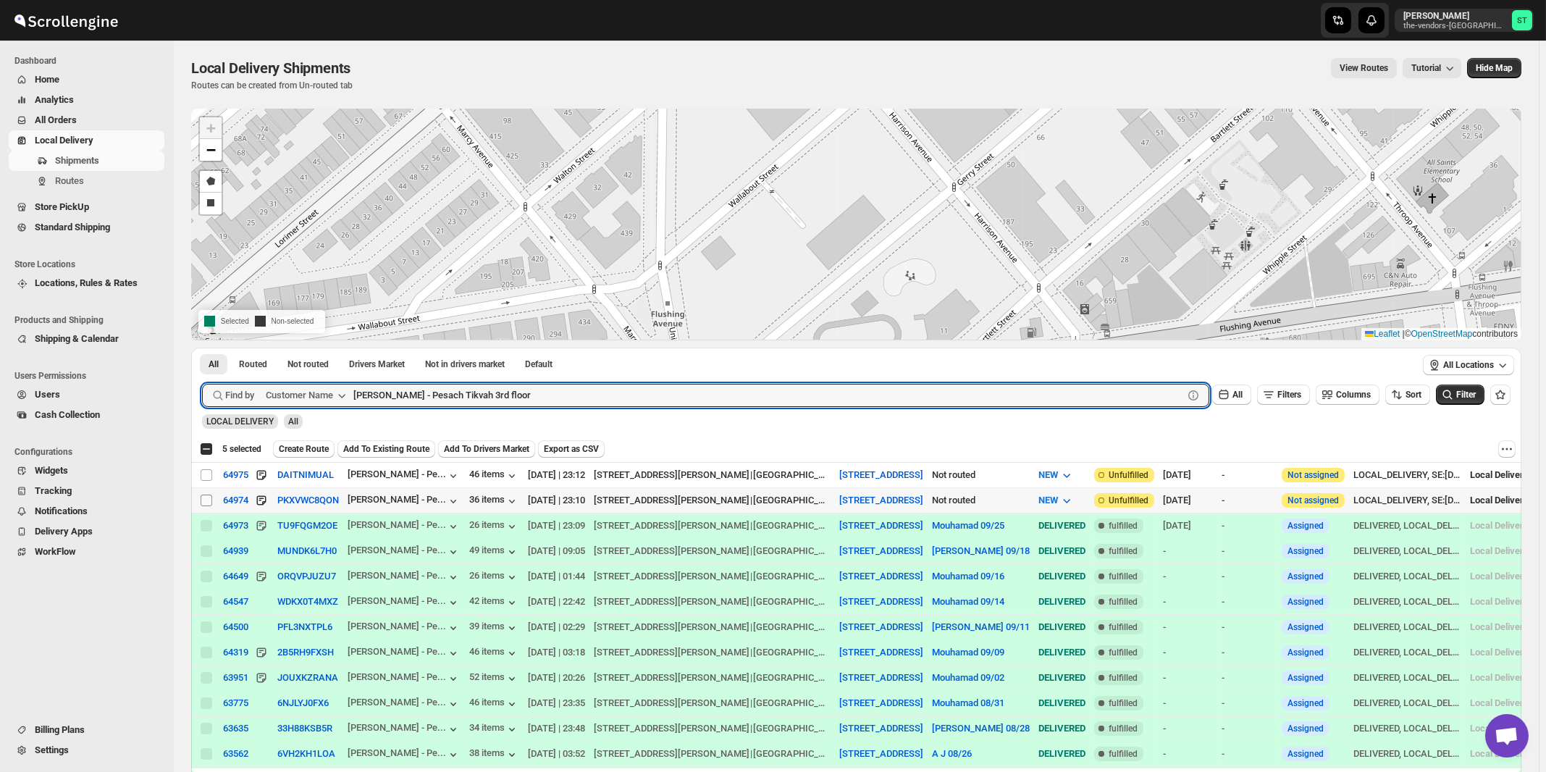
click at [206, 498] on input "Select shipment" at bounding box center [207, 501] width 12 height 12
checkbox input "true"
click at [550, 387] on input "[PERSON_NAME] - Pesach Tikvah 3rd floor" at bounding box center [755, 395] width 804 height 23
paste input "4th"
type input "[PERSON_NAME] - Pesach Tikvah 4th floor"
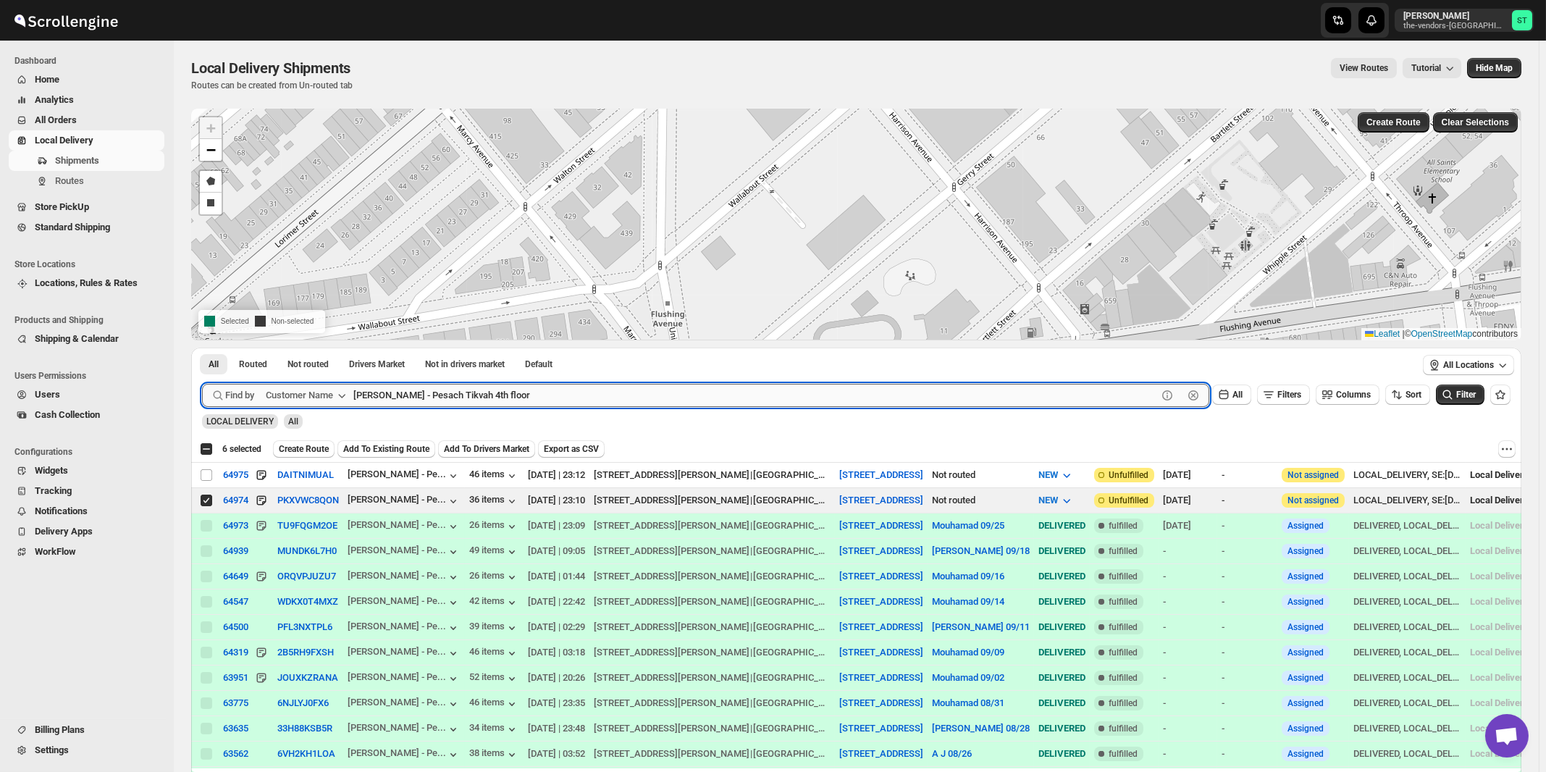
click at [202, 348] on button "Submit" at bounding box center [222, 355] width 41 height 15
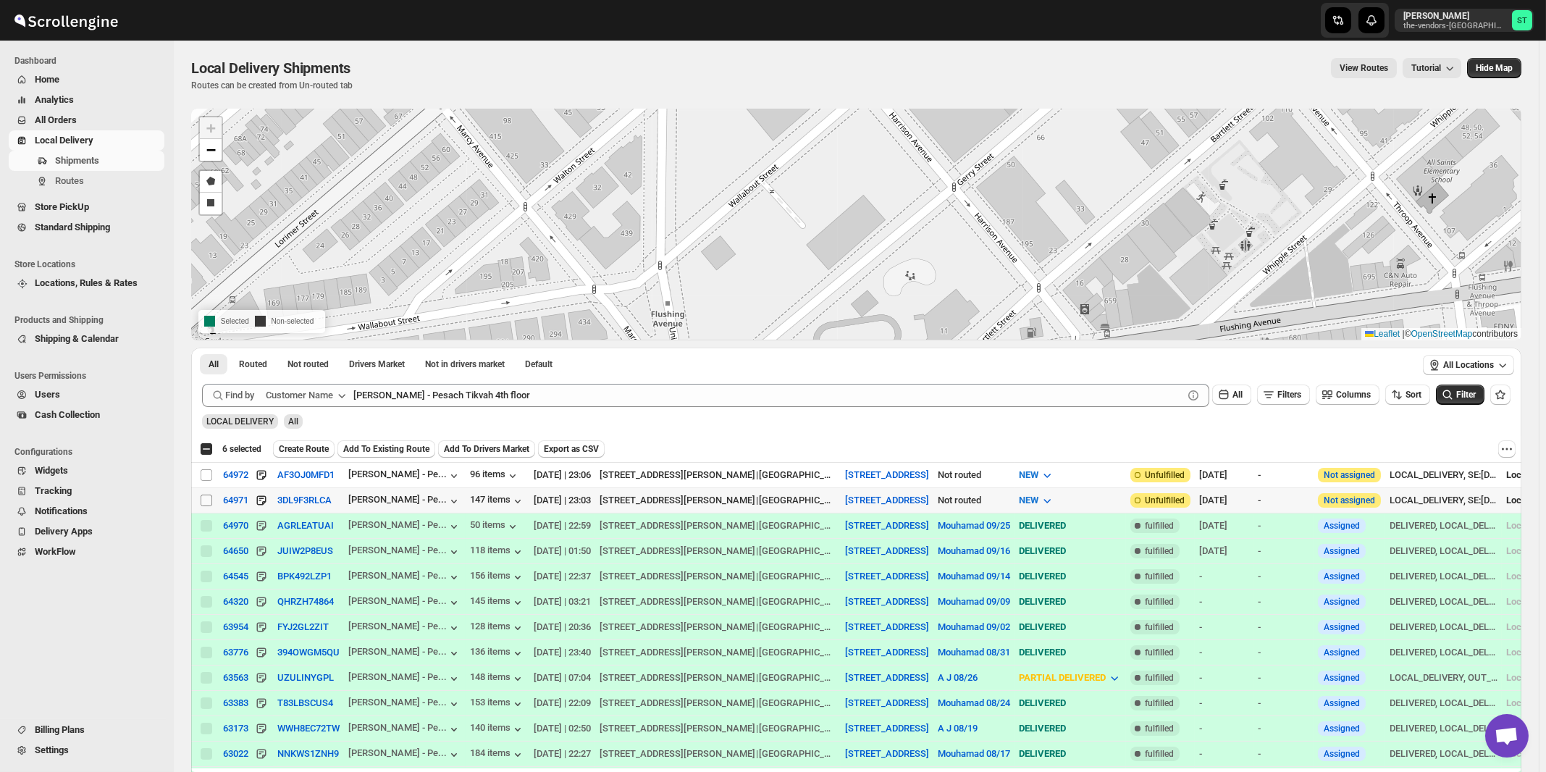
click at [207, 500] on input "Select shipment" at bounding box center [207, 501] width 12 height 12
checkbox input "true"
click at [295, 451] on span "Create Route" at bounding box center [304, 449] width 50 height 12
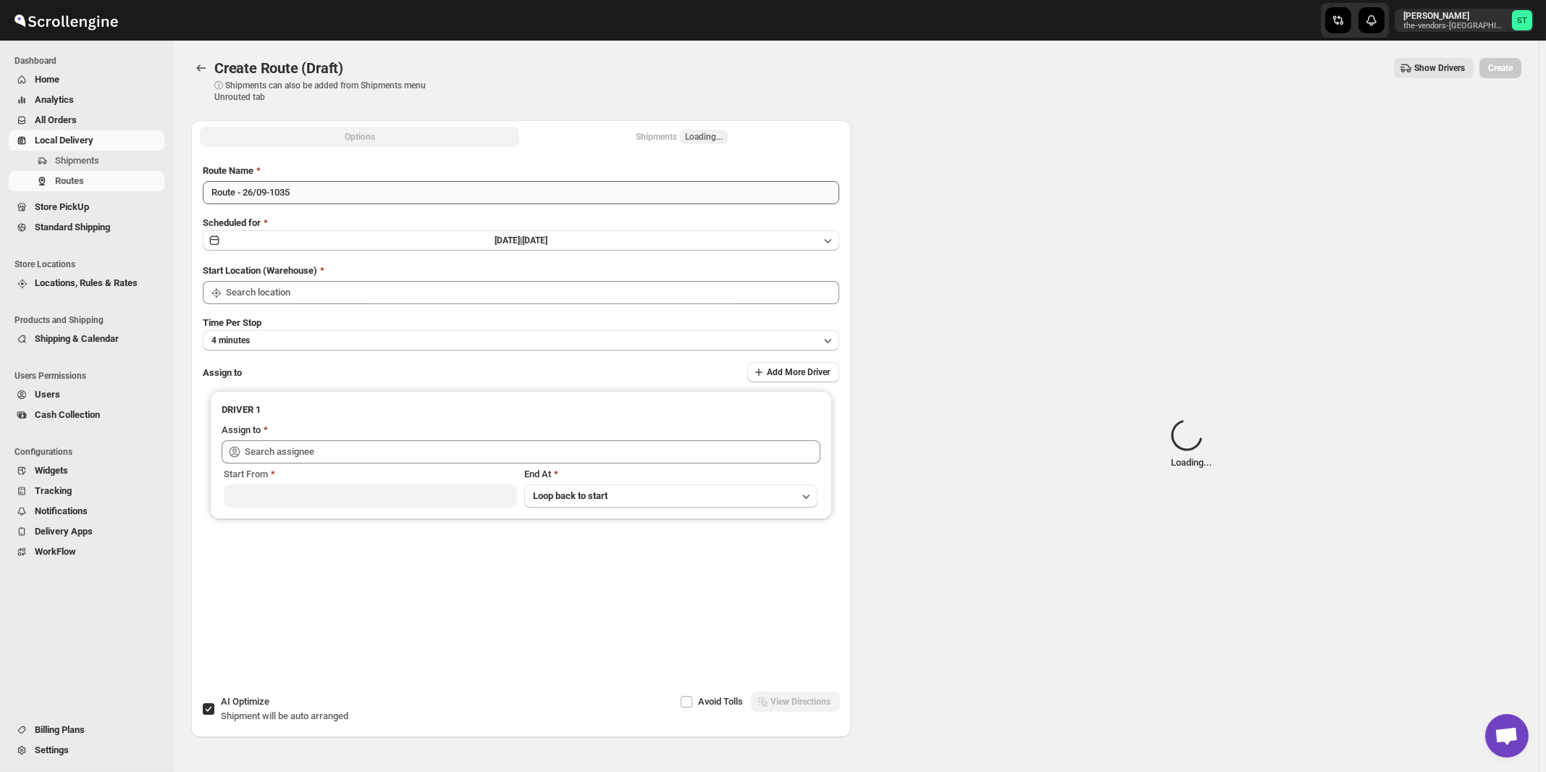
type input "[STREET_ADDRESS]"
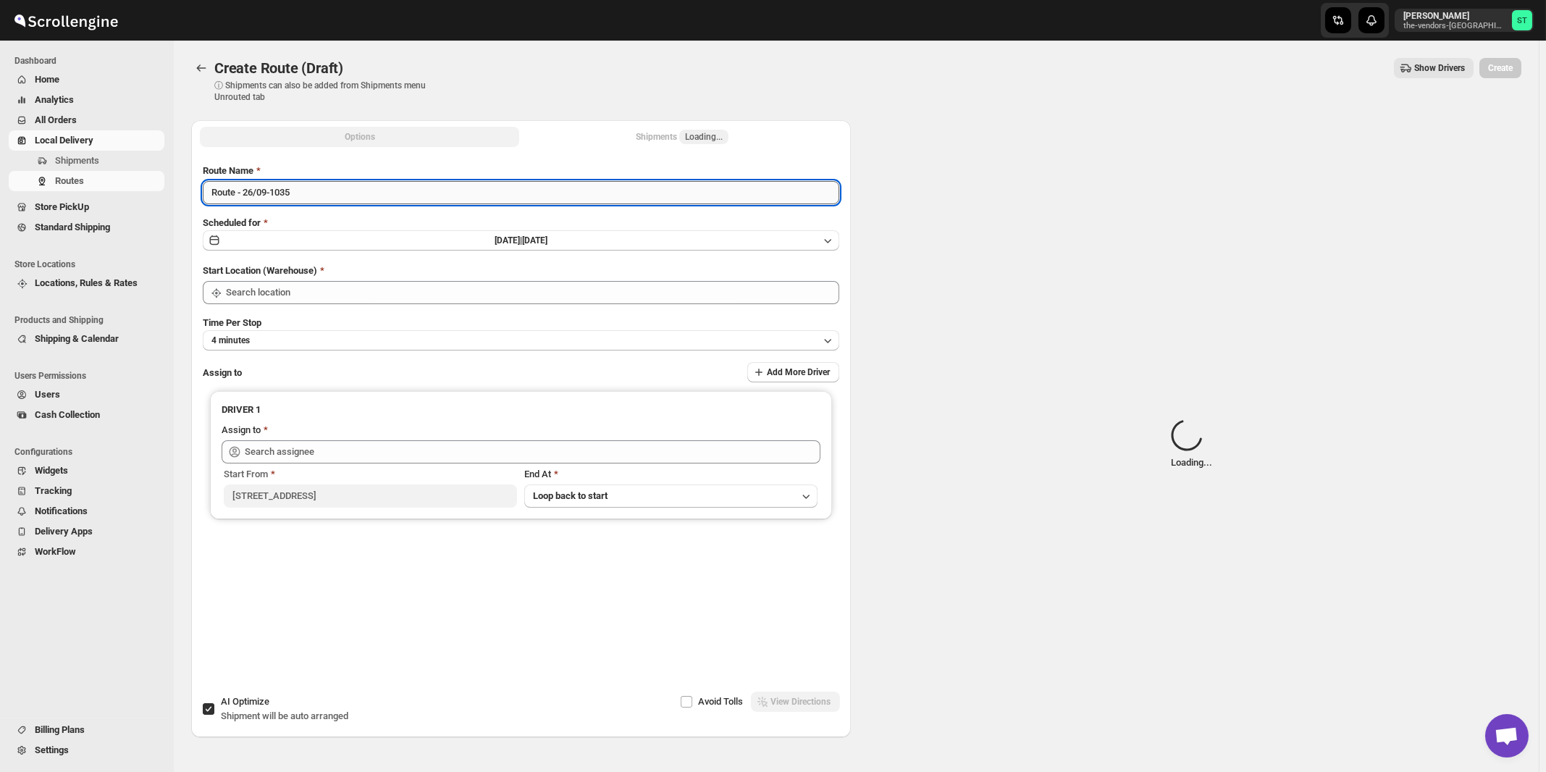
type input "[STREET_ADDRESS]"
click at [383, 182] on input "Route - 26/09-1035" at bounding box center [521, 192] width 637 height 23
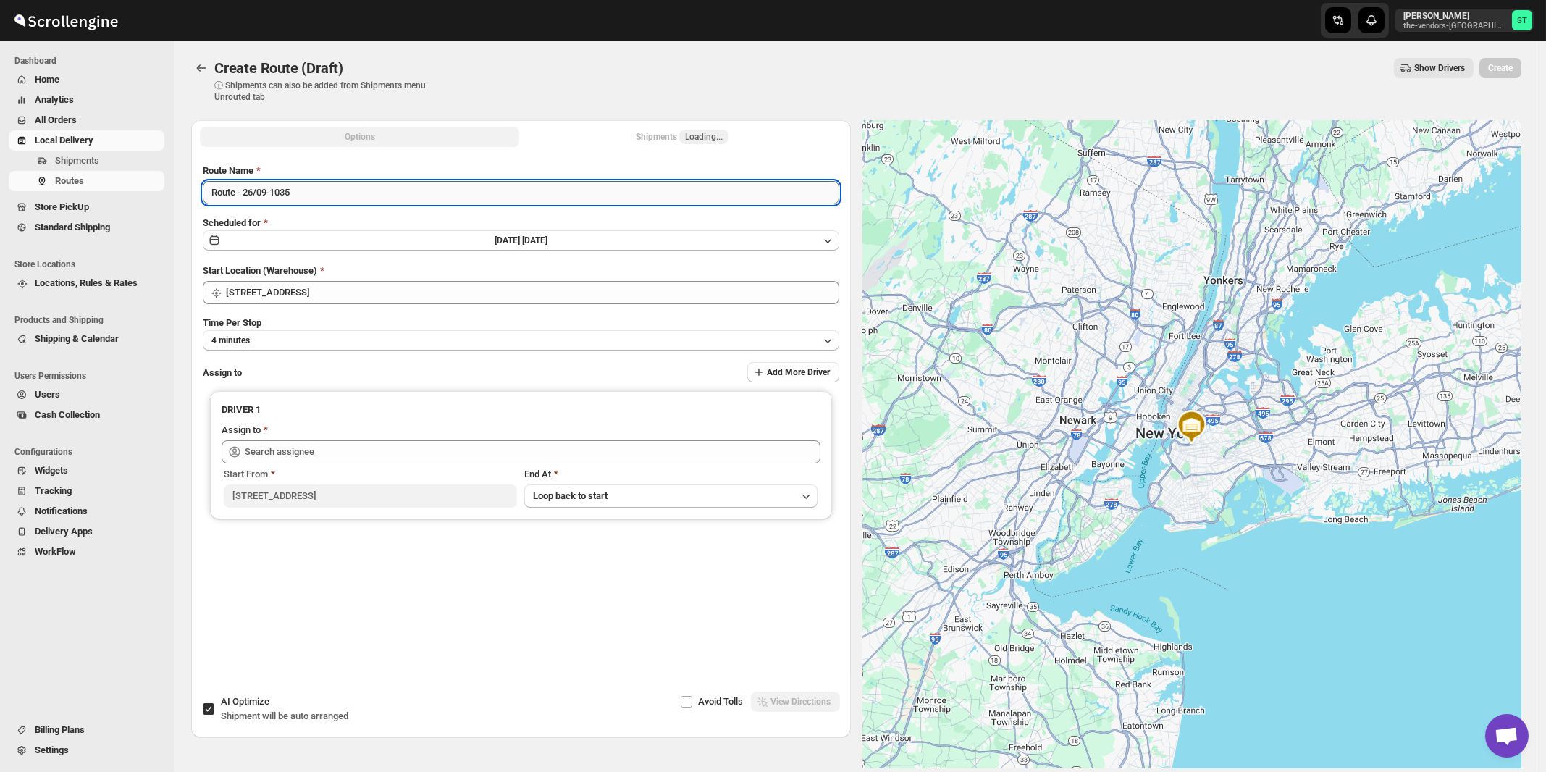
paste input "Mouhamad"
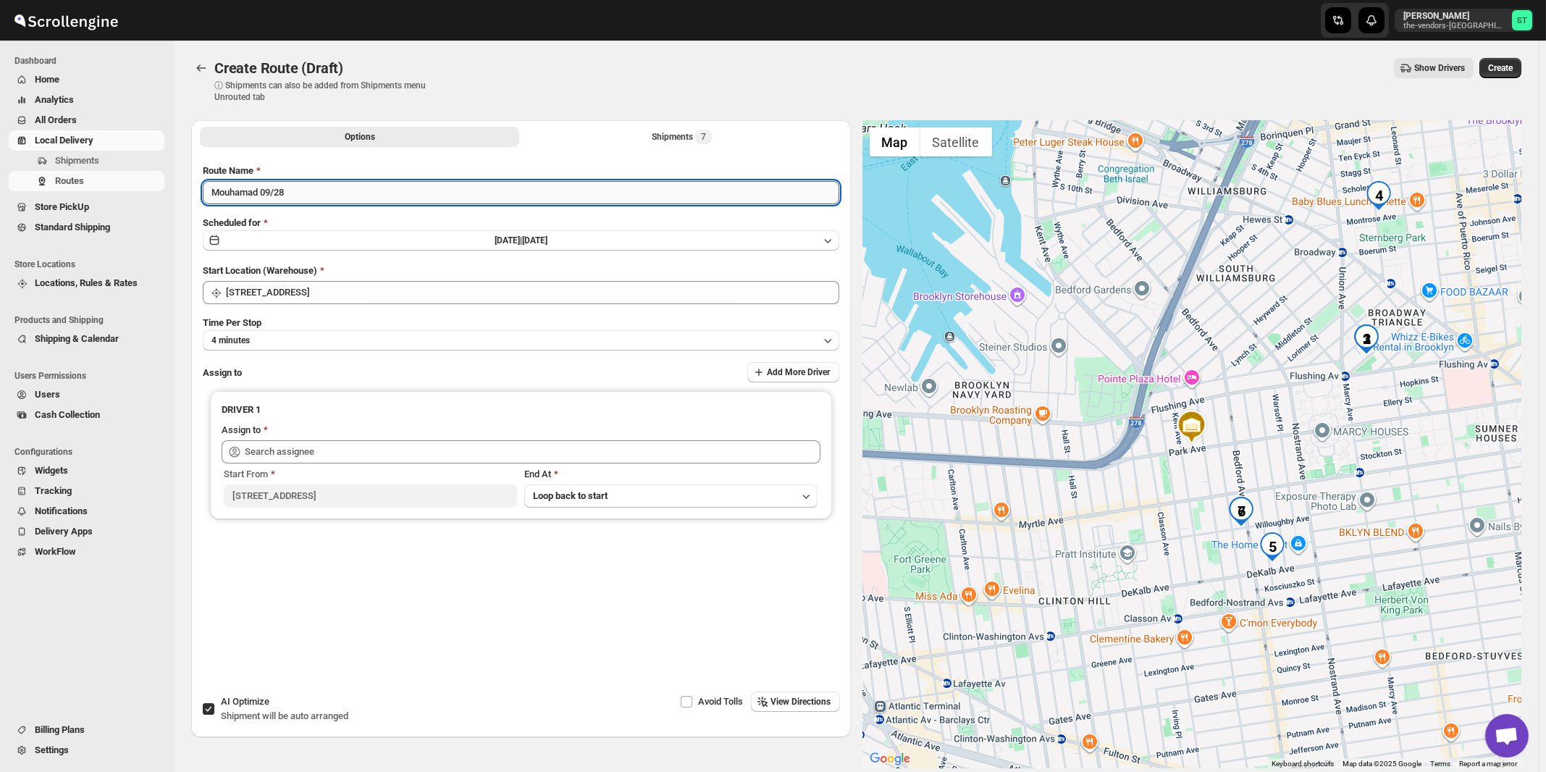
type input "Mouhamad 09/28"
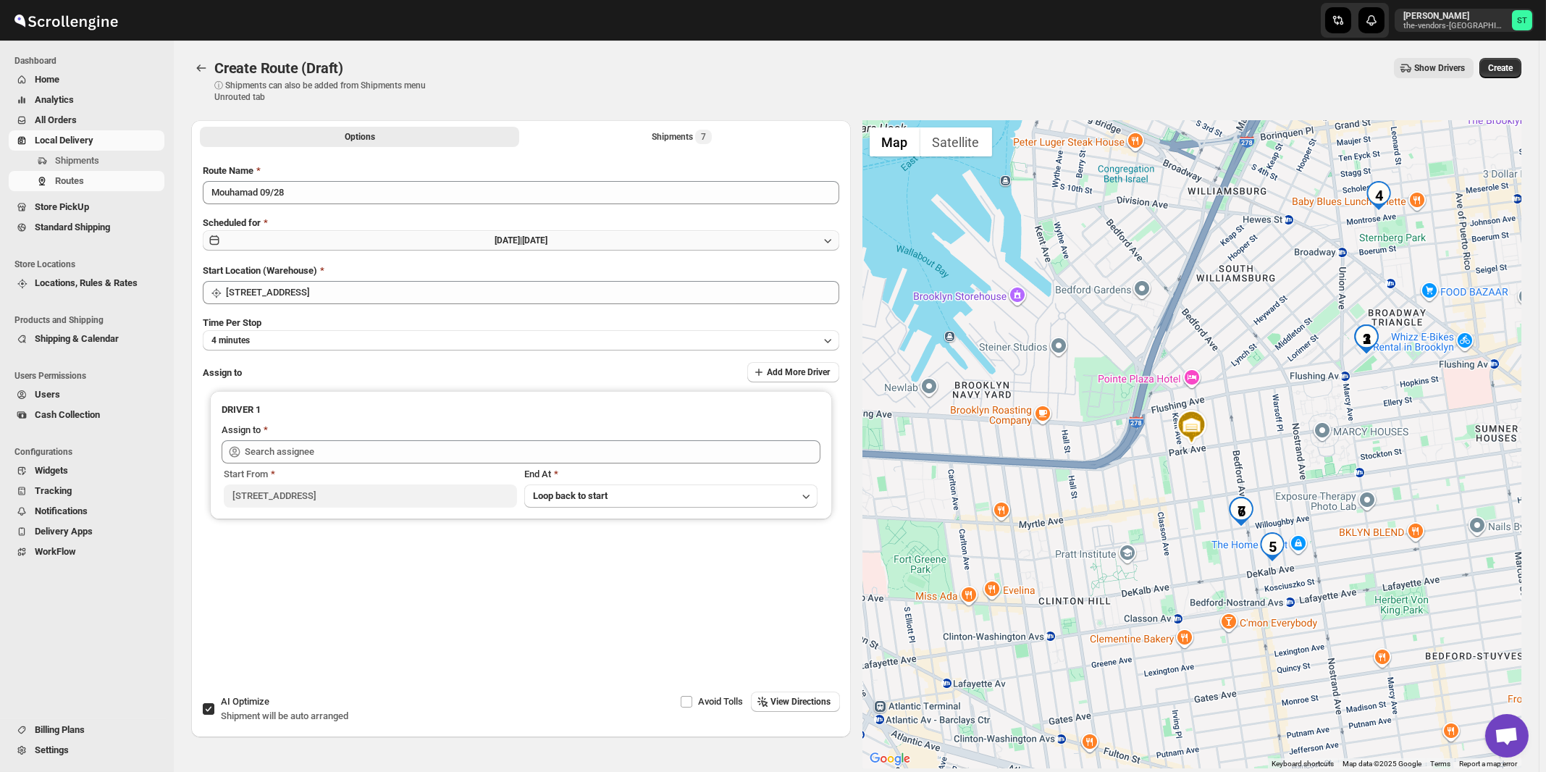
click at [439, 242] on button "[DATE] | [DATE]" at bounding box center [521, 240] width 637 height 20
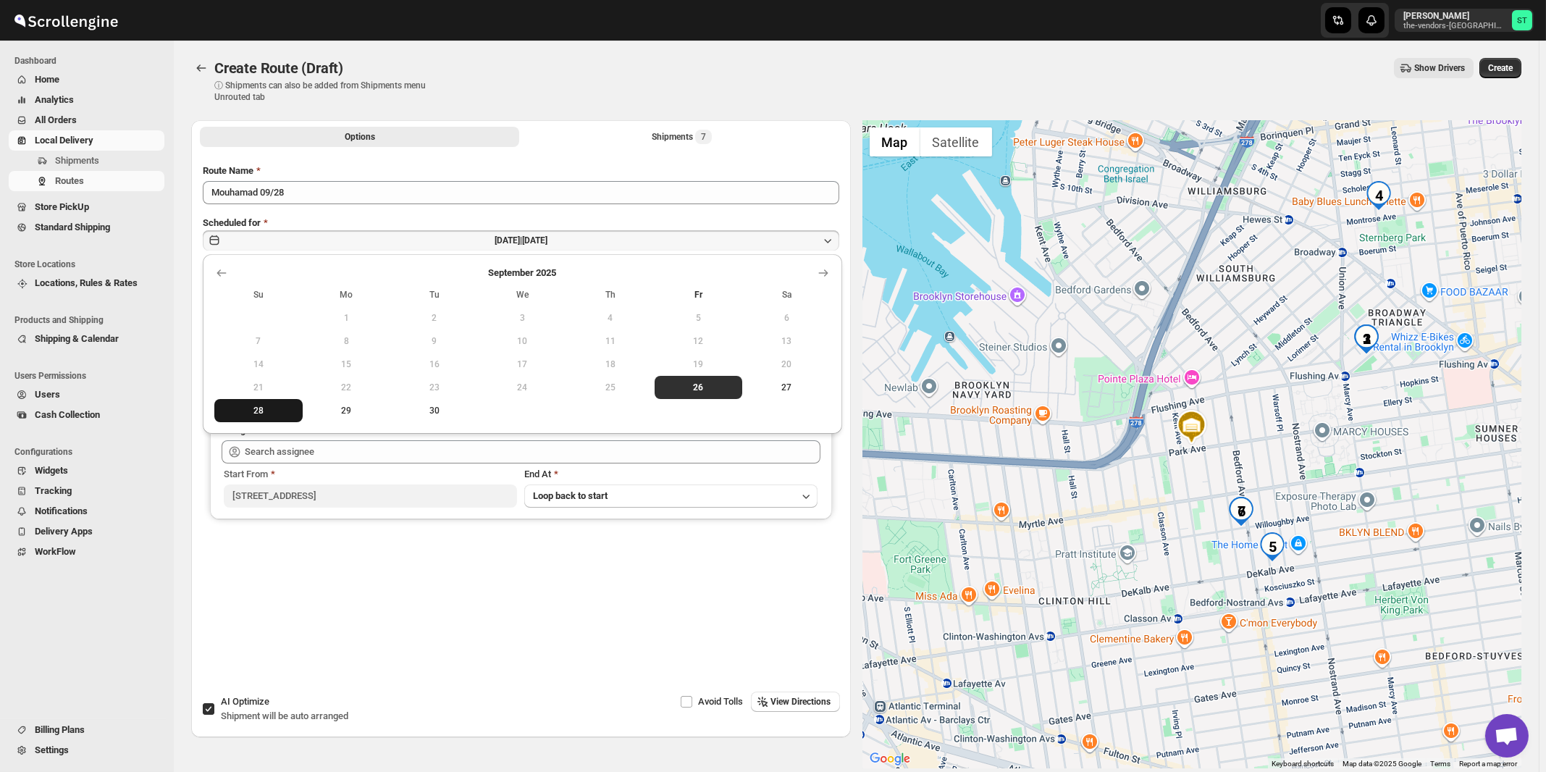
click at [264, 416] on span "28" at bounding box center [258, 411] width 77 height 12
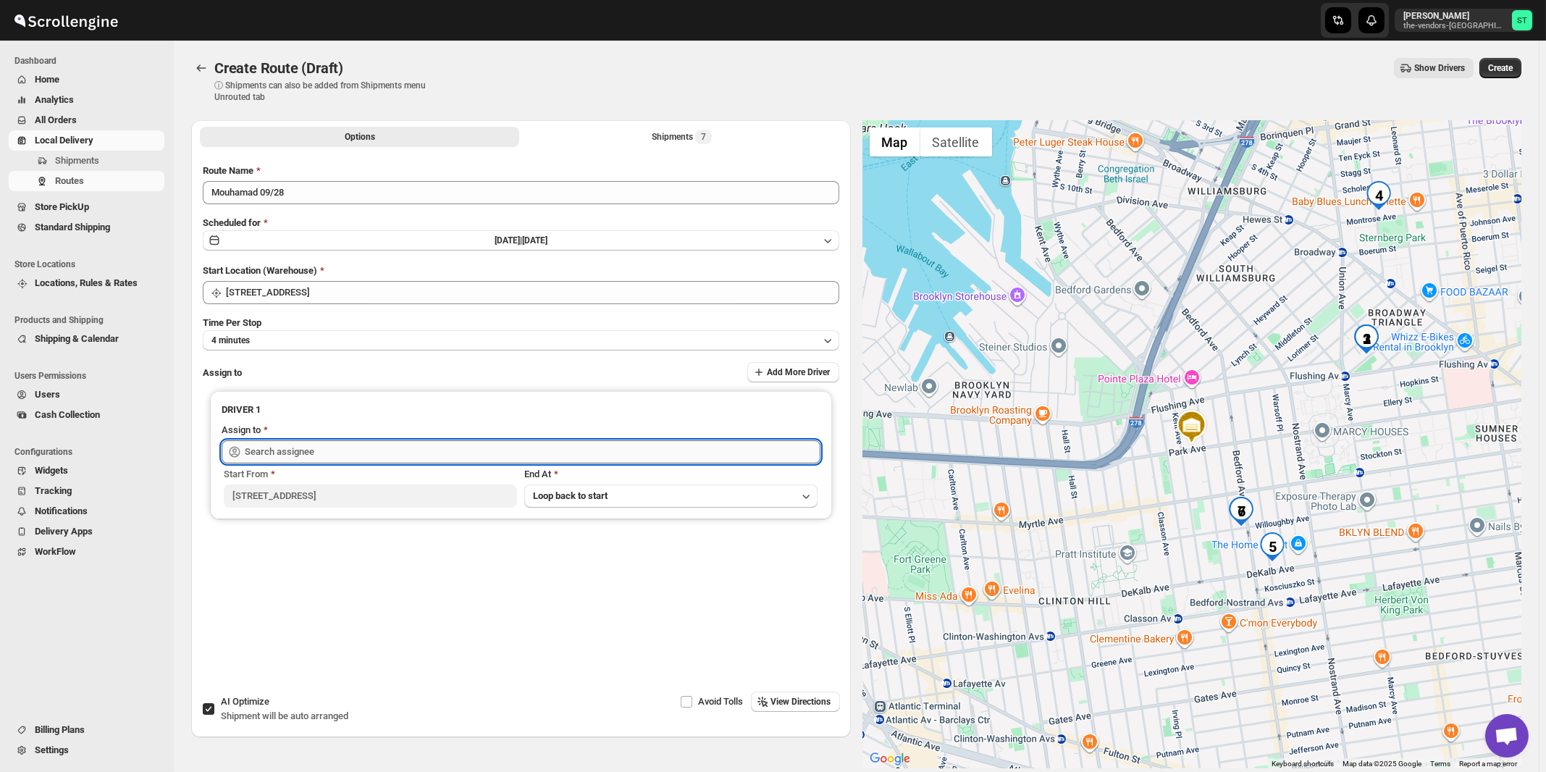
click at [303, 448] on input "text" at bounding box center [533, 451] width 576 height 23
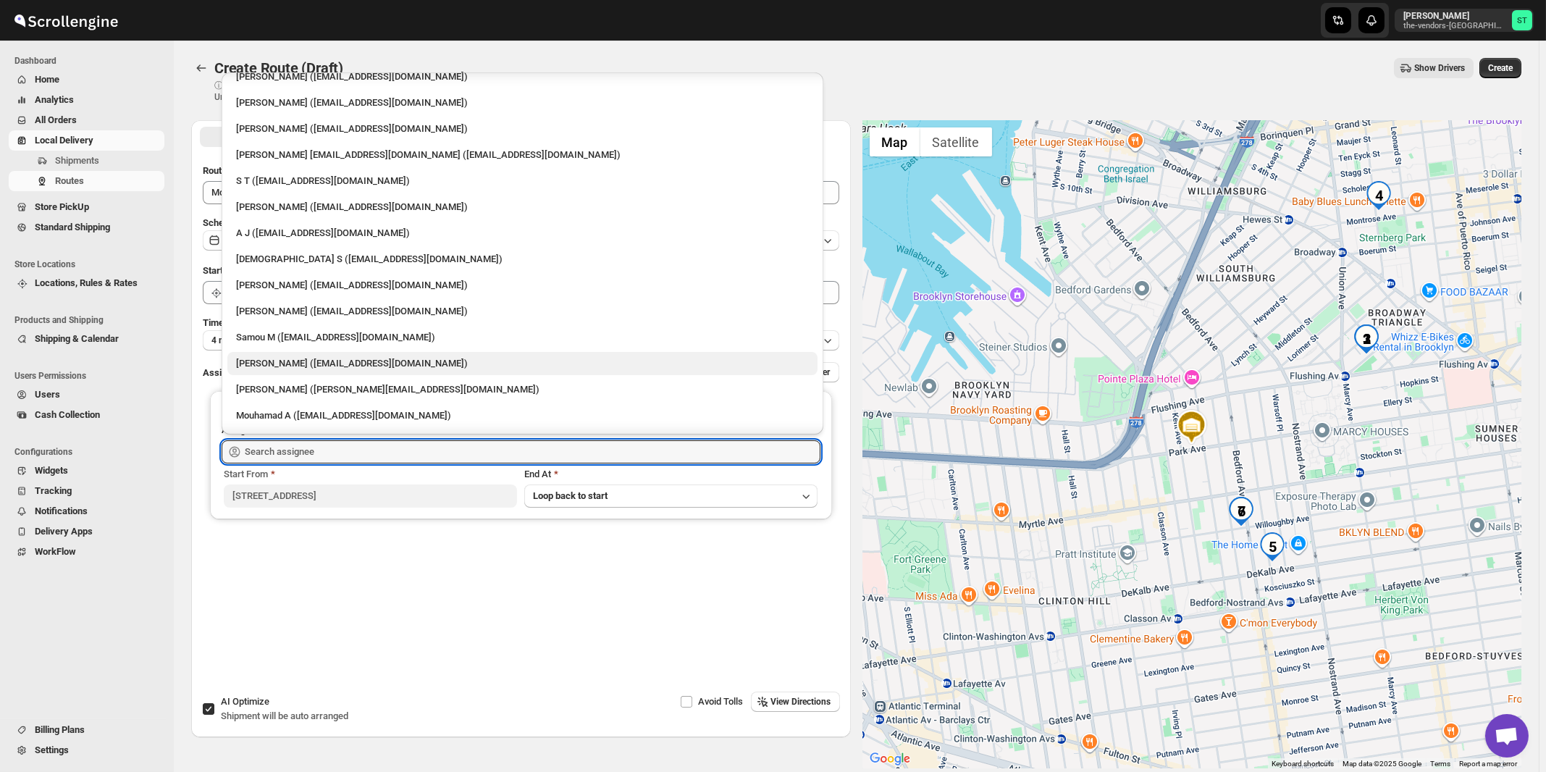
scroll to position [77, 0]
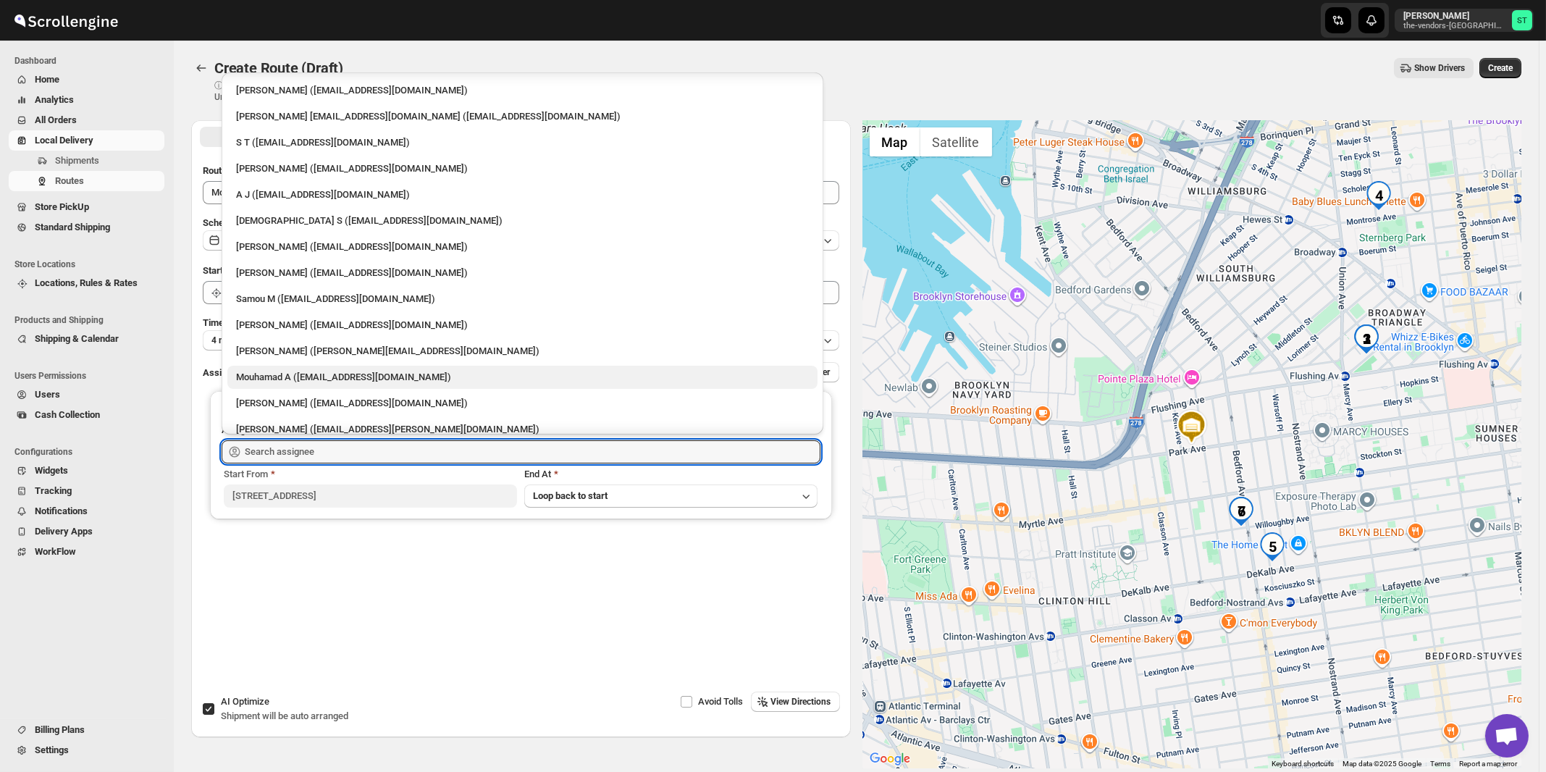
click at [292, 374] on div "Mouhamad A ([EMAIL_ADDRESS][DOMAIN_NAME])" at bounding box center [522, 377] width 573 height 14
type input "Mouhamad A ([EMAIL_ADDRESS][DOMAIN_NAME])"
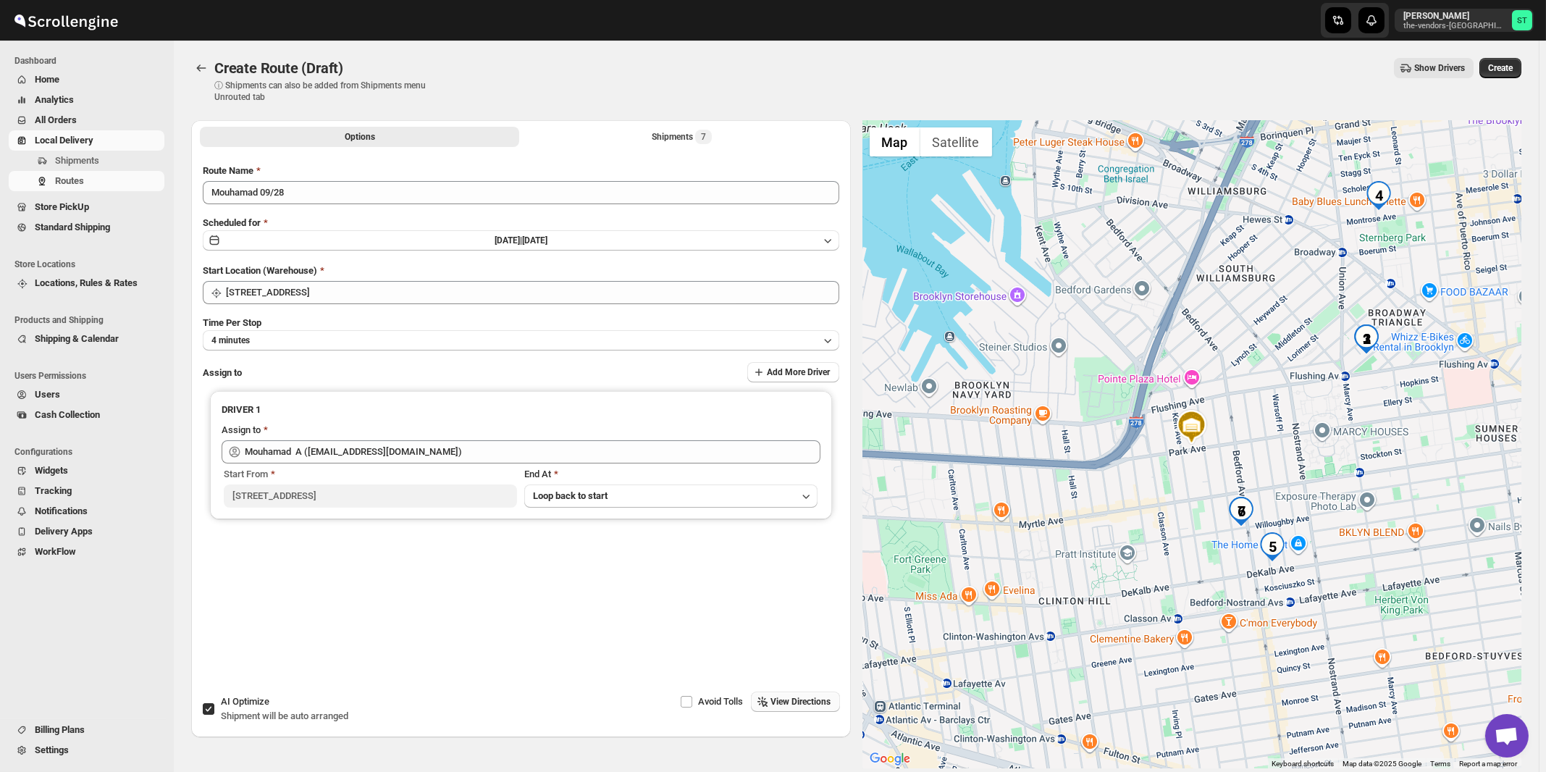
click at [793, 698] on span "View Directions" at bounding box center [801, 702] width 60 height 12
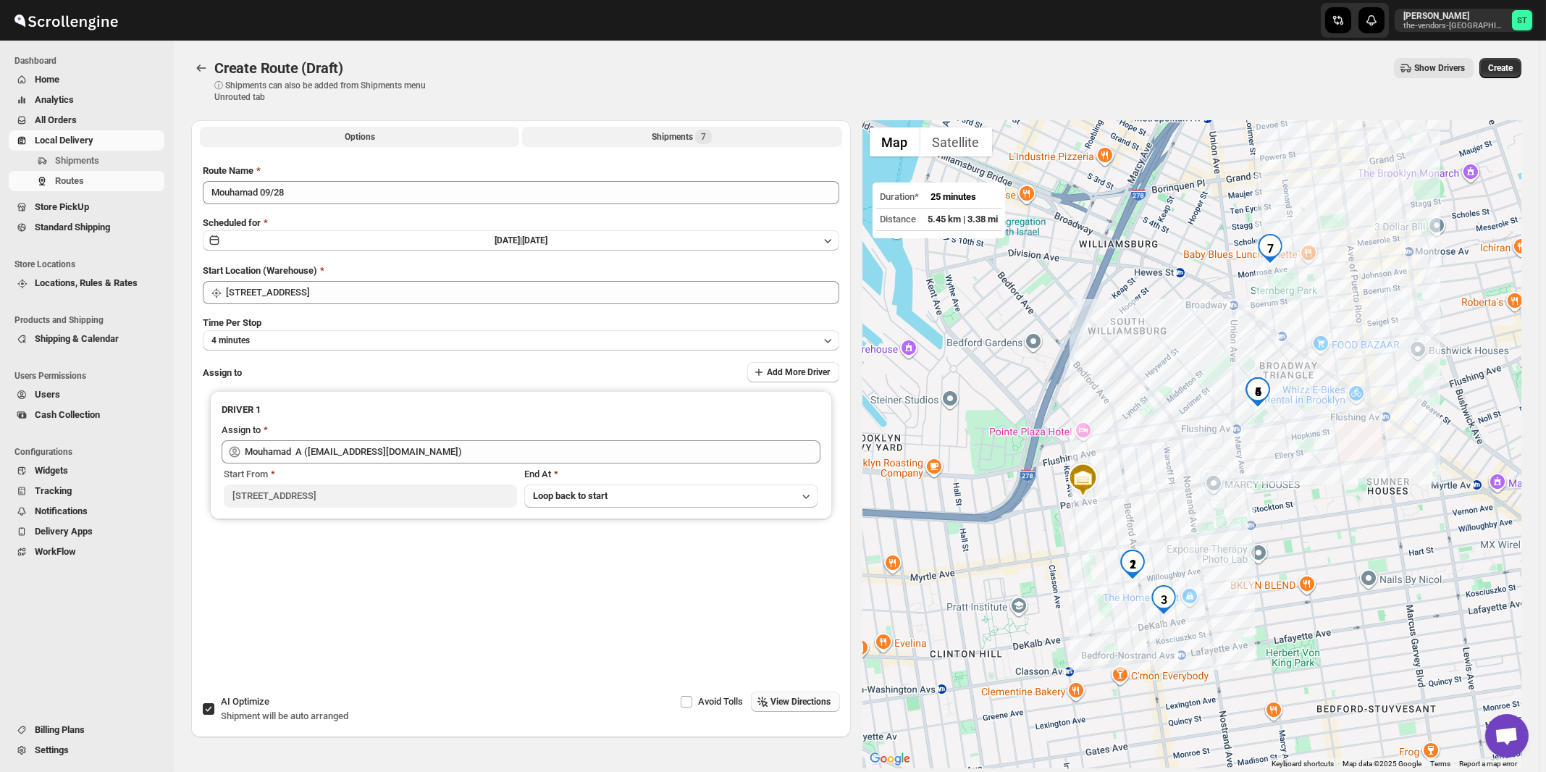
click at [670, 133] on div "Shipments 7" at bounding box center [682, 137] width 60 height 14
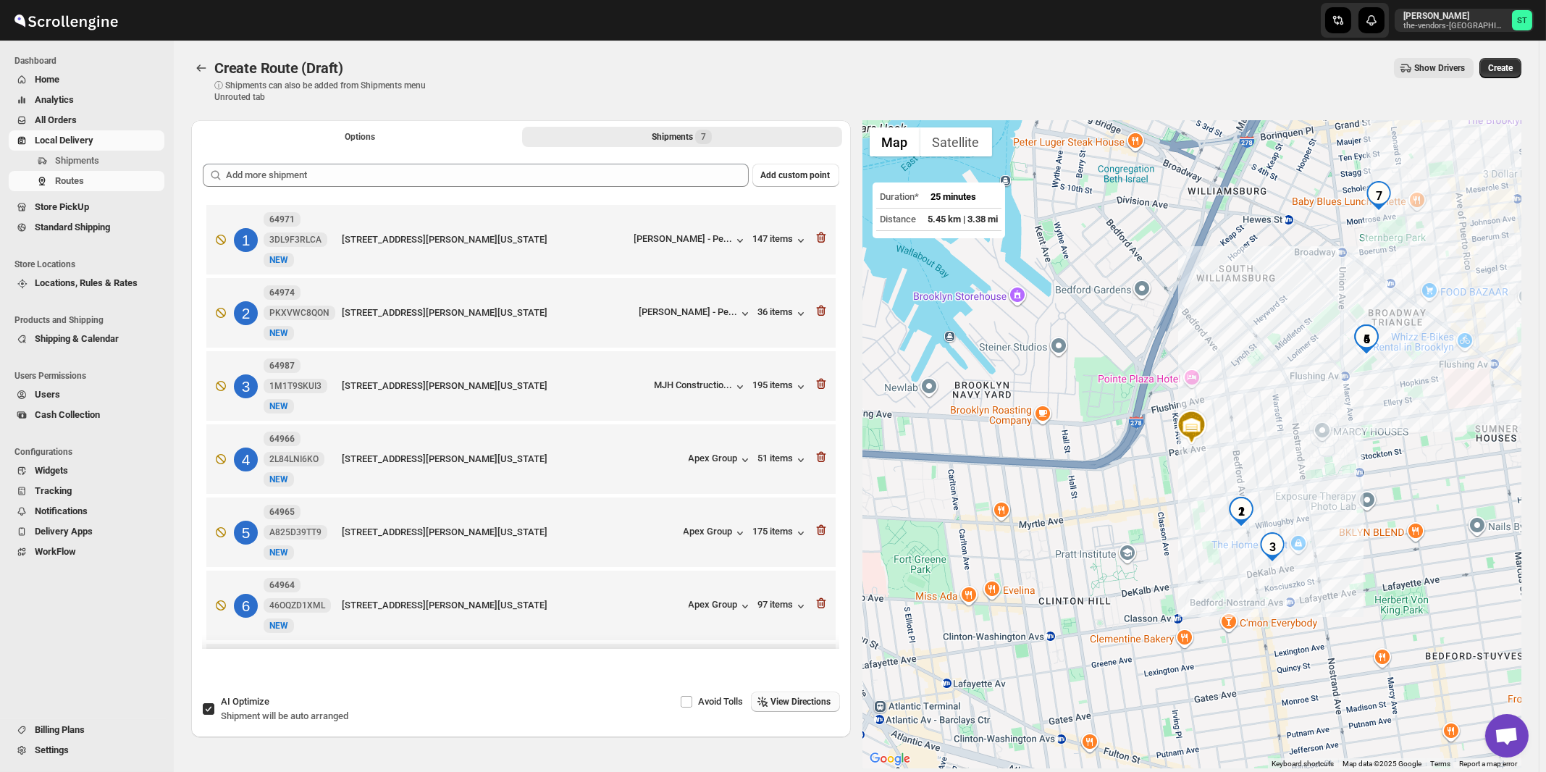
click at [255, 713] on span "Shipment will be auto arranged" at bounding box center [284, 715] width 127 height 11
click at [214, 713] on input "AI Optimize Shipment will be auto arranged" at bounding box center [209, 709] width 12 height 12
checkbox input "false"
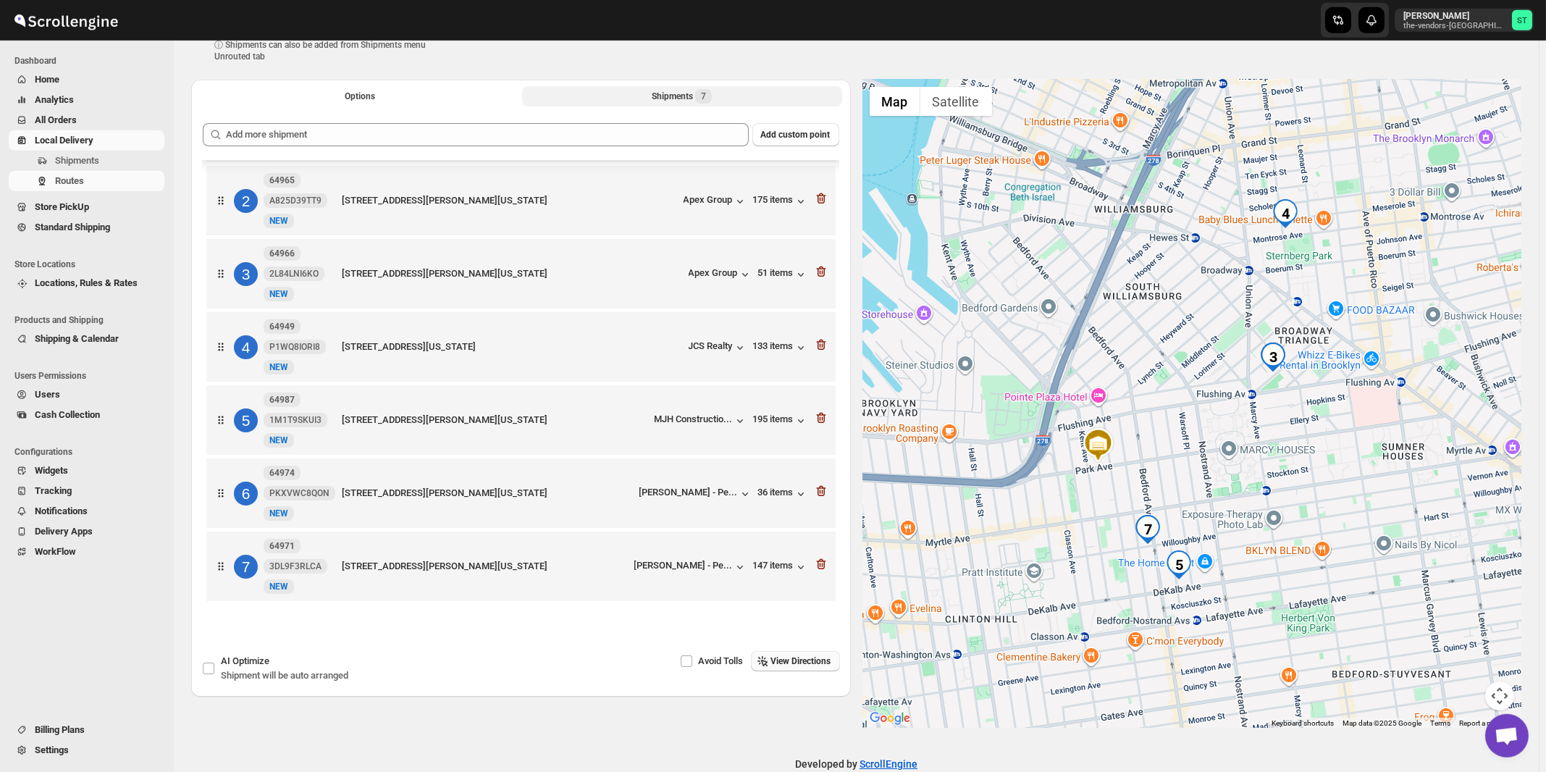
scroll to position [68, 0]
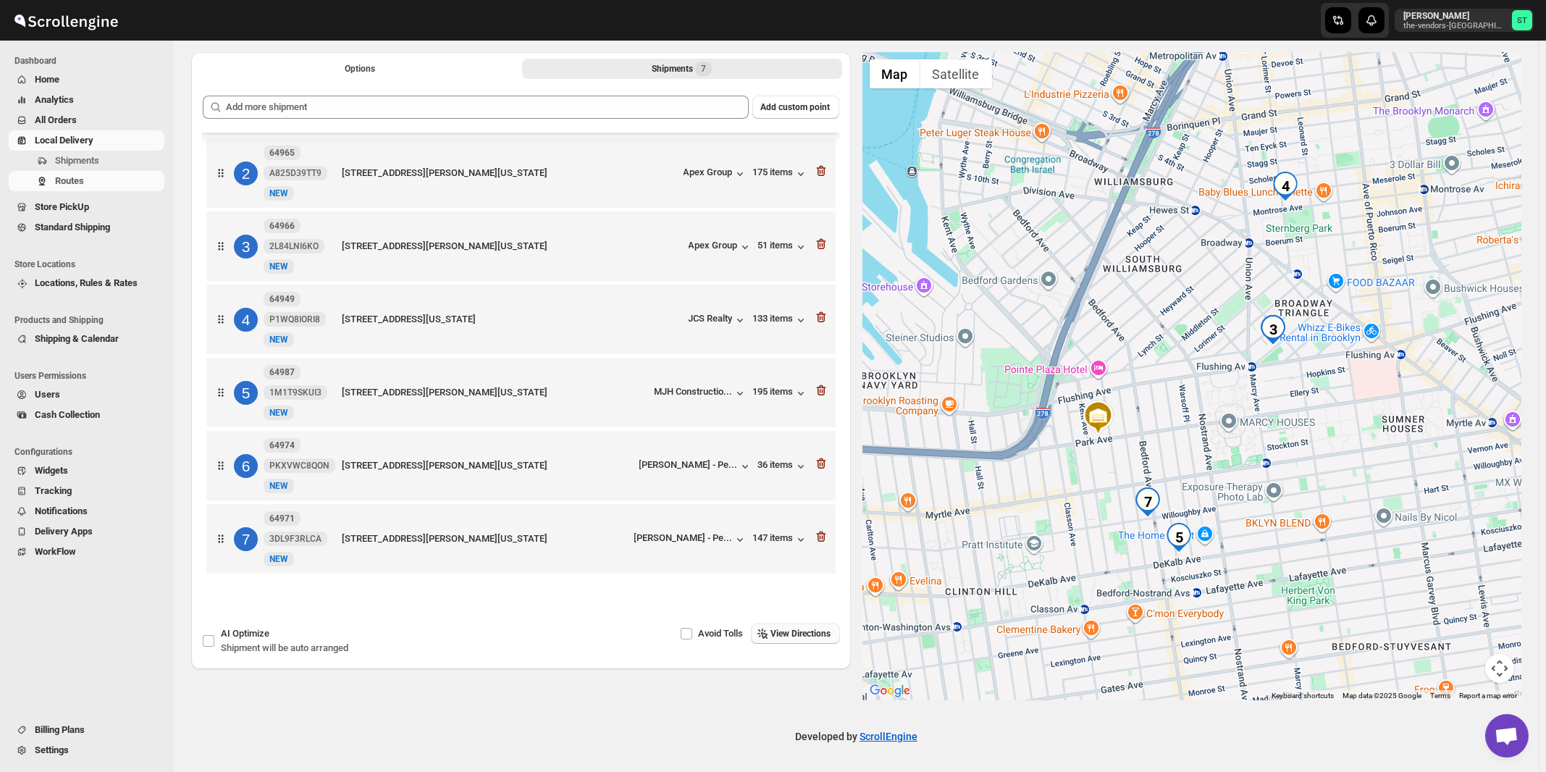
click at [814, 636] on span "View Directions" at bounding box center [801, 634] width 60 height 12
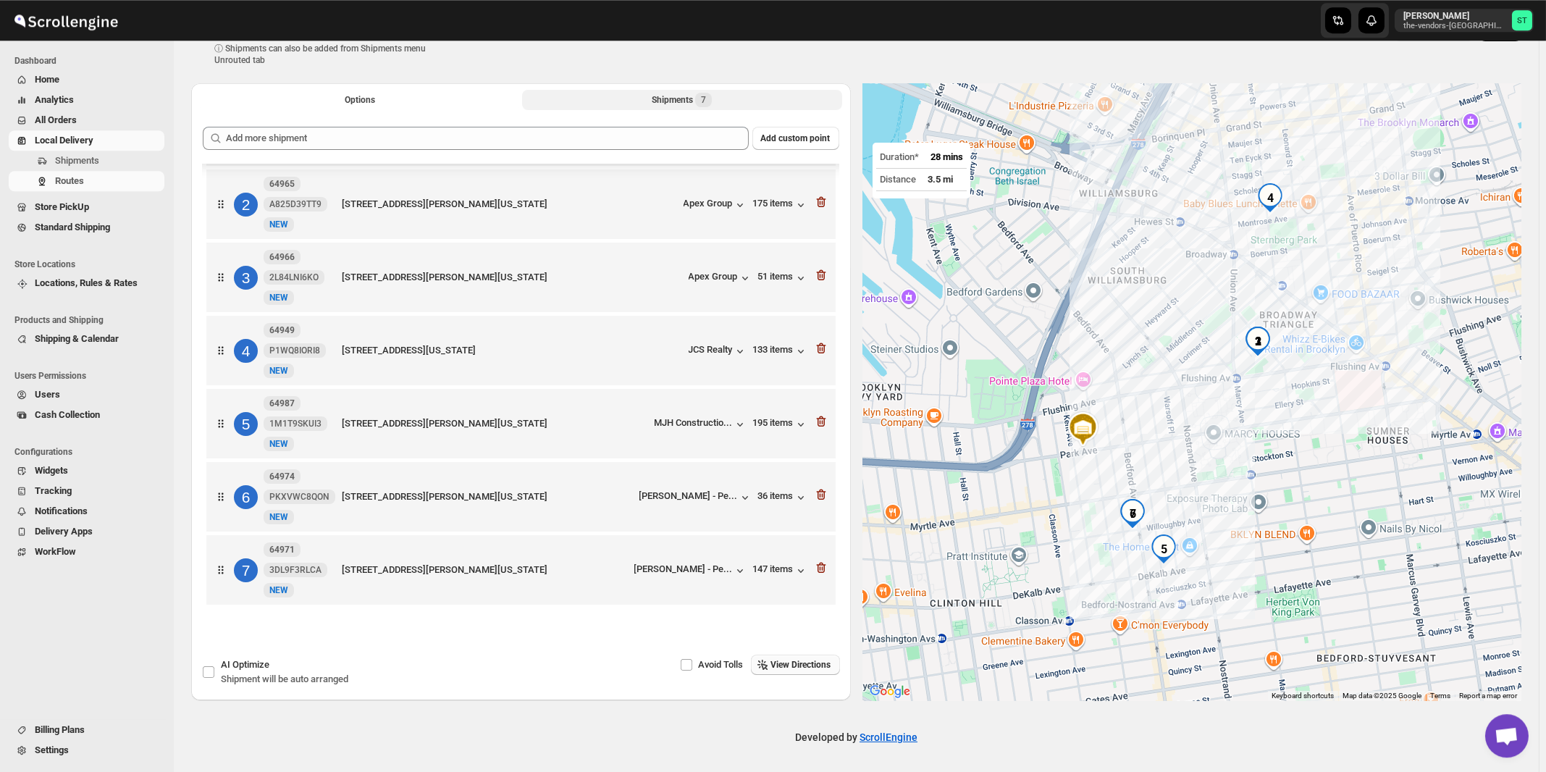
scroll to position [0, 0]
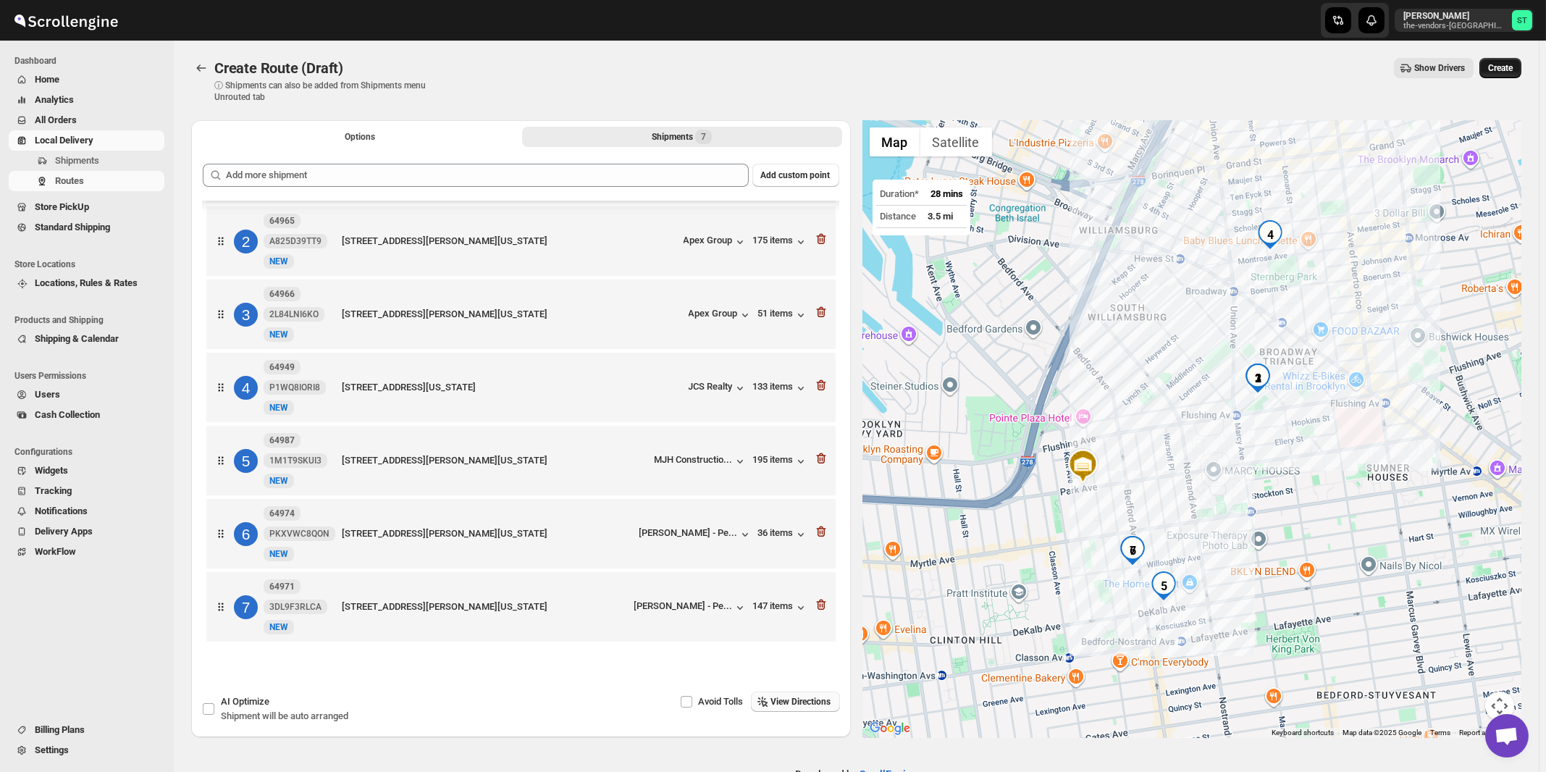
click at [1509, 70] on span "Create" at bounding box center [1500, 68] width 25 height 12
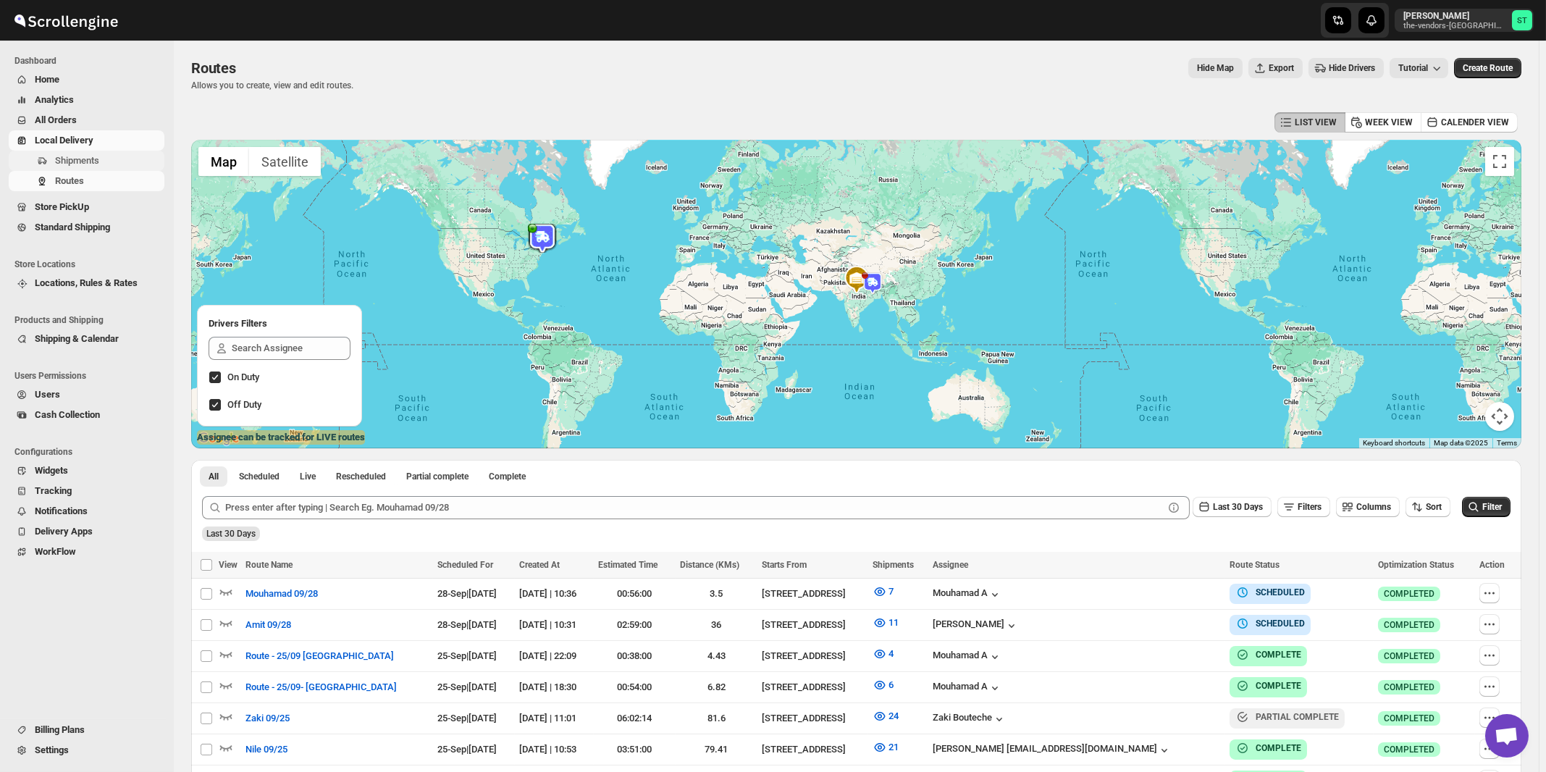
click at [97, 159] on span "Shipments" at bounding box center [77, 160] width 44 height 11
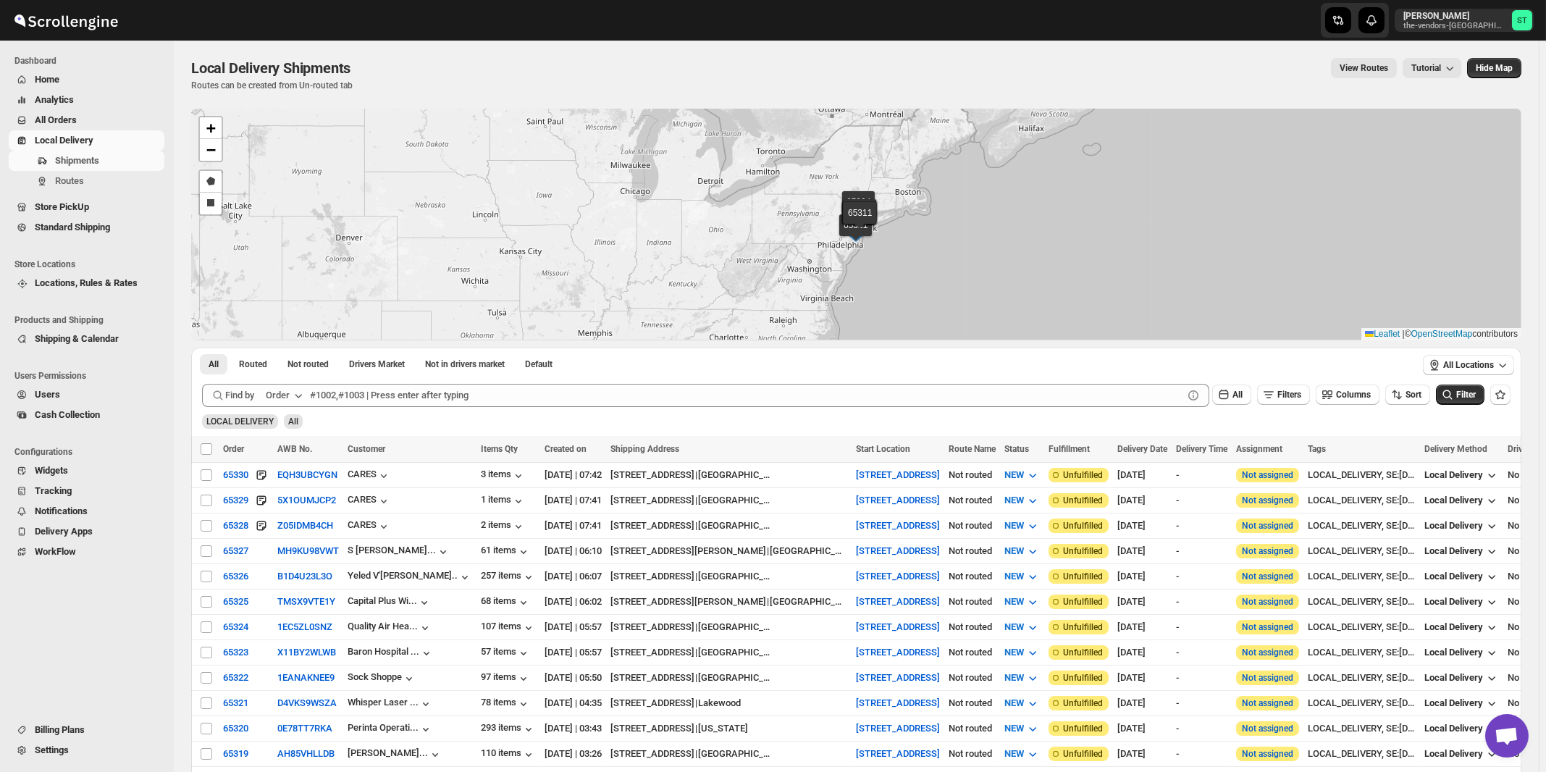
click at [298, 395] on icon "button" at bounding box center [298, 396] width 7 height 4
click at [309, 511] on button "Customer Name" at bounding box center [286, 503] width 75 height 23
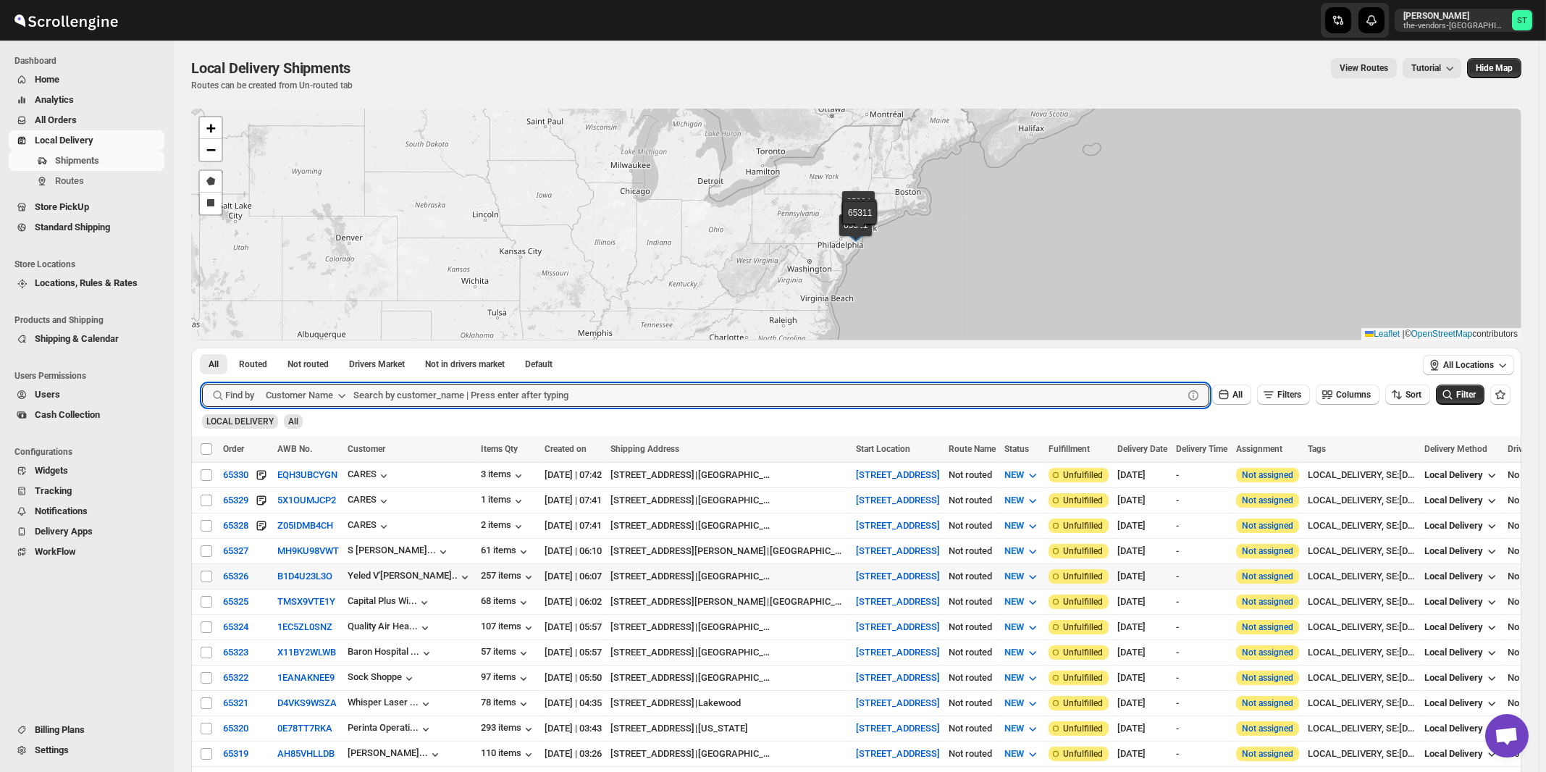
paste input "Prime Structure"
type input "Prime Structure"
click at [202, 348] on button "Submit" at bounding box center [222, 355] width 41 height 15
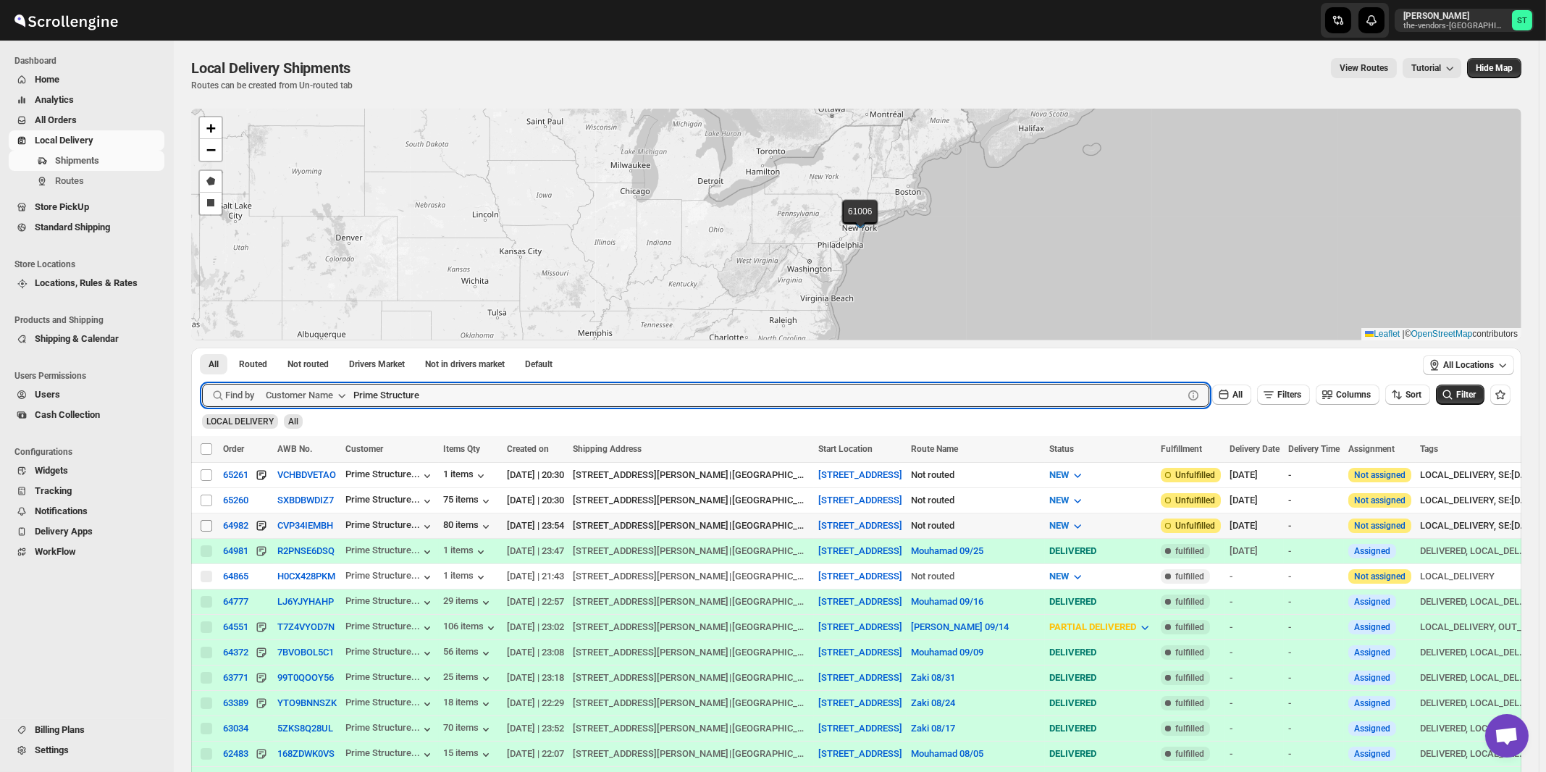
click at [206, 523] on input "Select shipment" at bounding box center [207, 526] width 12 height 12
checkbox input "true"
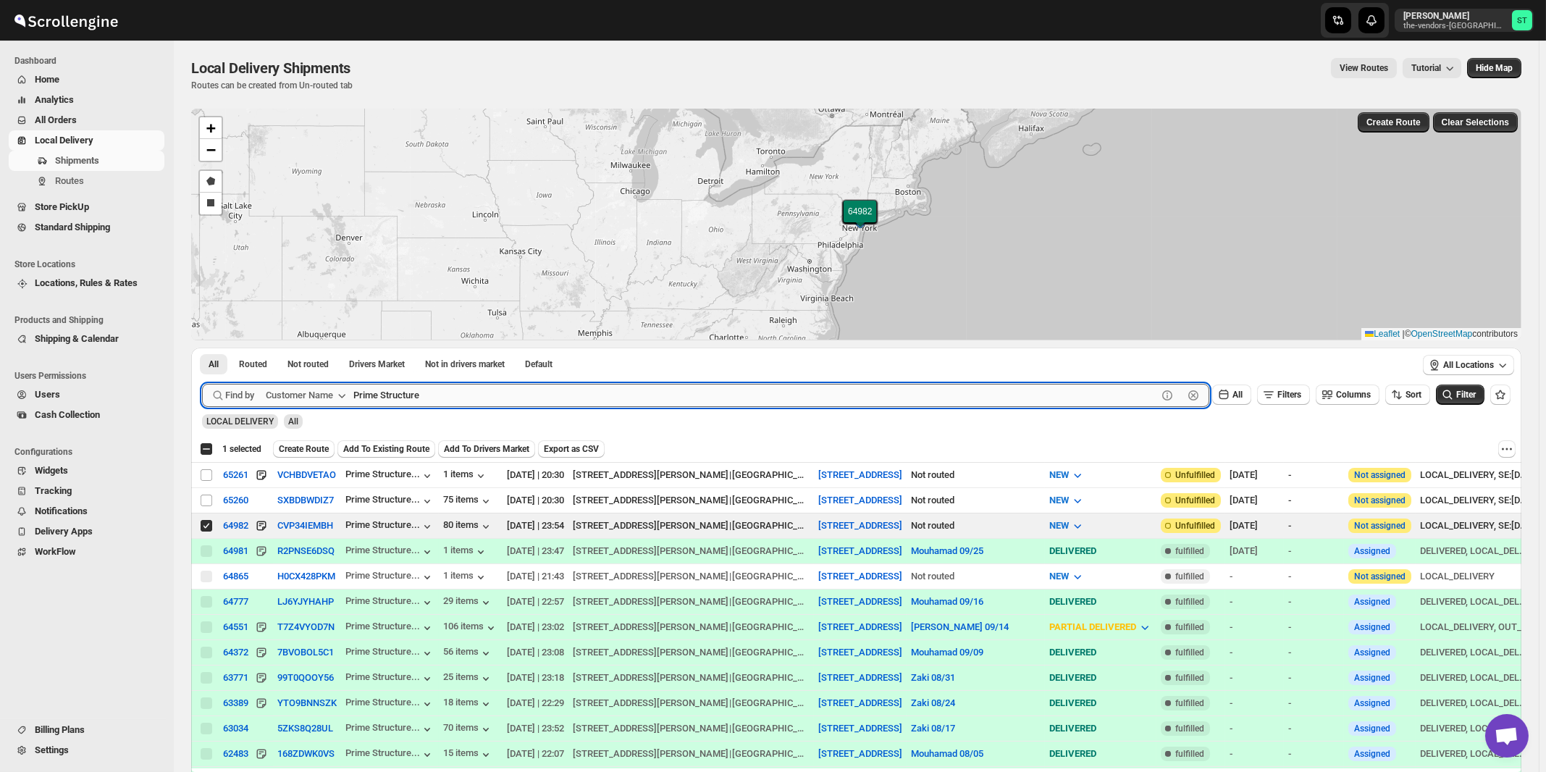
click at [428, 393] on input "Prime Structure" at bounding box center [755, 395] width 804 height 23
paste input "Heartfelt Builders"
type input "Heartfelt Builders"
click at [202, 348] on button "Submit" at bounding box center [222, 355] width 41 height 15
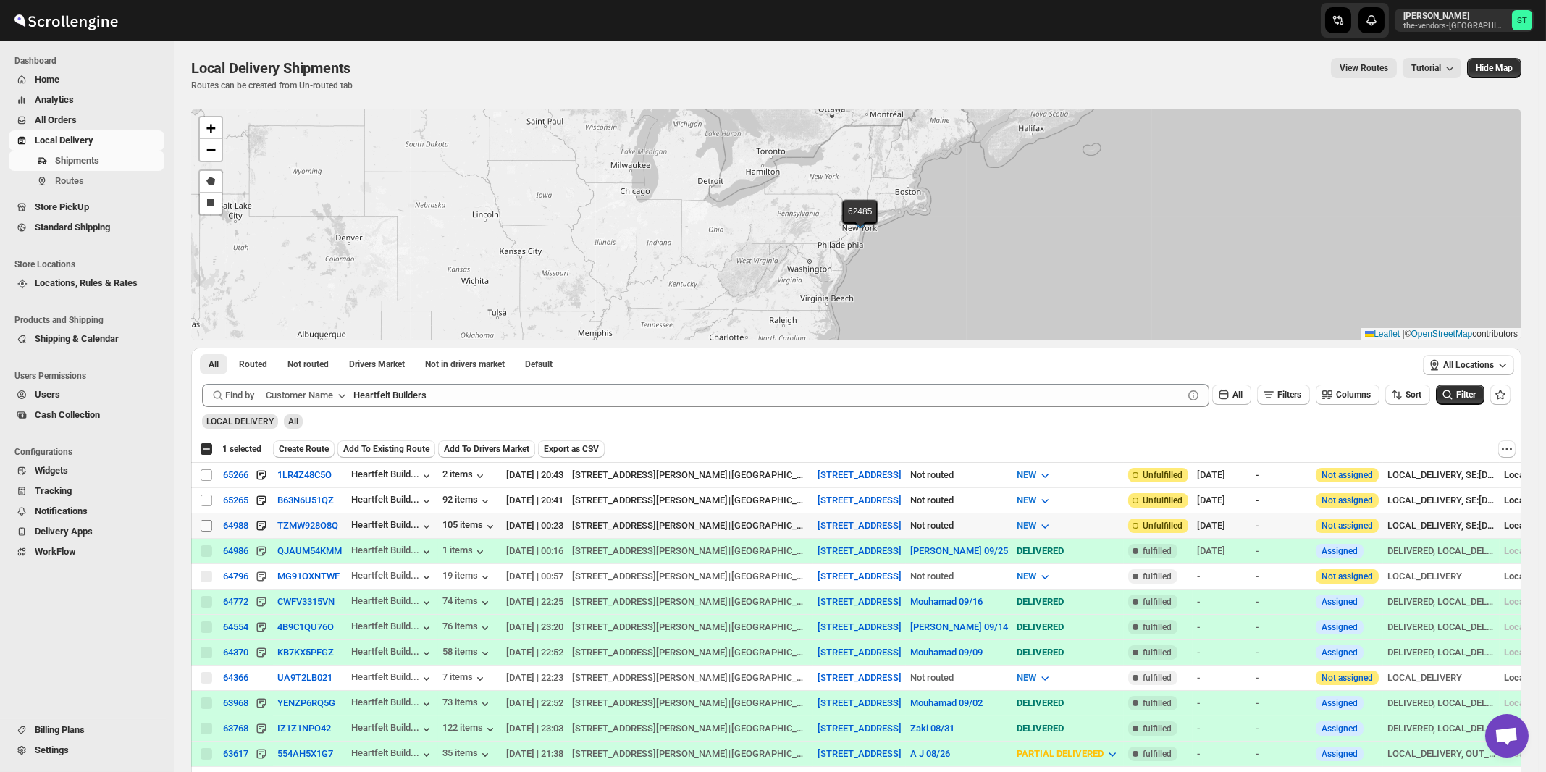
click at [207, 525] on input "Select shipment" at bounding box center [207, 526] width 12 height 12
checkbox input "true"
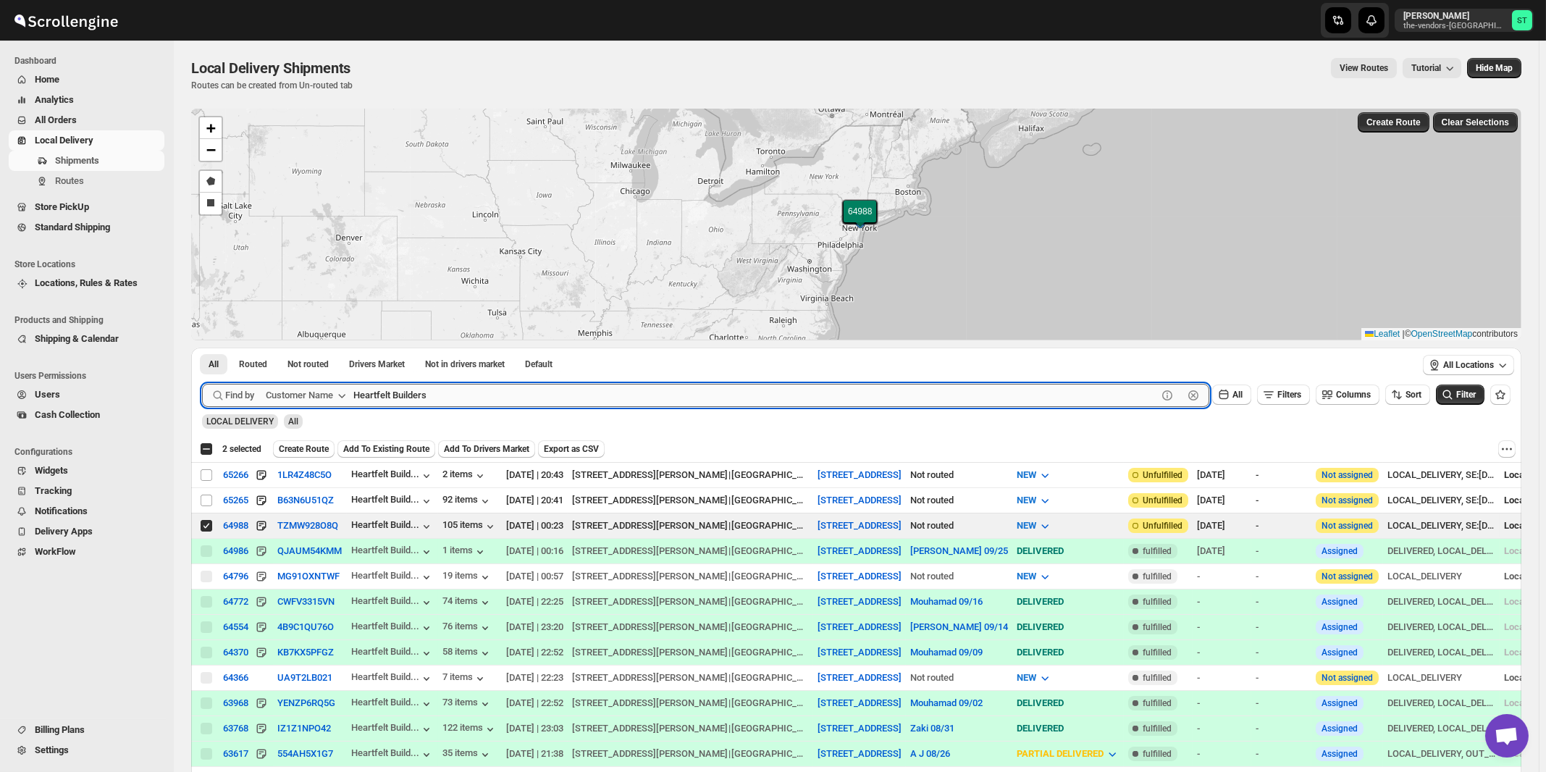
click at [445, 396] on input "Heartfelt Builders" at bounding box center [755, 395] width 804 height 23
paste input "Pelican Interio"
type input "Pelican Interiors"
click at [202, 348] on button "Submit" at bounding box center [222, 355] width 41 height 15
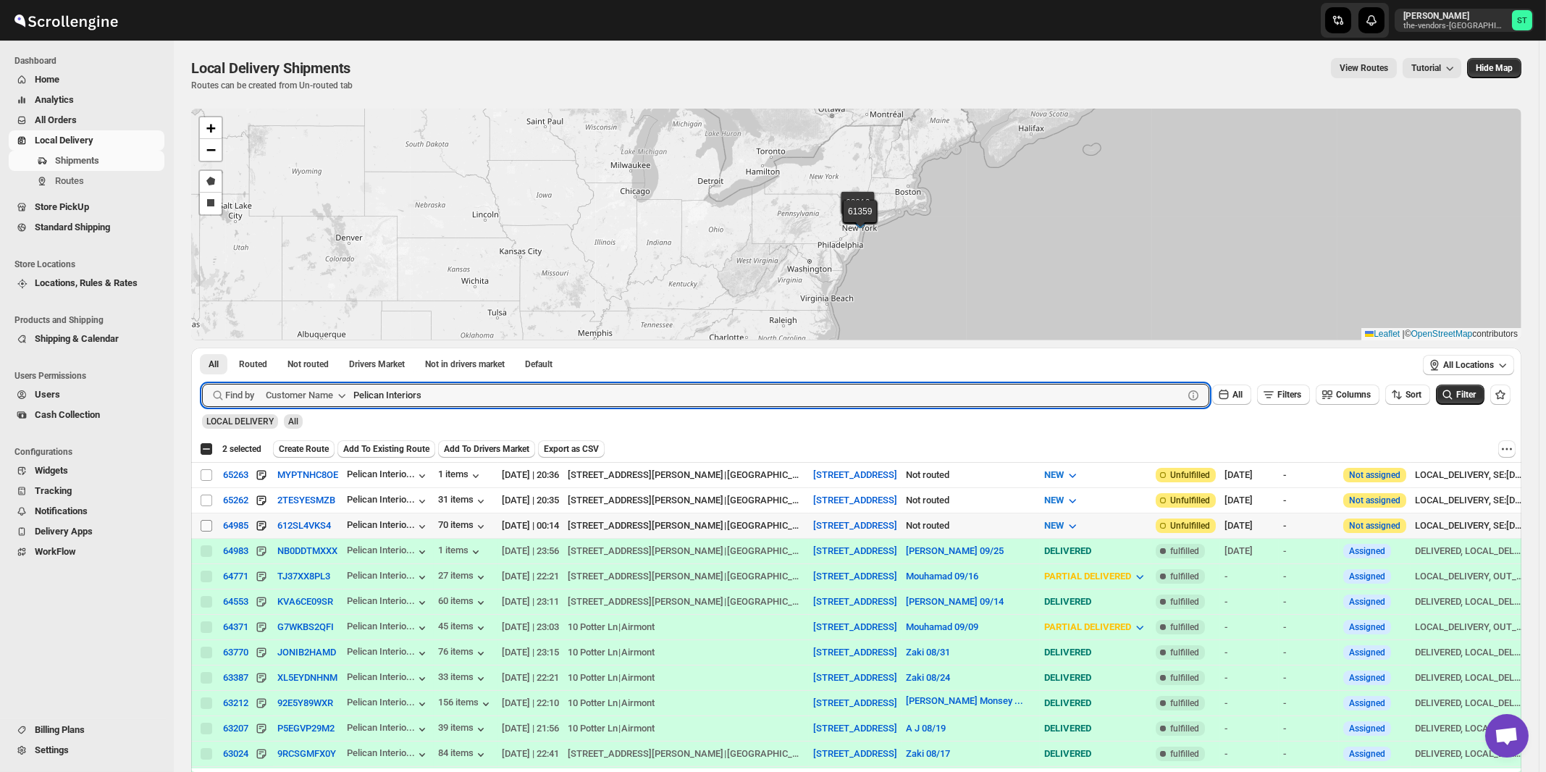
click at [205, 526] on input "Select shipment" at bounding box center [207, 526] width 12 height 12
checkbox input "true"
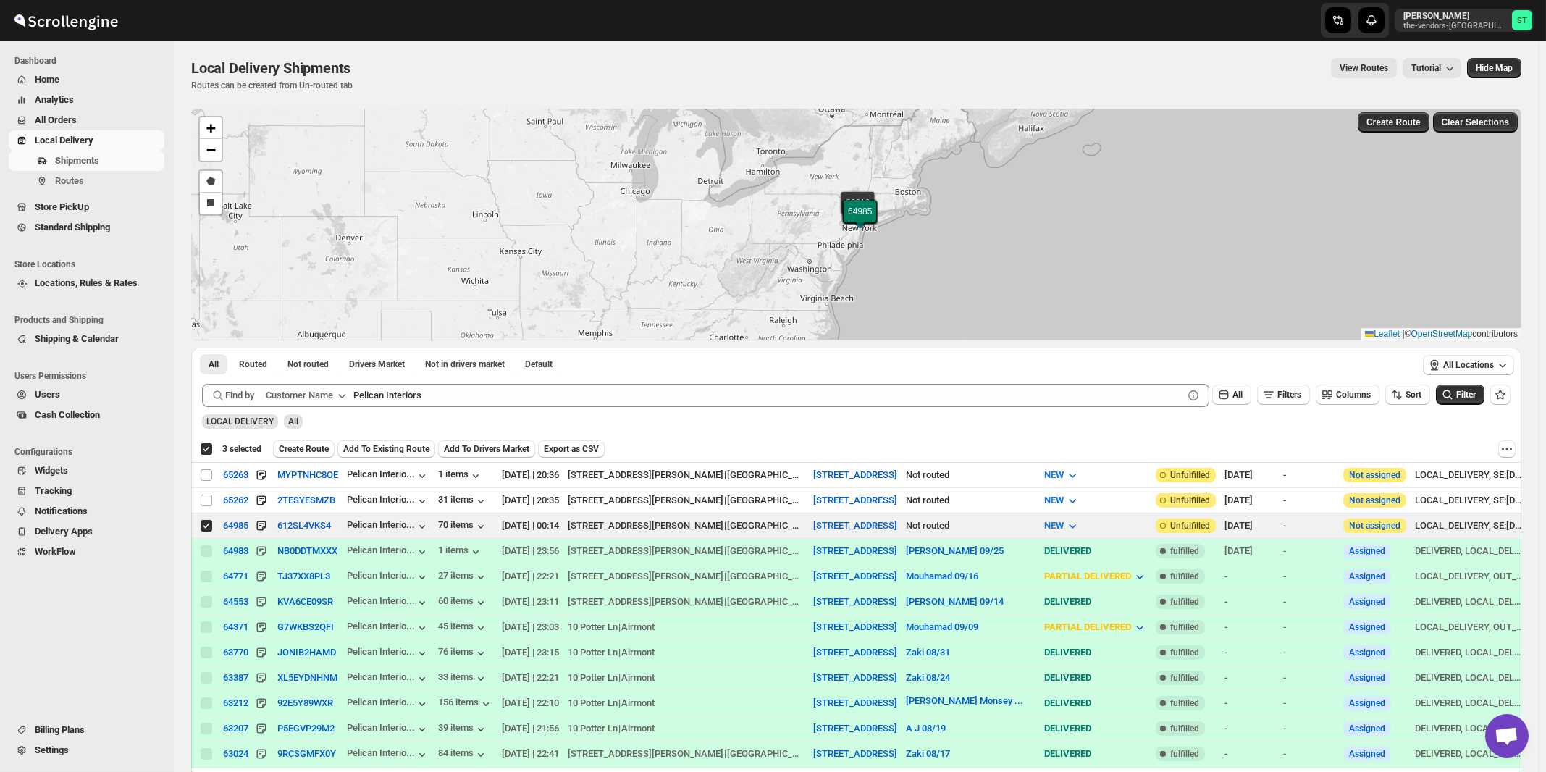
checkbox input "true"
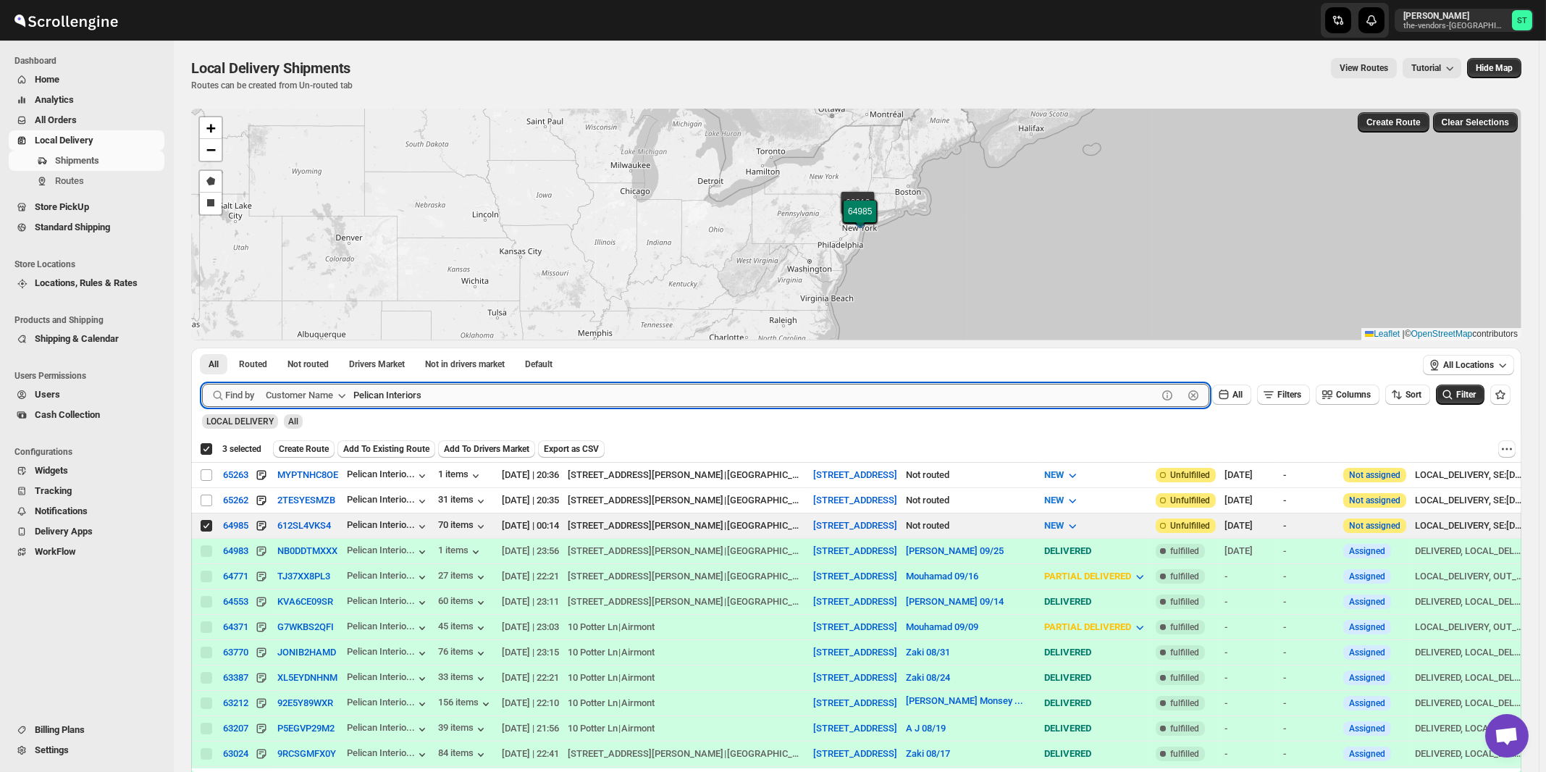
click at [449, 388] on input "Pelican Interiors" at bounding box center [755, 395] width 804 height 23
paste input "Revamp [GEOGRAPHIC_DATA]"
type input "Revamp [GEOGRAPHIC_DATA]"
click at [202, 348] on button "Submit" at bounding box center [222, 355] width 41 height 15
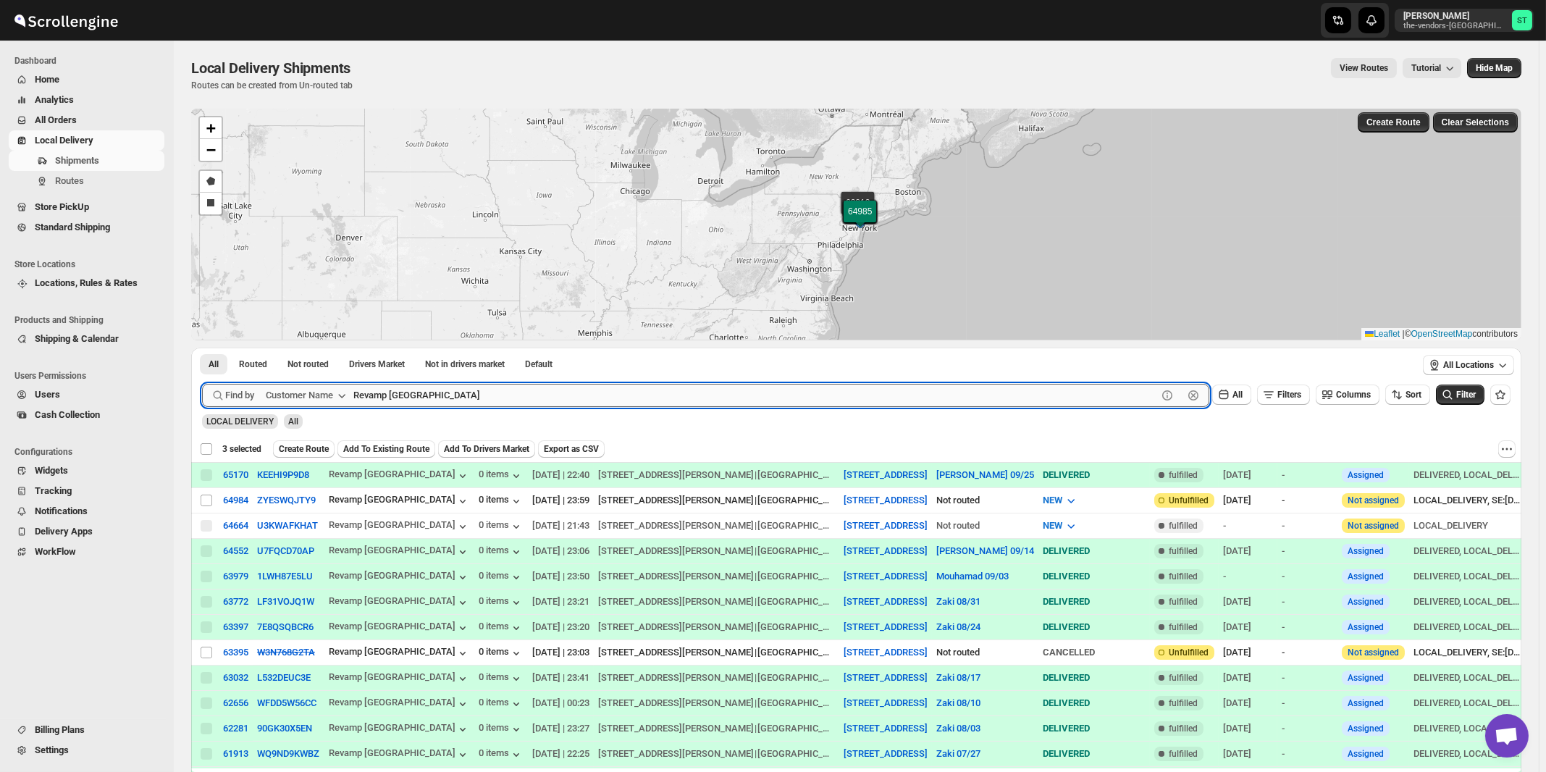
checkbox input "false"
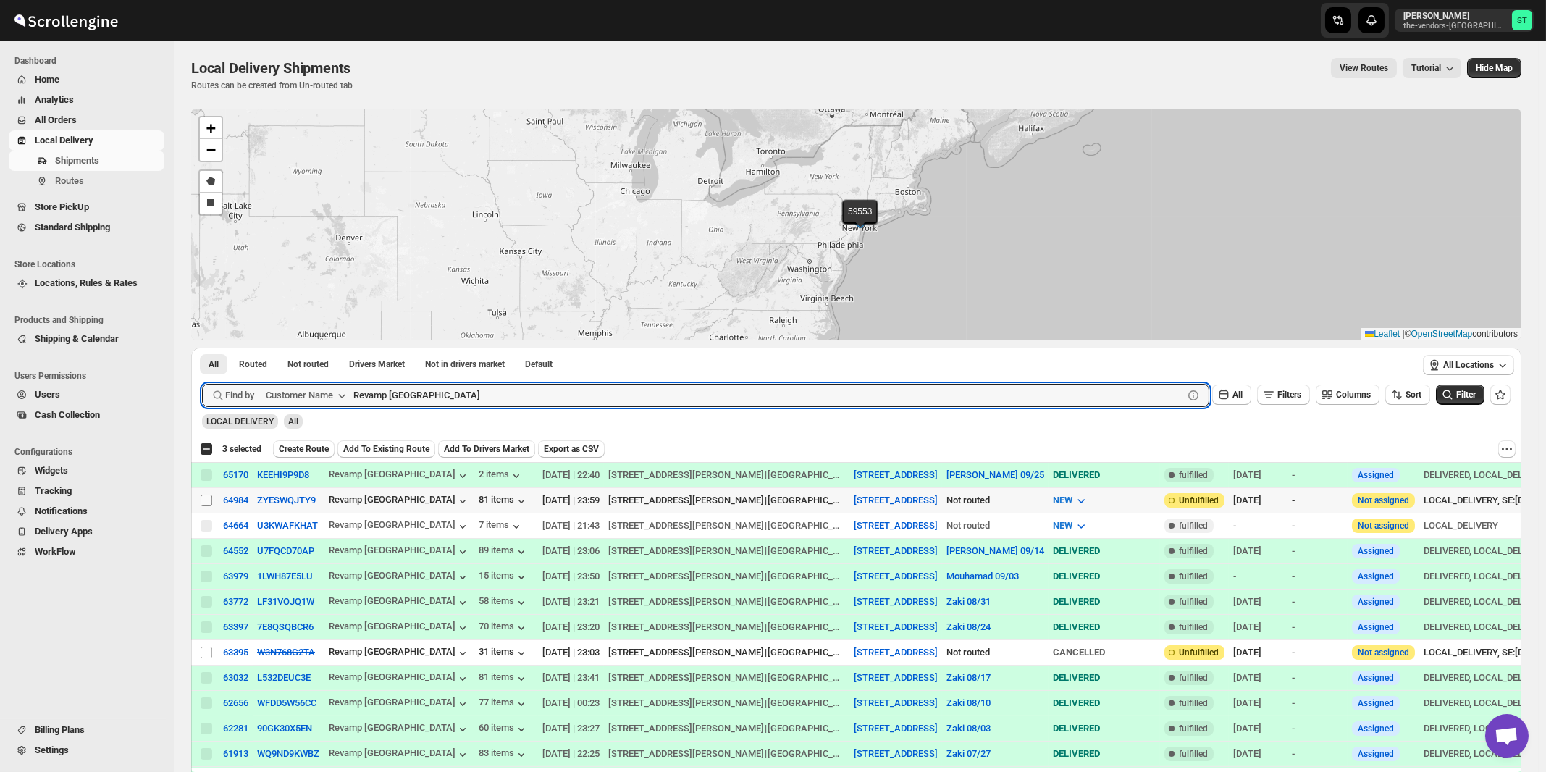
click at [206, 500] on input "Select shipment" at bounding box center [207, 501] width 12 height 12
checkbox input "true"
click at [469, 397] on input "Revamp [GEOGRAPHIC_DATA]" at bounding box center [755, 395] width 804 height 23
paste input "Velocity management"
type input "Velocity management"
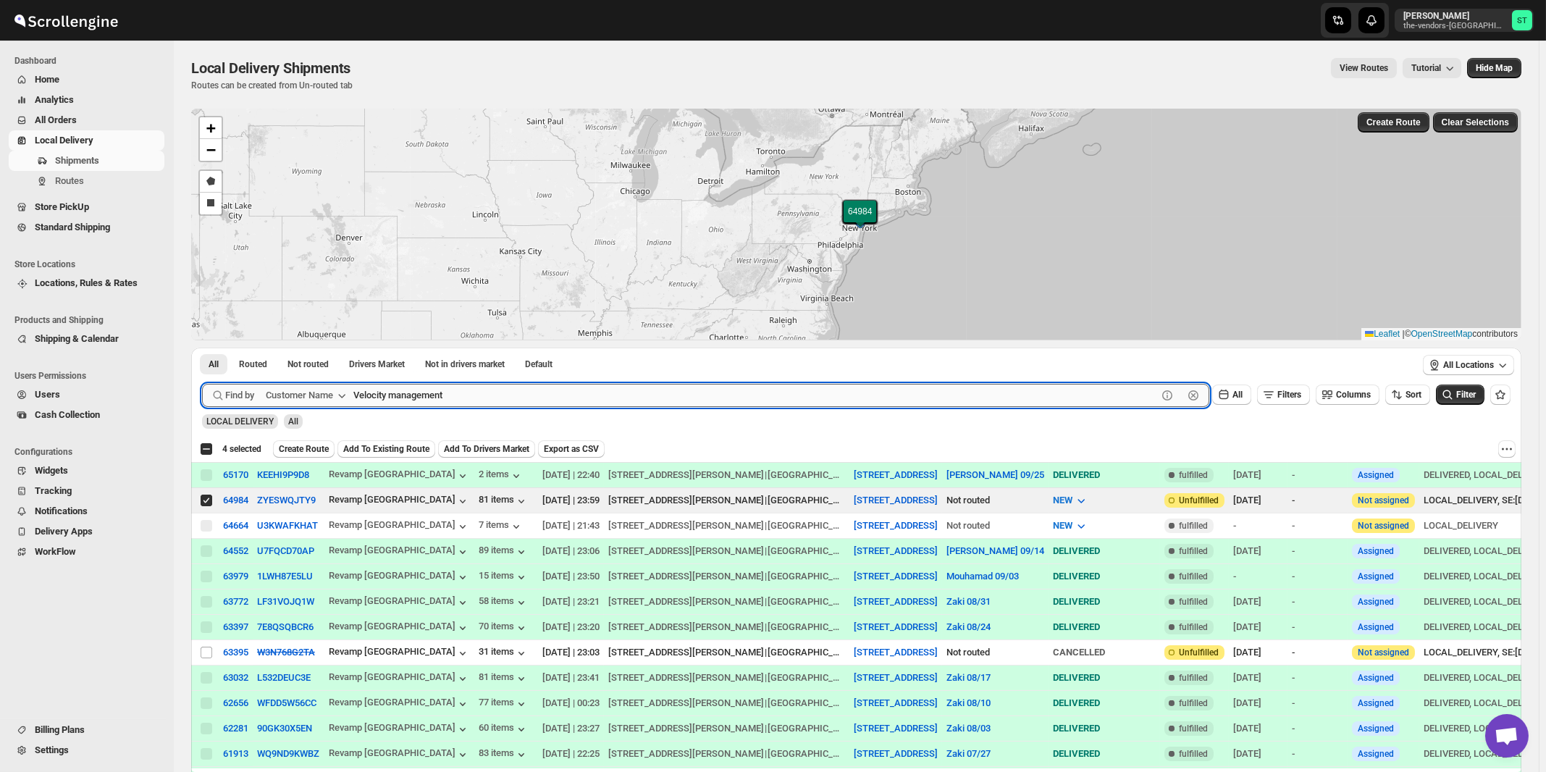
click at [202, 348] on button "Submit" at bounding box center [222, 355] width 41 height 15
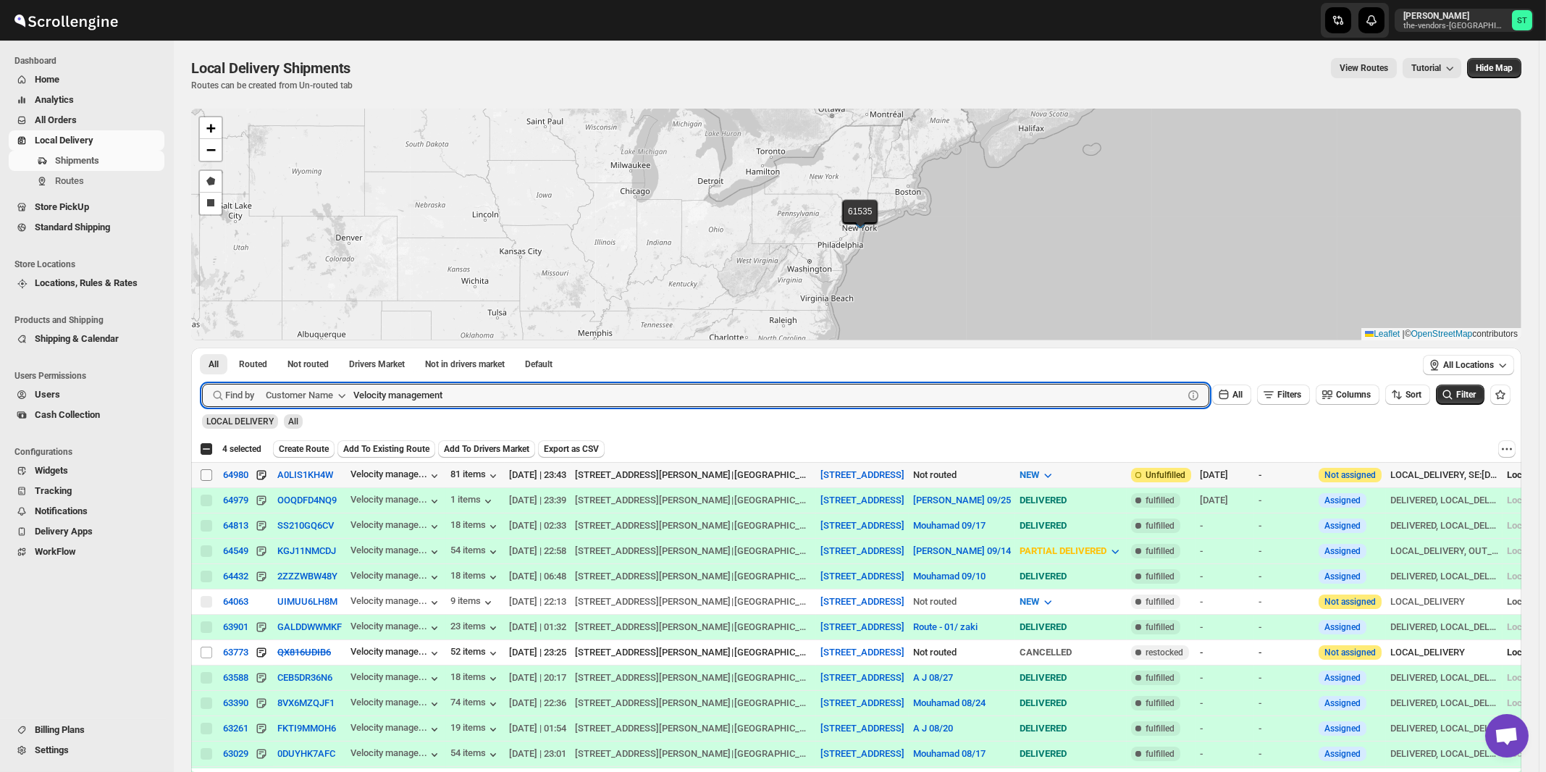
click at [203, 476] on input "Select shipment" at bounding box center [207, 475] width 12 height 12
checkbox input "true"
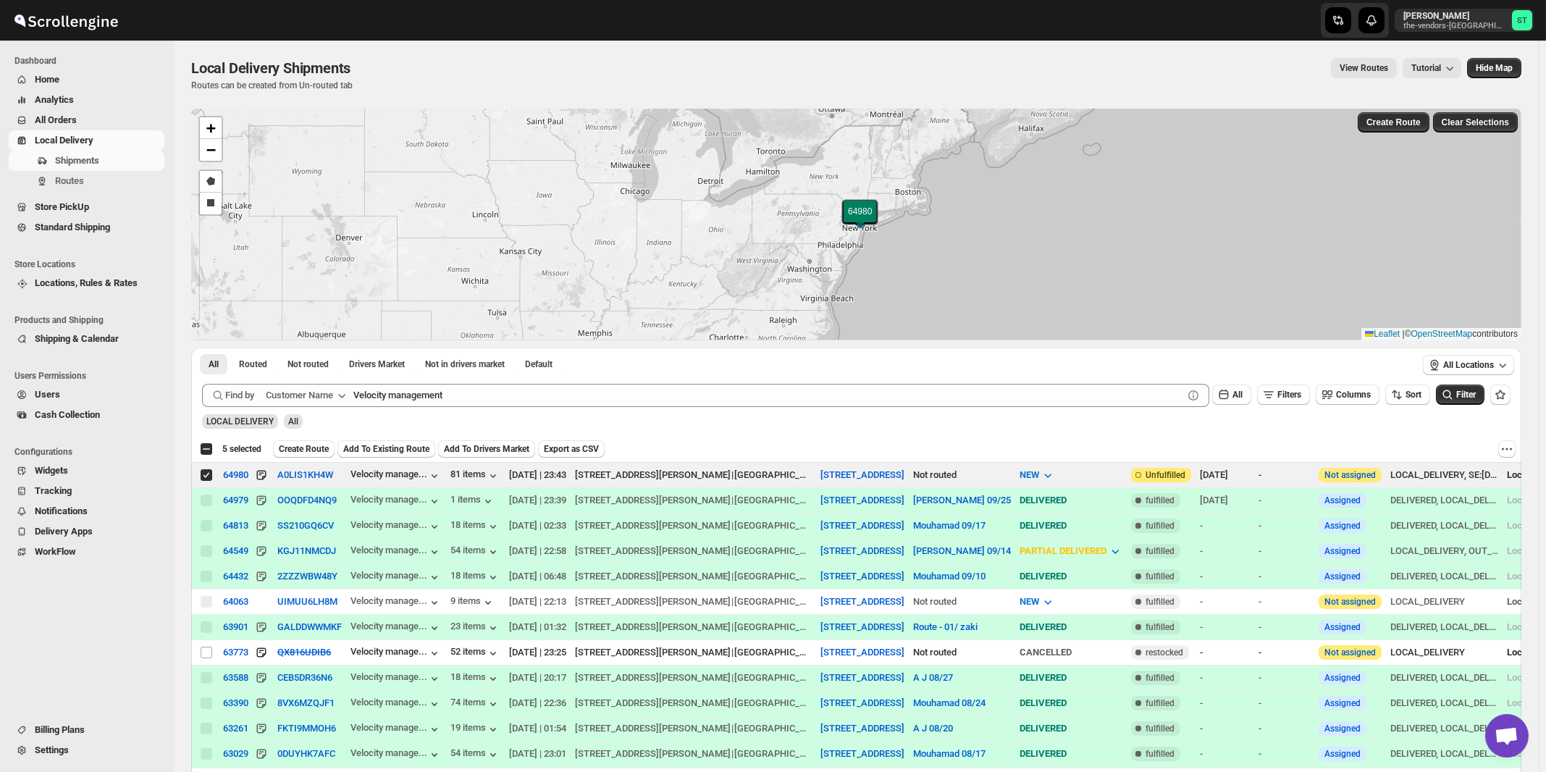
click at [309, 450] on span "Create Route" at bounding box center [304, 449] width 50 height 12
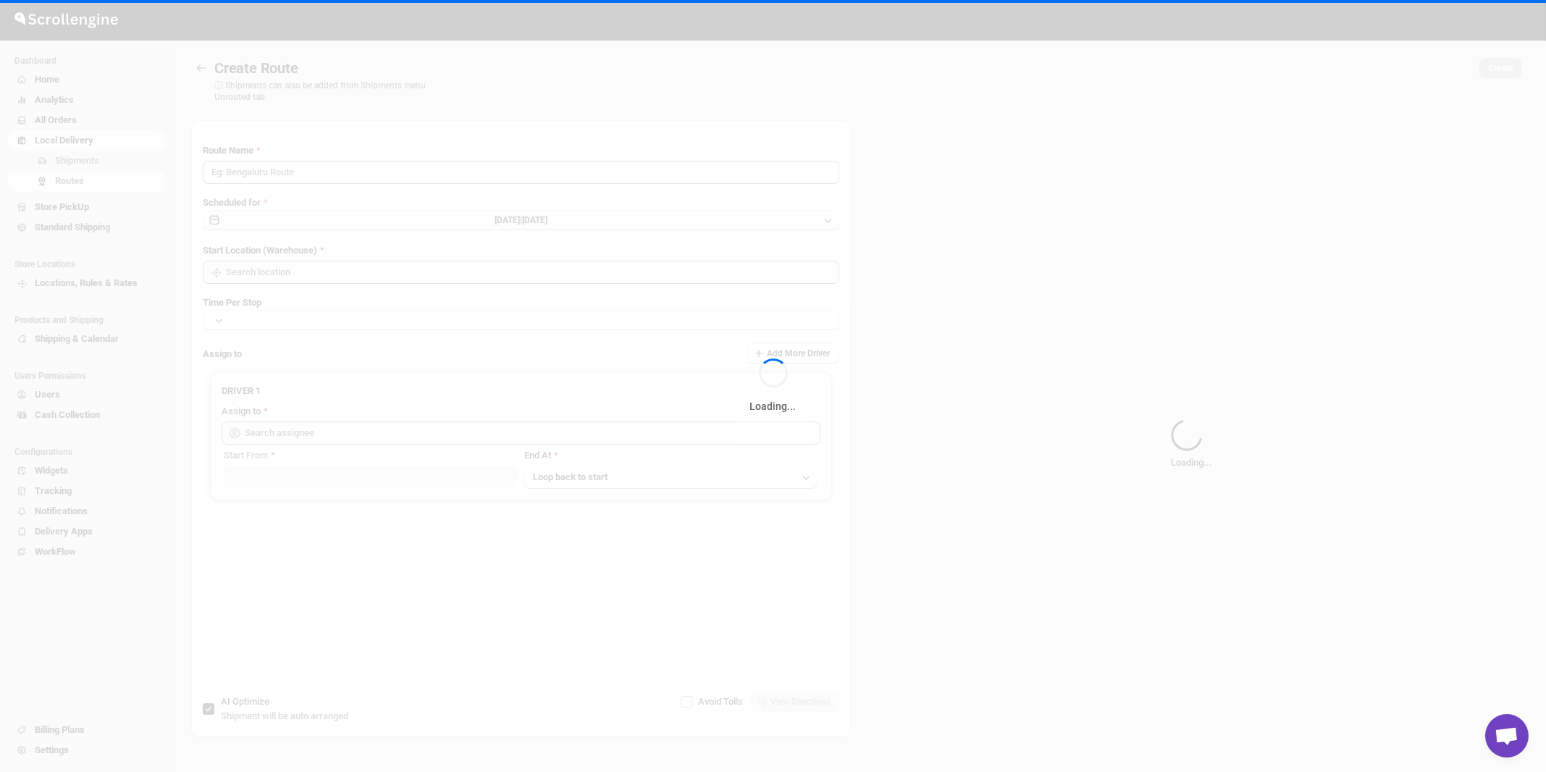
type input "Route - 26/09-1039"
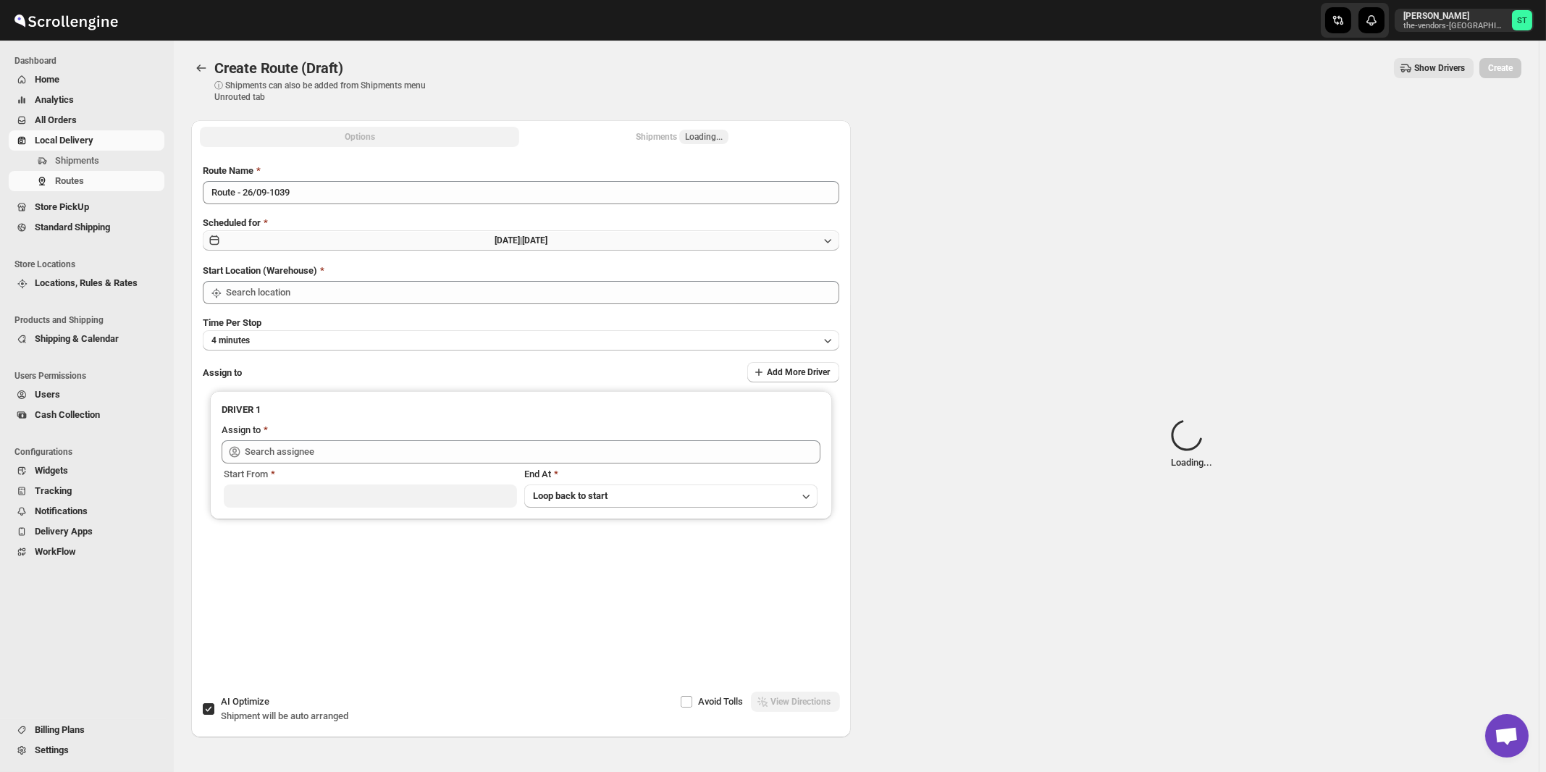
type input "[STREET_ADDRESS]"
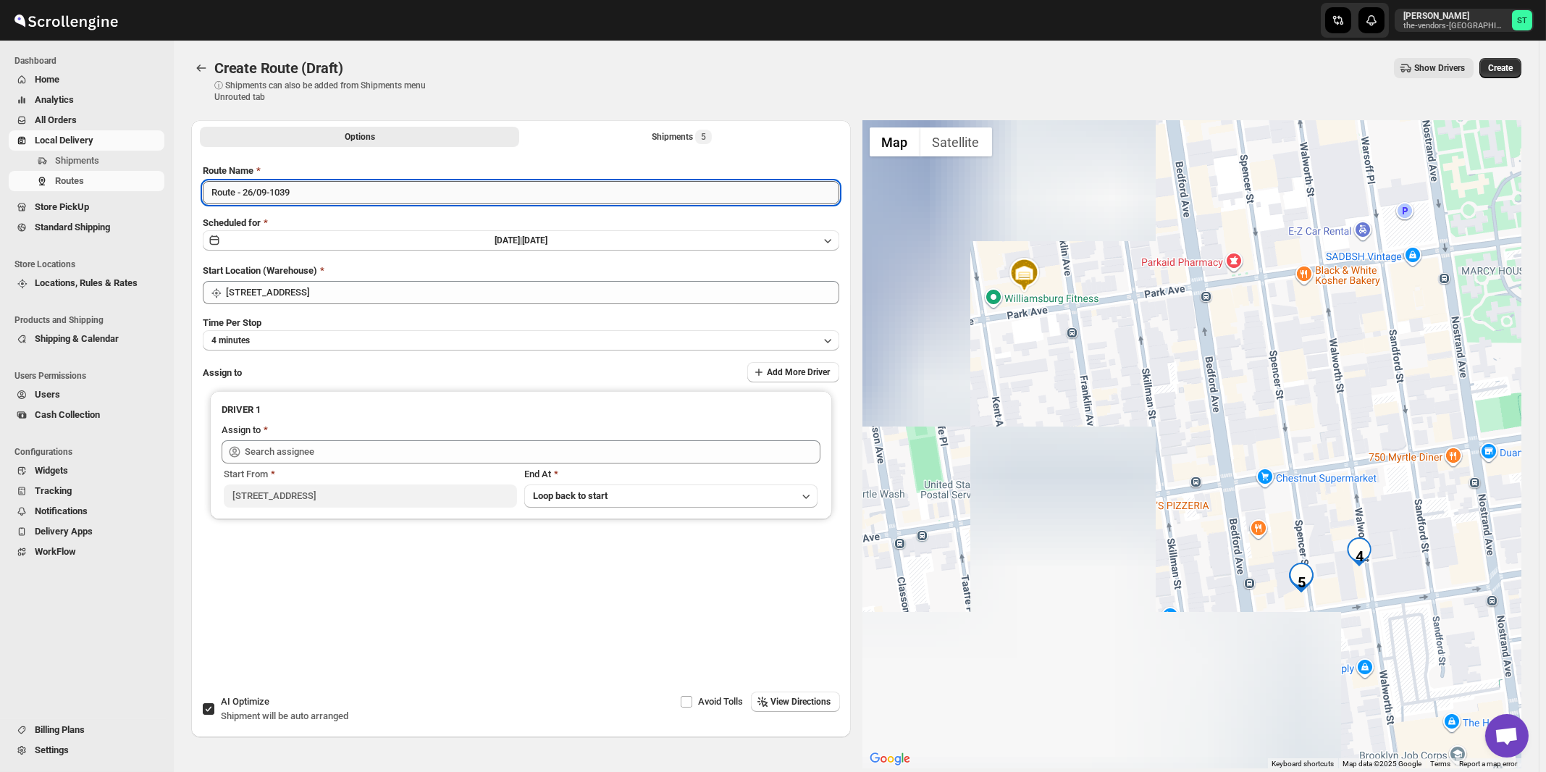
click at [461, 196] on input "Route - 26/09-1039" at bounding box center [521, 192] width 637 height 23
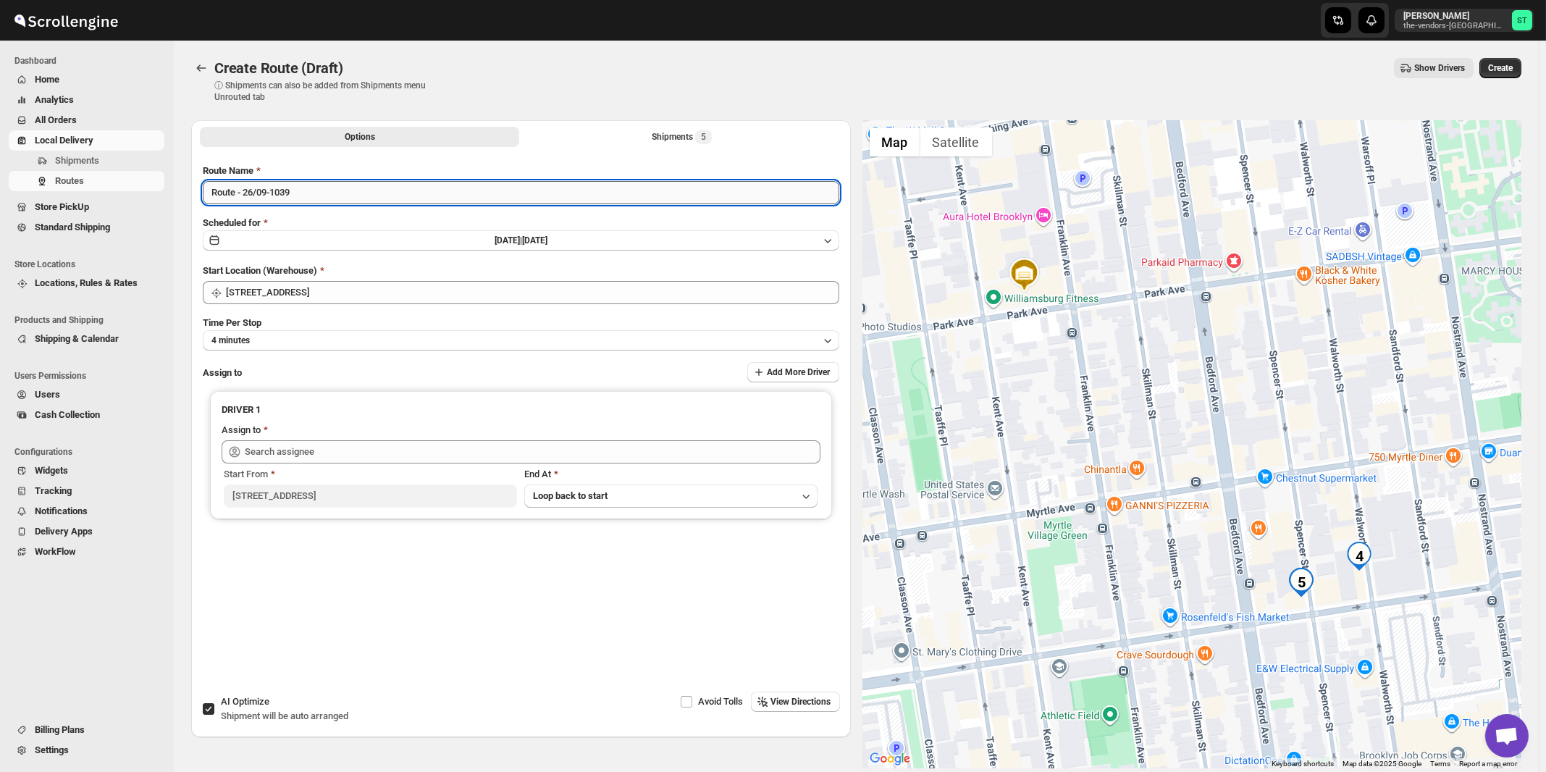
paste input "Zaki"
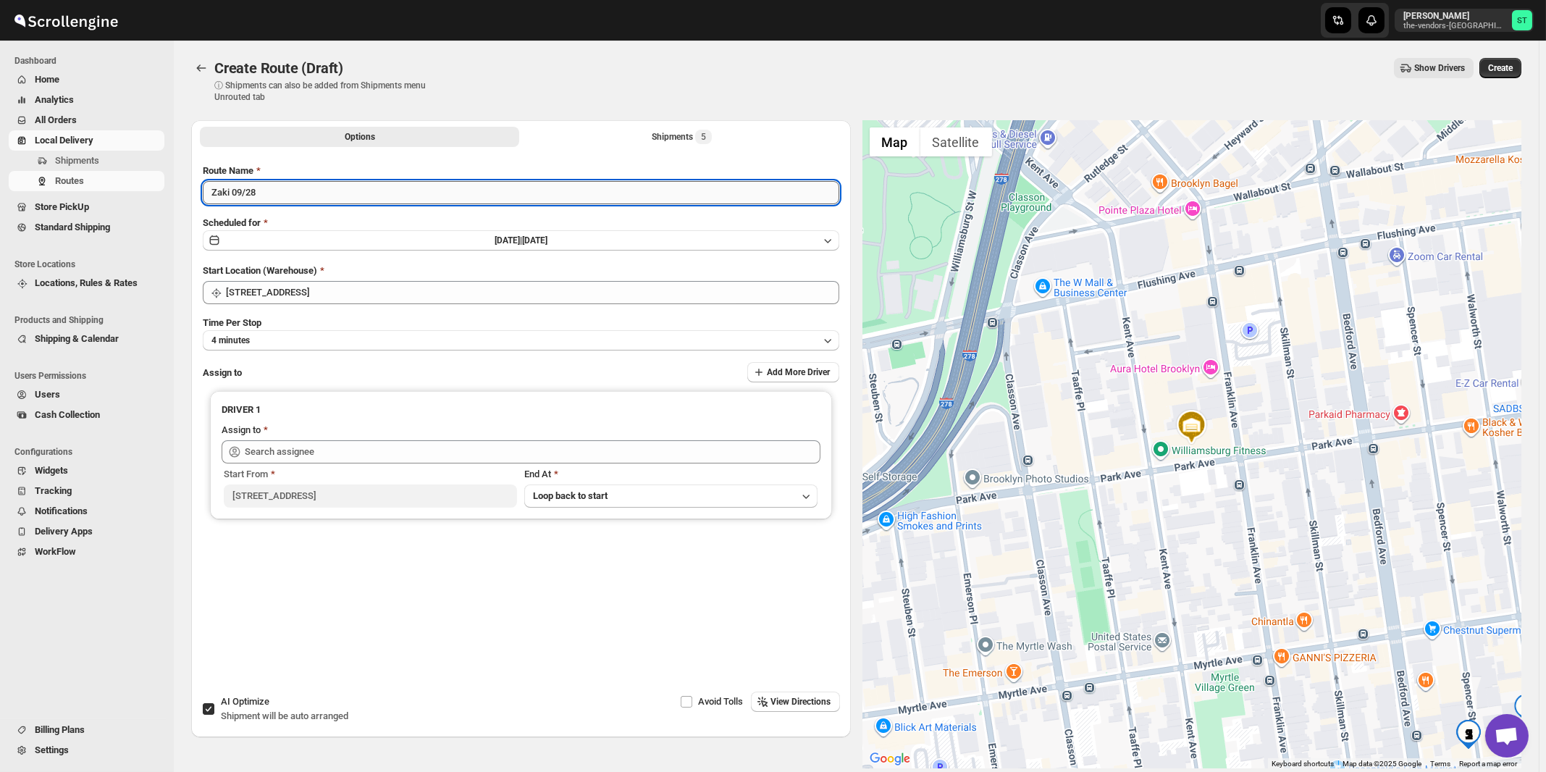
type input "Zaki 09/28"
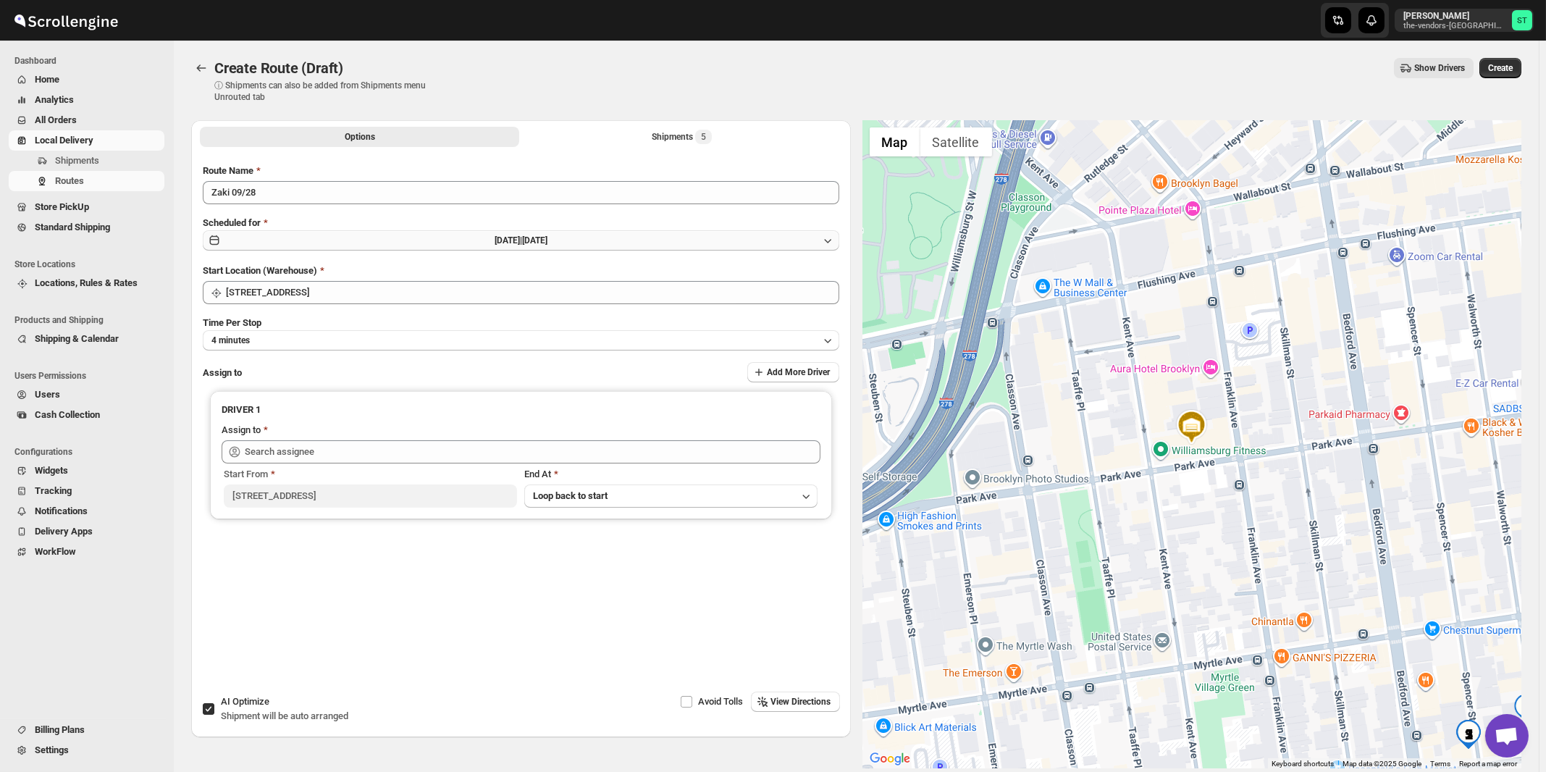
click at [547, 240] on span "[DATE]" at bounding box center [534, 240] width 25 height 10
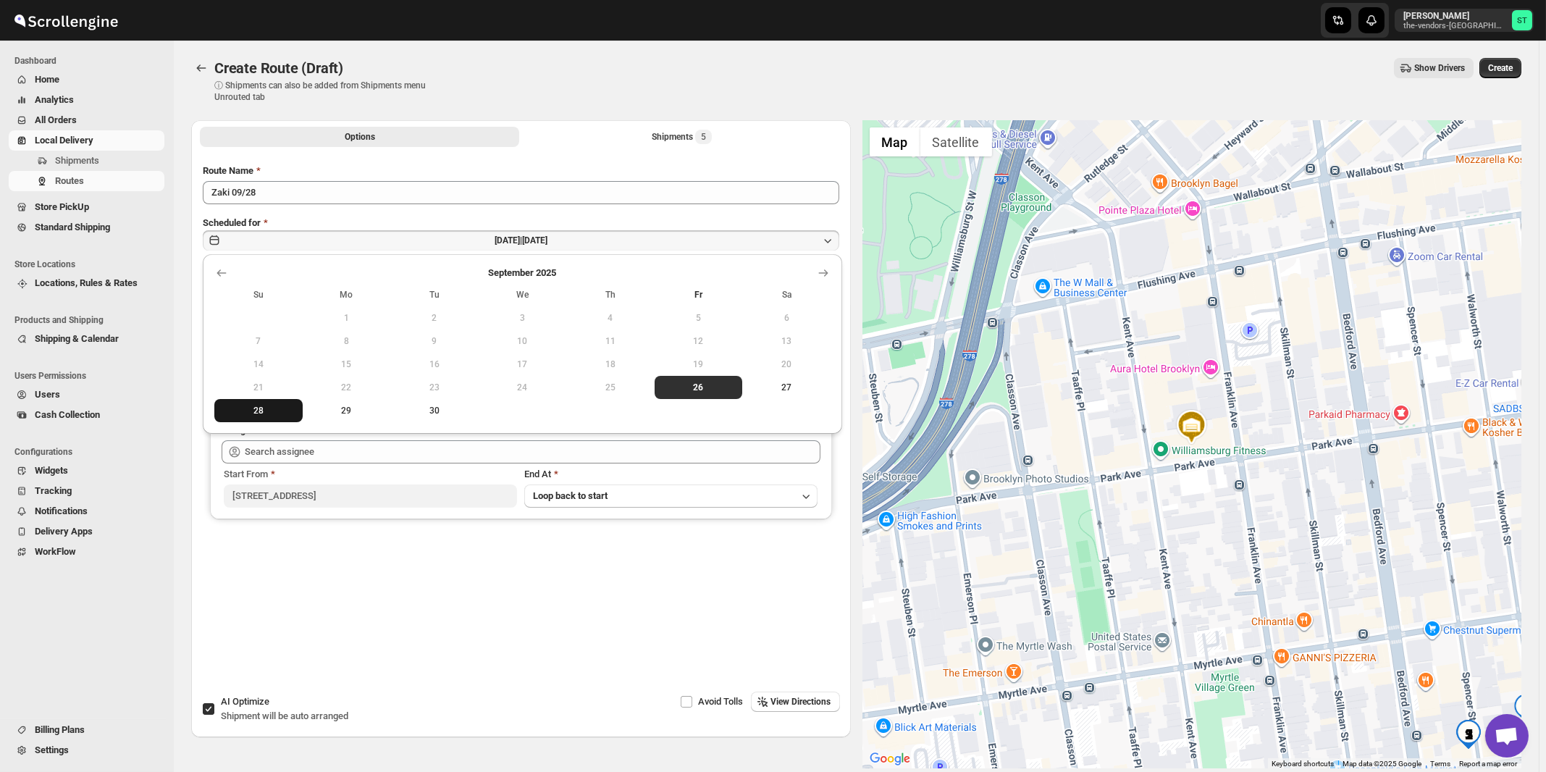
click at [256, 415] on span "28" at bounding box center [258, 411] width 77 height 12
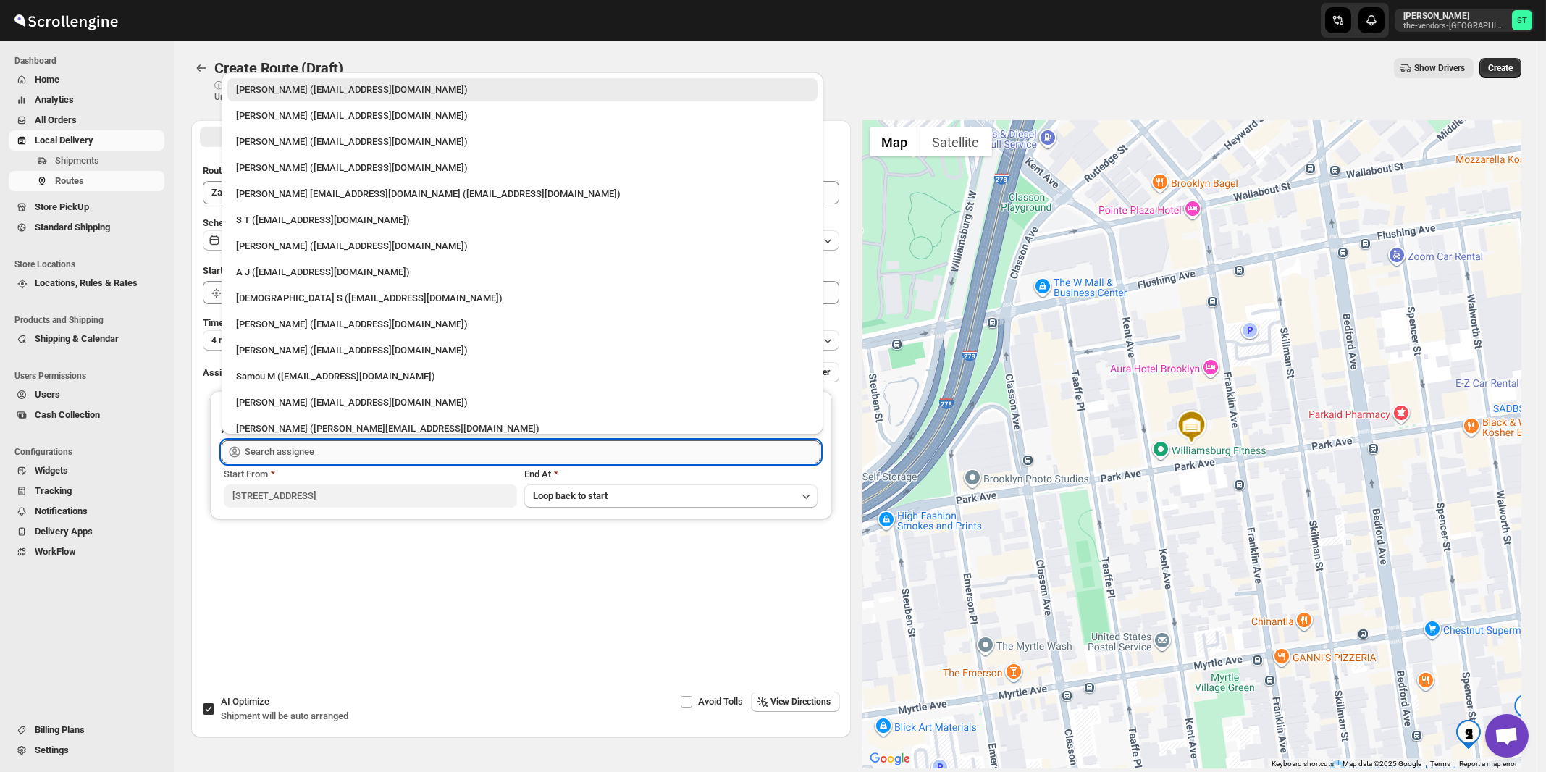
click at [328, 452] on input "text" at bounding box center [533, 451] width 576 height 23
click at [308, 404] on div "[PERSON_NAME] ([EMAIL_ADDRESS][DOMAIN_NAME])" at bounding box center [522, 402] width 573 height 14
type input "[PERSON_NAME] ([EMAIL_ADDRESS][DOMAIN_NAME])"
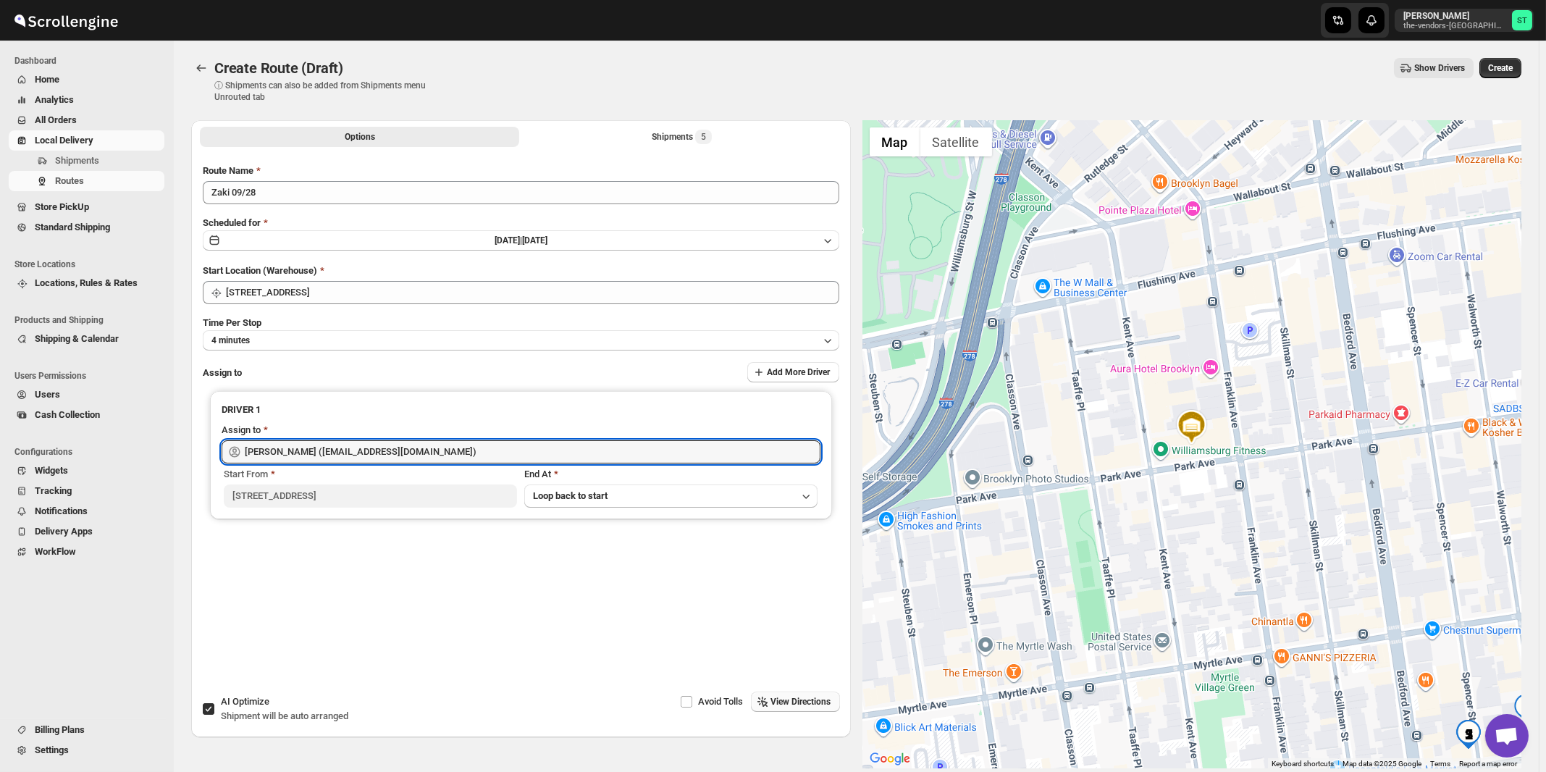
click at [804, 702] on span "View Directions" at bounding box center [801, 702] width 60 height 12
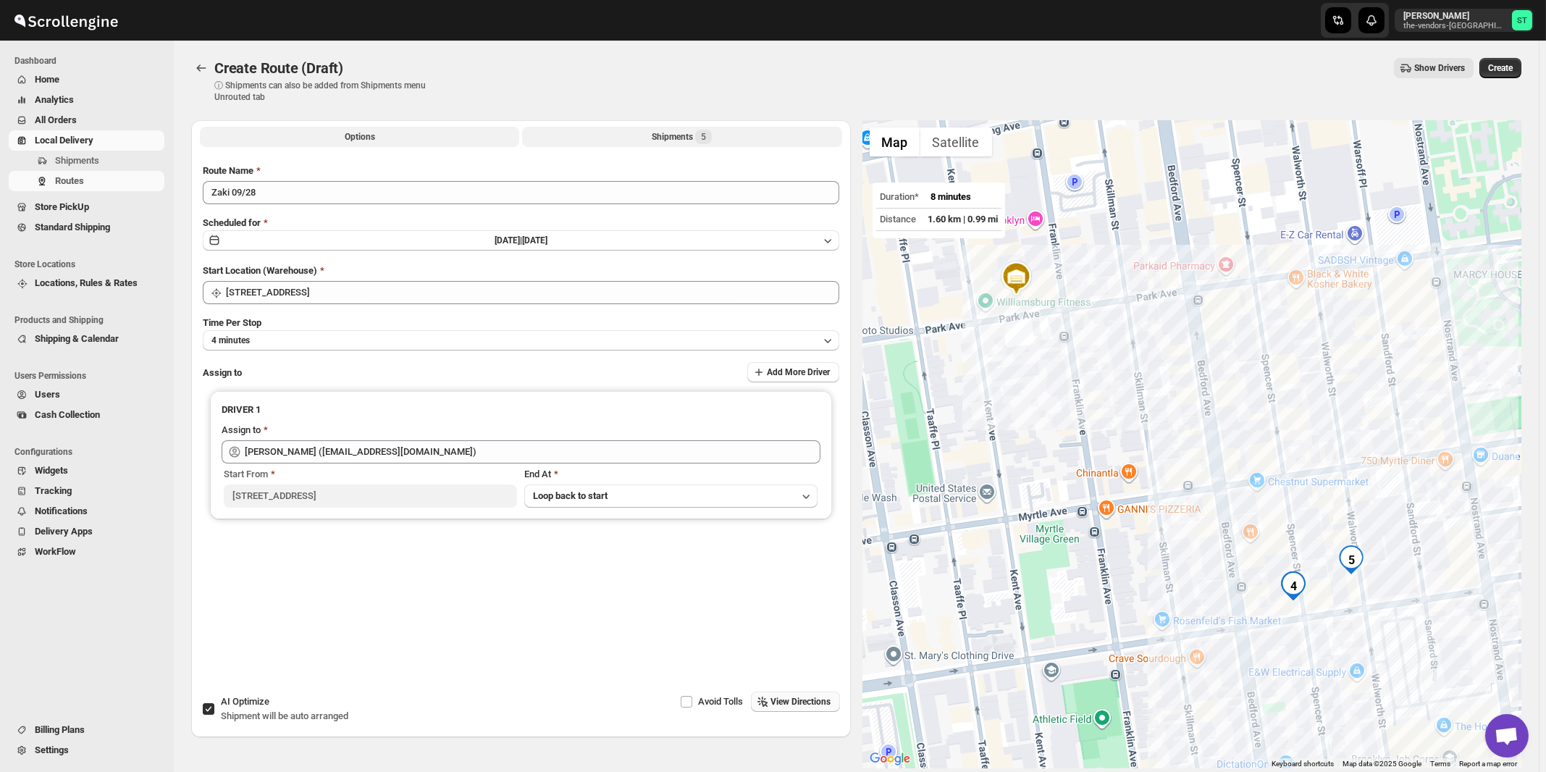
click at [682, 135] on div "Shipments 5" at bounding box center [682, 137] width 60 height 14
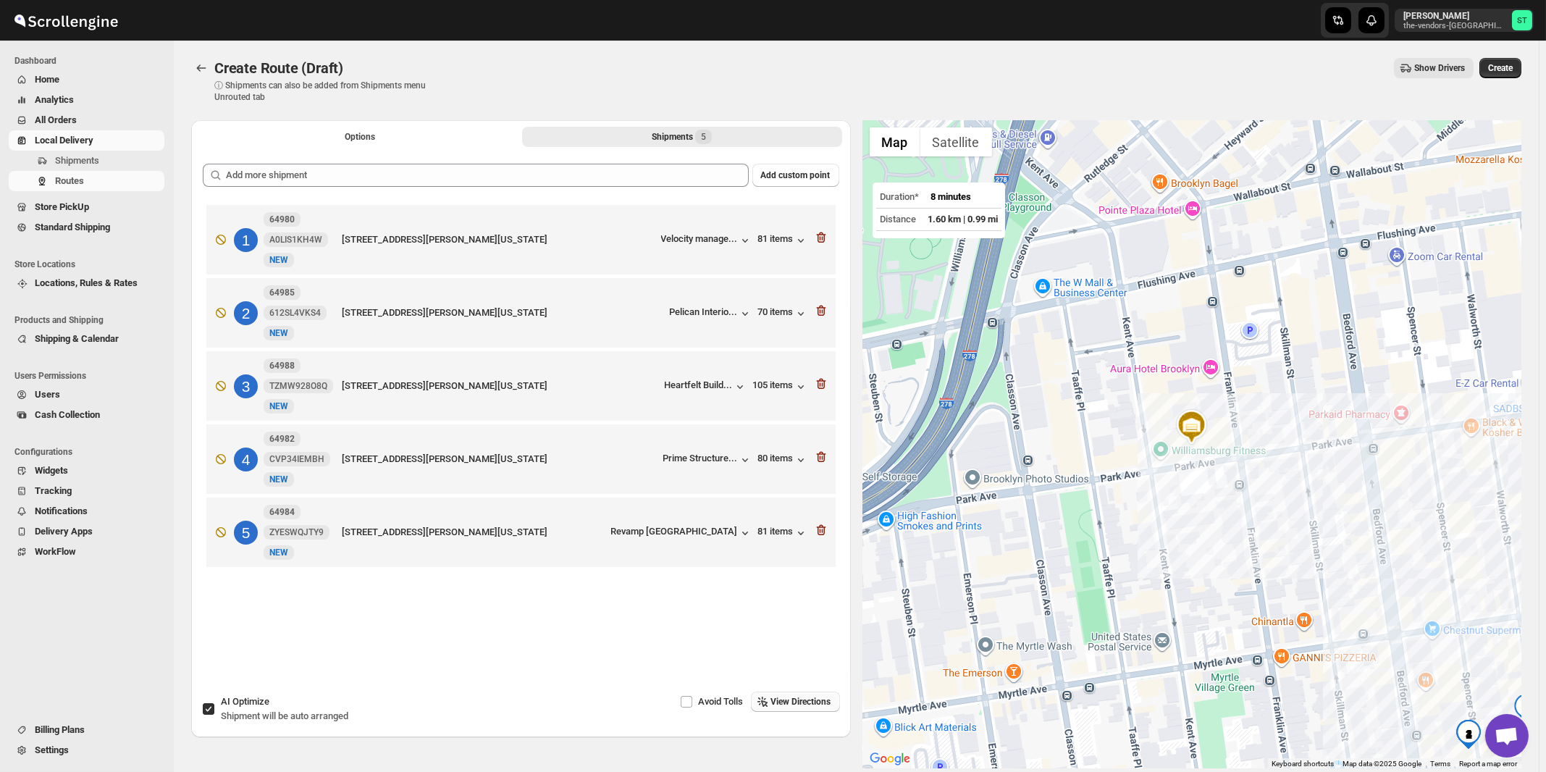
click at [268, 711] on span "Shipment will be auto arranged" at bounding box center [284, 715] width 127 height 11
click at [214, 711] on input "AI Optimize Shipment will be auto arranged" at bounding box center [209, 709] width 12 height 12
checkbox input "false"
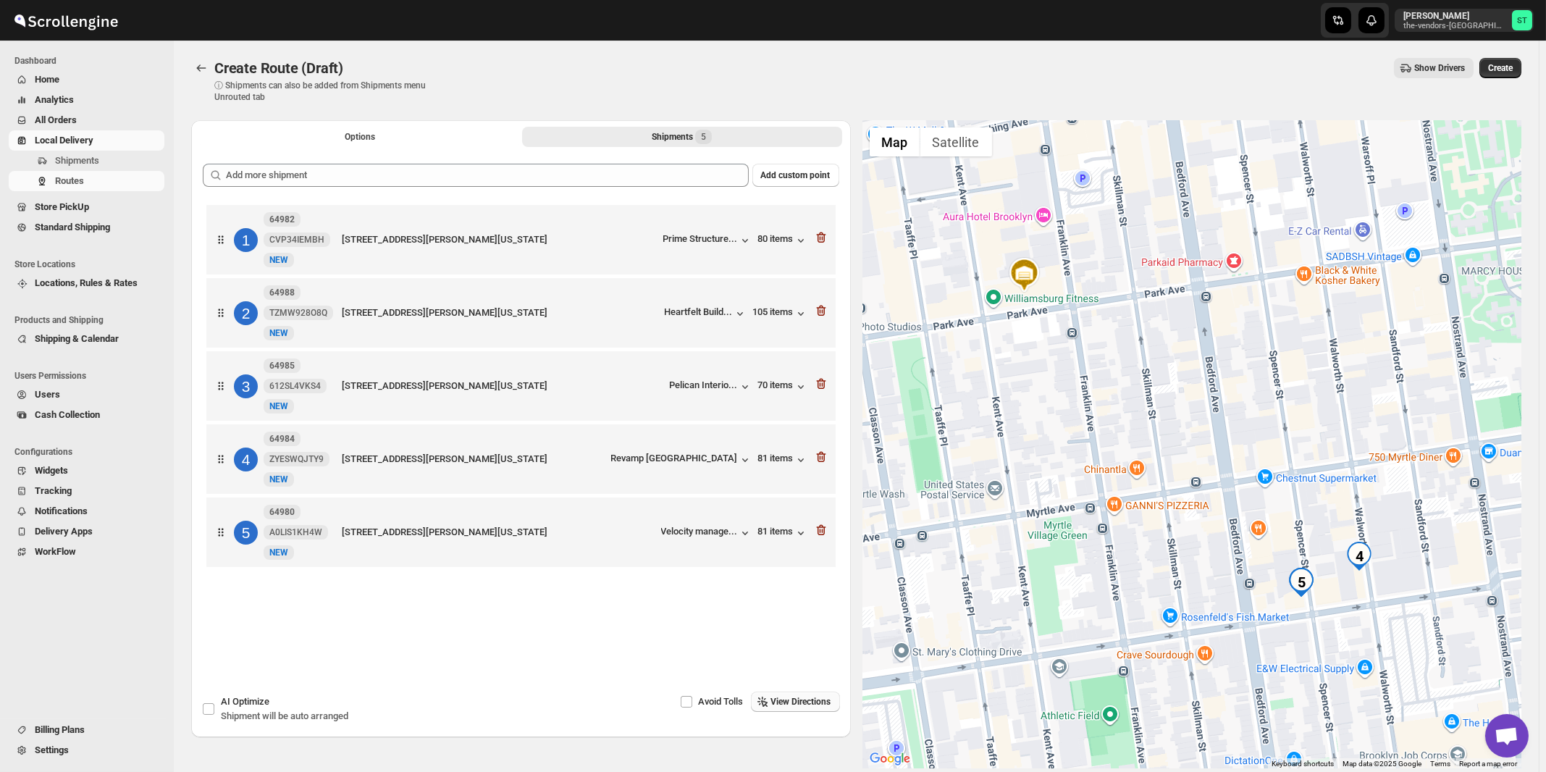
click at [794, 705] on span "View Directions" at bounding box center [801, 702] width 60 height 12
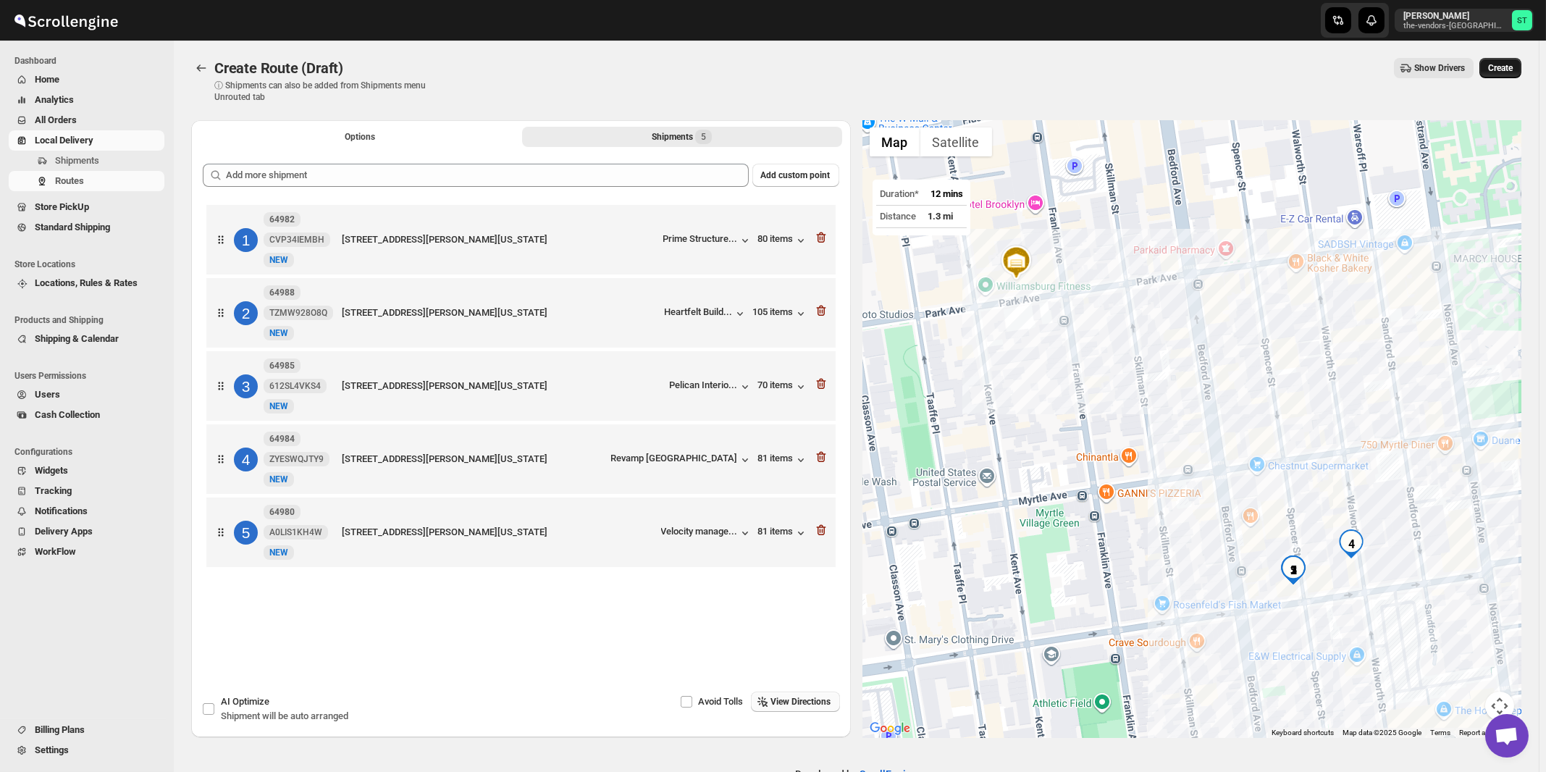
click at [1512, 67] on span "Create" at bounding box center [1500, 68] width 25 height 12
